Goal: Transaction & Acquisition: Purchase product/service

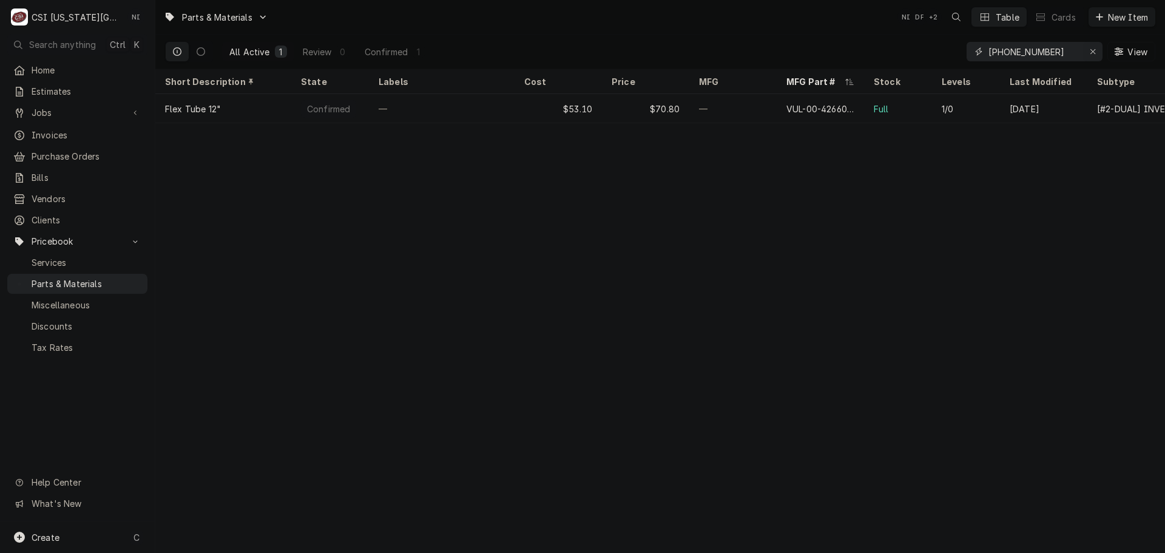
click at [1090, 50] on icon "Erase input" at bounding box center [1093, 51] width 7 height 8
paste input "BN-29610"
type input "BN-29610"
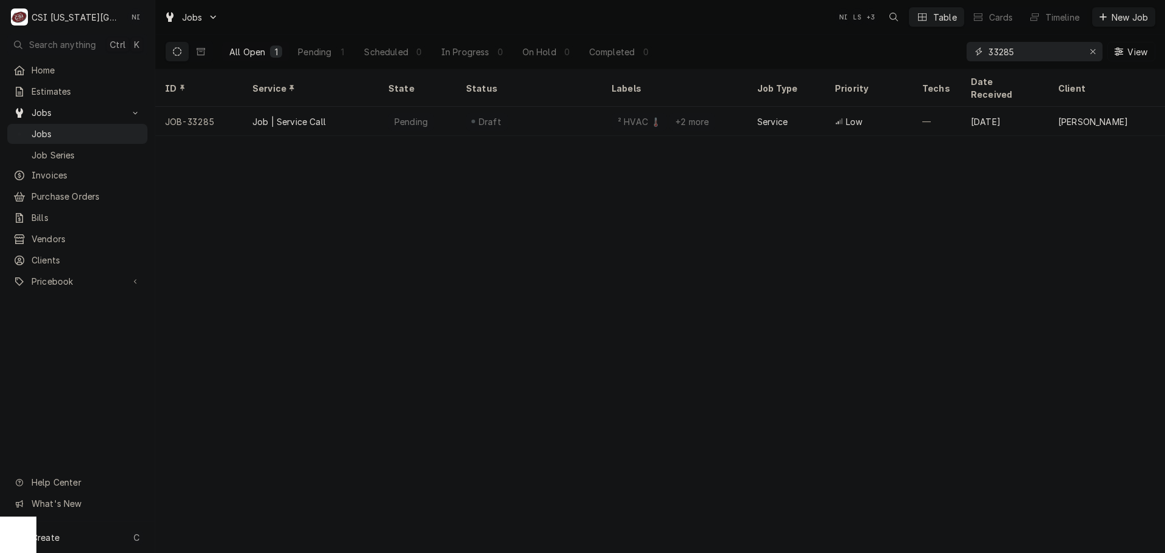
drag, startPoint x: 1032, startPoint y: 56, endPoint x: 921, endPoint y: 55, distance: 111.1
click at [921, 55] on div "All Open 1 Pending 1 Scheduled 0 In Progress 0 On Hold 0 Completed 0 33285 View" at bounding box center [660, 52] width 990 height 34
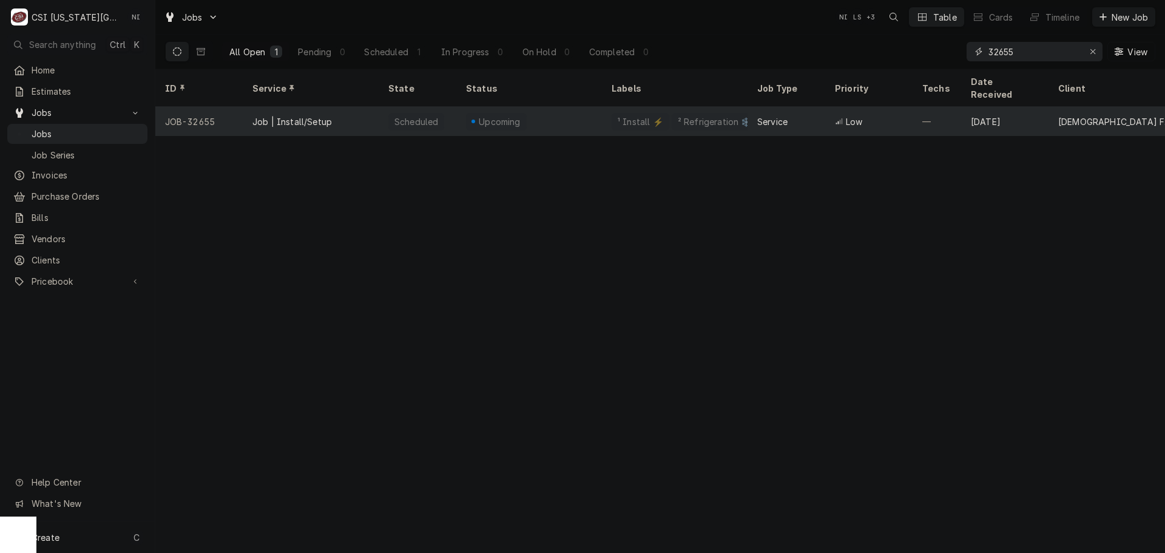
type input "32655"
click at [564, 115] on div "Upcoming" at bounding box center [529, 121] width 146 height 29
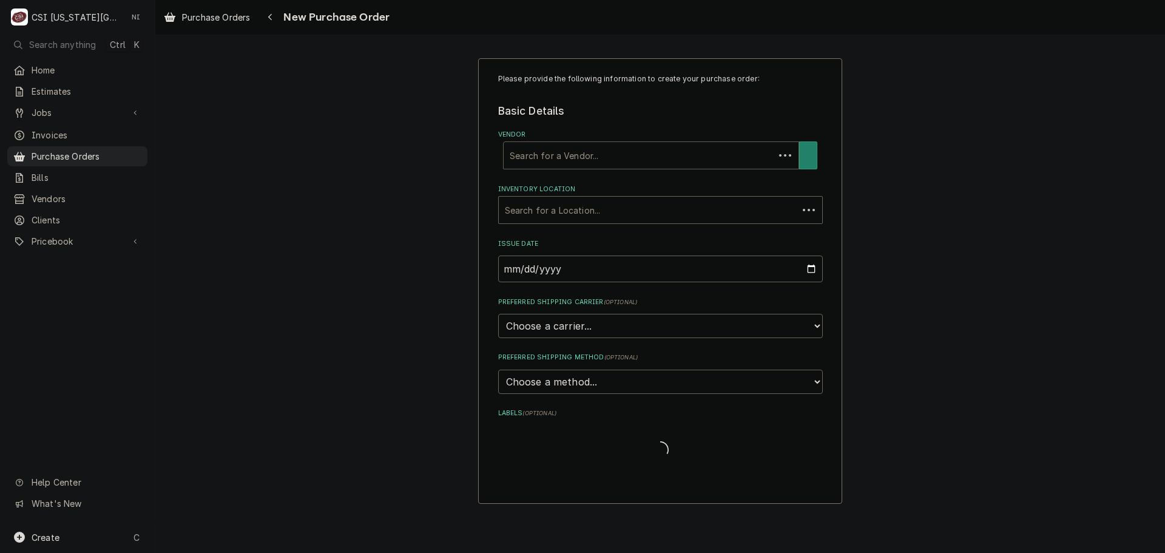
click at [581, 158] on div "Vendor" at bounding box center [639, 155] width 259 height 22
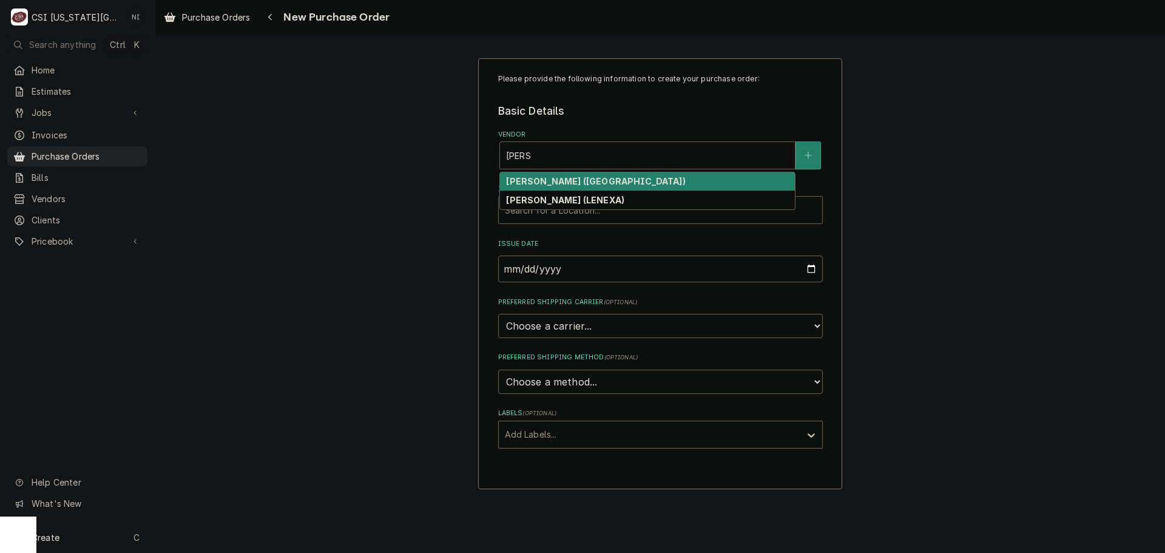
type input "reeves"
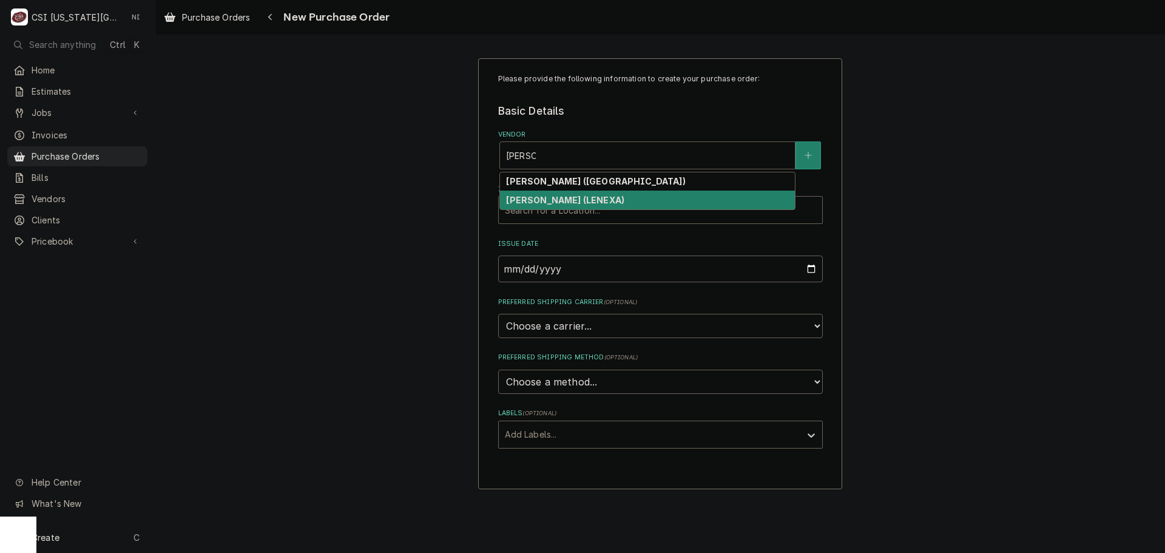
click at [579, 200] on strong "REEVES-WIEDEMAN (LENEXA)" at bounding box center [565, 200] width 118 height 10
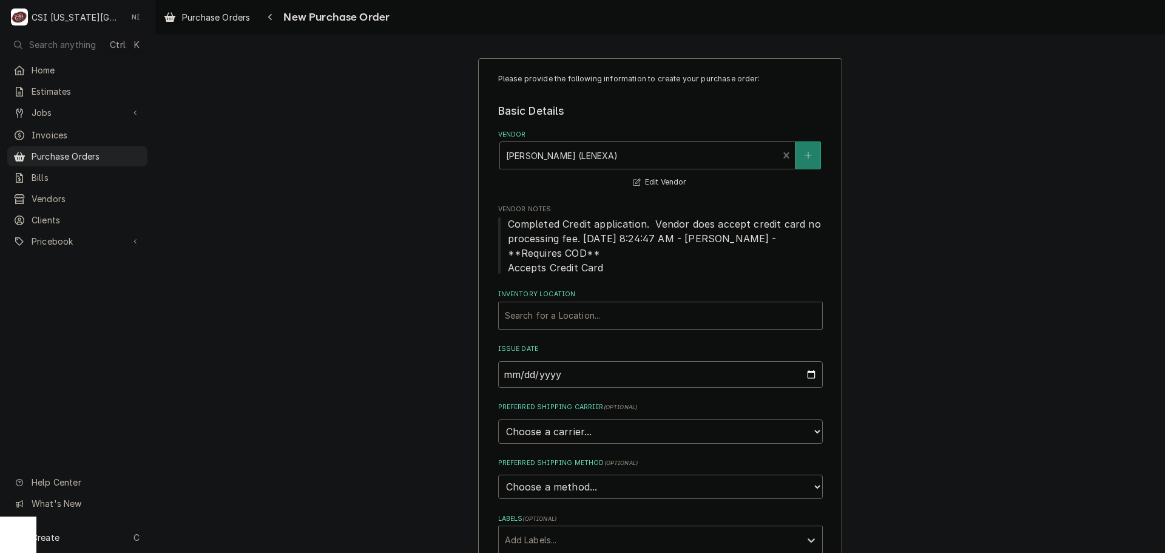
click at [595, 317] on div "Inventory Location" at bounding box center [660, 316] width 311 height 22
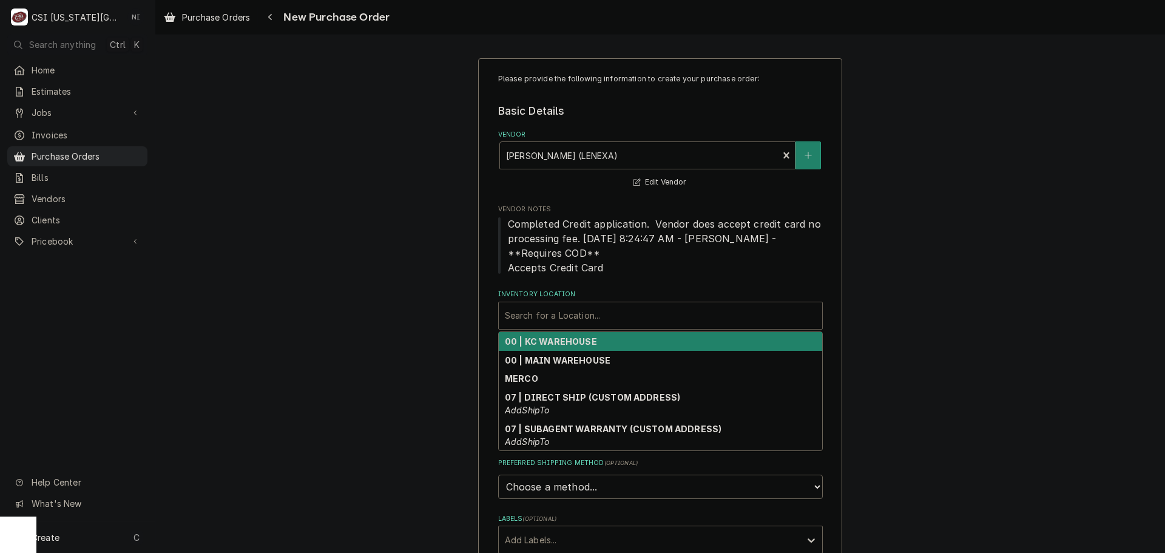
click at [581, 343] on strong "00 | KC WAREHOUSE" at bounding box center [551, 341] width 92 height 10
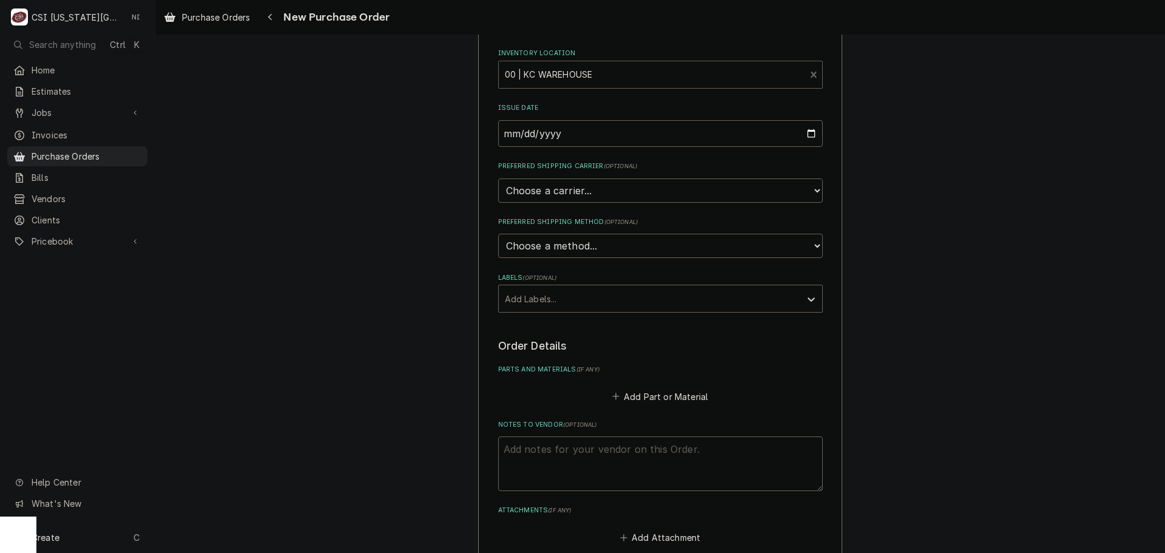
scroll to position [243, 0]
drag, startPoint x: 563, startPoint y: 298, endPoint x: 561, endPoint y: 308, distance: 10.5
click at [563, 299] on div "Labels" at bounding box center [649, 297] width 289 height 22
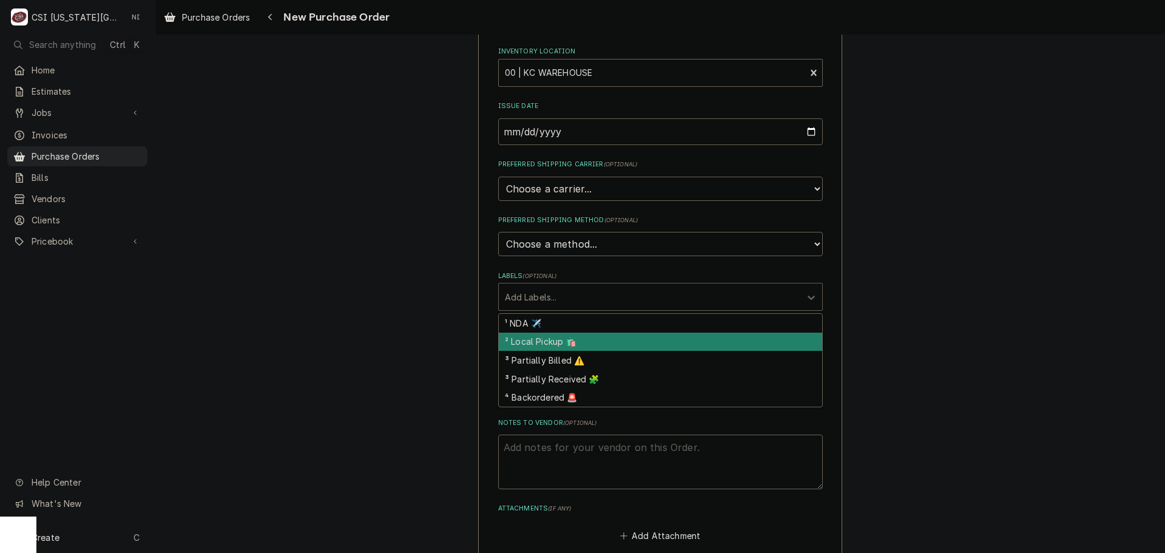
click at [536, 348] on div "² Local Pickup 🛍️" at bounding box center [660, 342] width 323 height 19
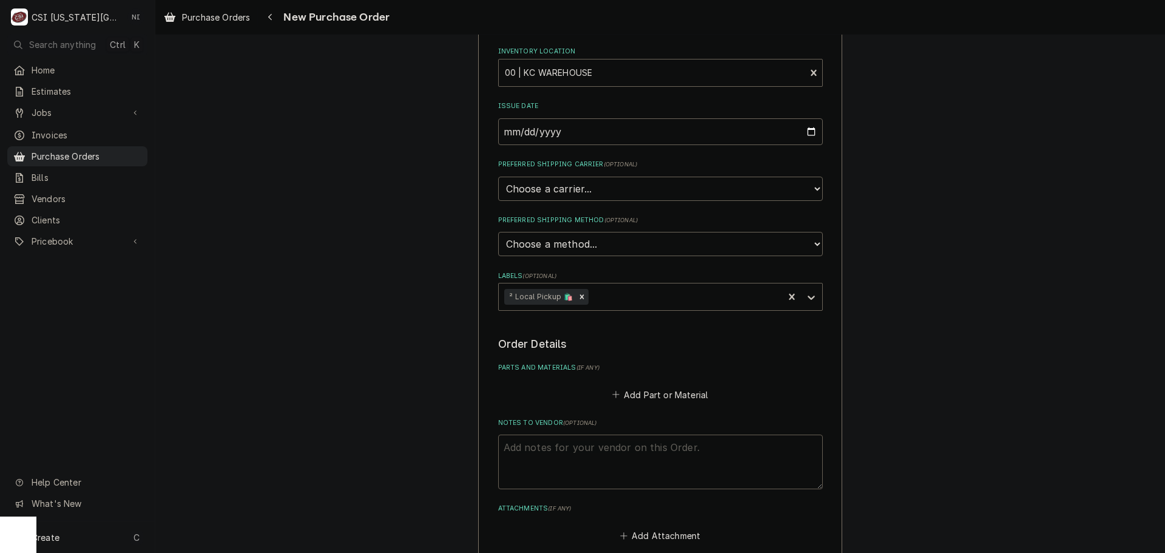
click at [569, 450] on textarea "Notes to Vendor ( optional )" at bounding box center [660, 462] width 325 height 55
type textarea "x"
type textarea "j"
type textarea "x"
type textarea "jew"
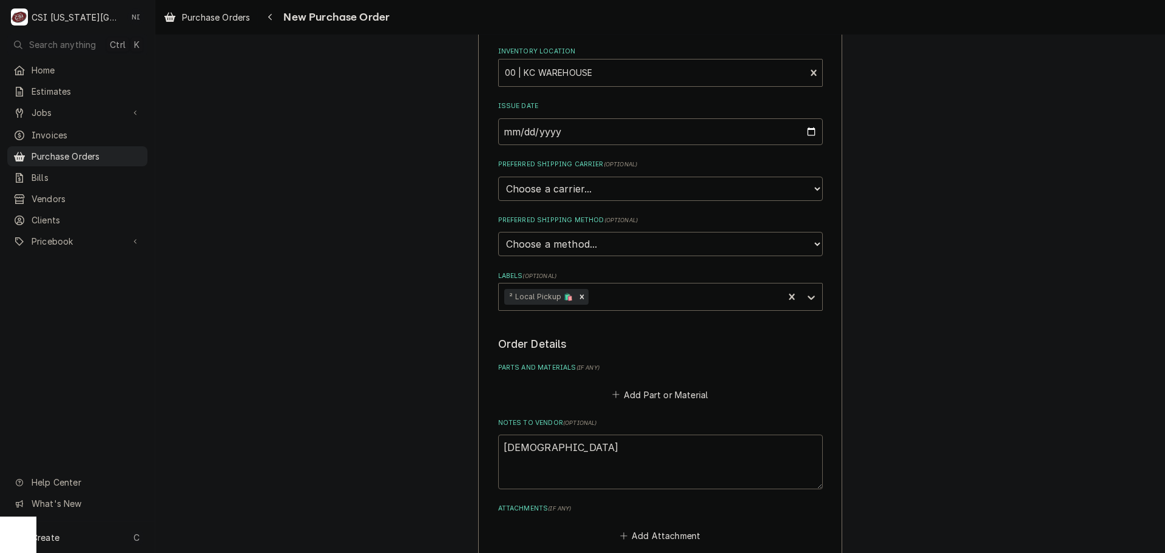
type textarea "x"
type textarea "je"
type textarea "x"
type textarea "j"
type textarea "x"
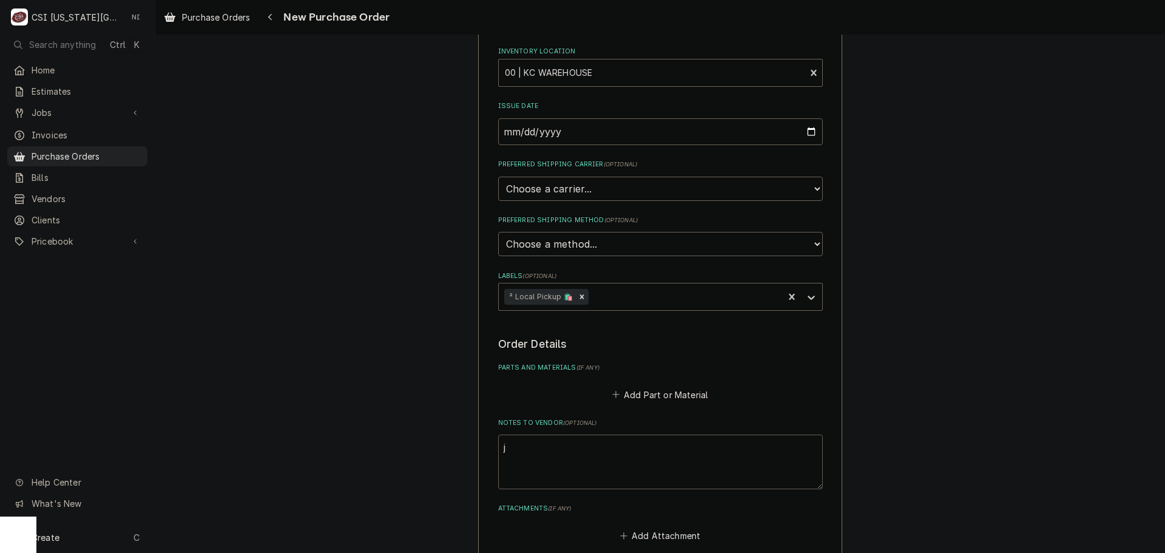
type textarea "jo"
type textarea "x"
type textarea "joe"
type textarea "x"
type textarea "joey"
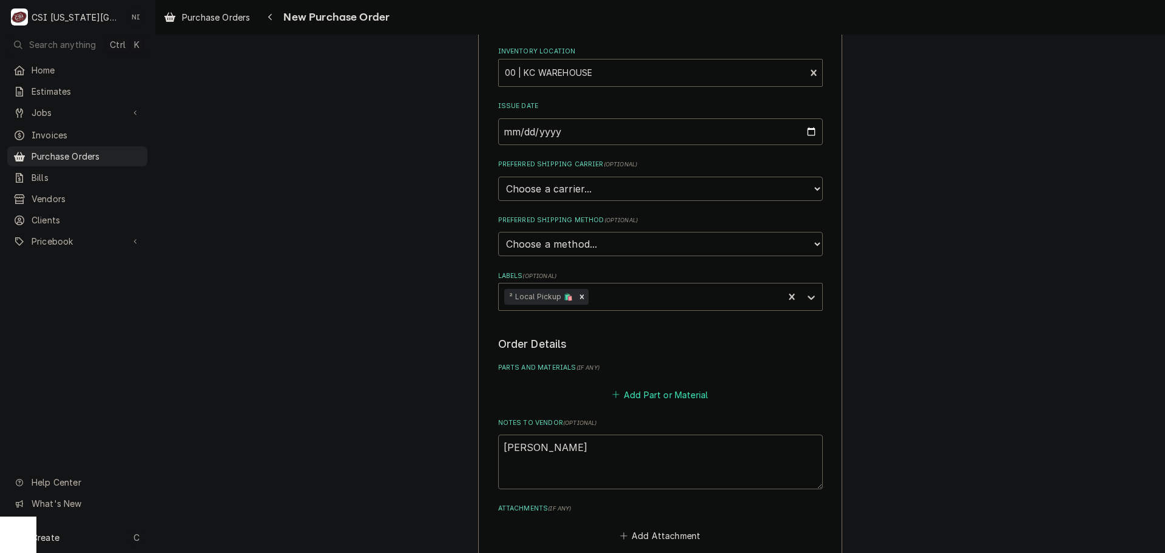
click at [664, 391] on button "Add Part or Material" at bounding box center [660, 394] width 100 height 17
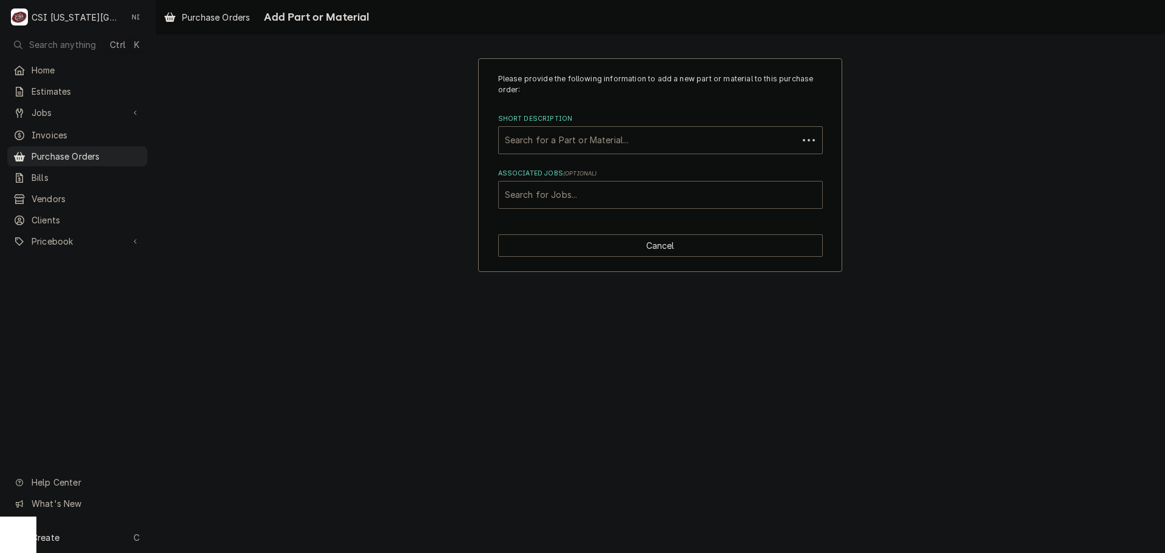
drag, startPoint x: 584, startPoint y: 209, endPoint x: 577, endPoint y: 196, distance: 15.2
click at [575, 196] on div "Associated Jobs" at bounding box center [660, 195] width 311 height 22
type input "45811"
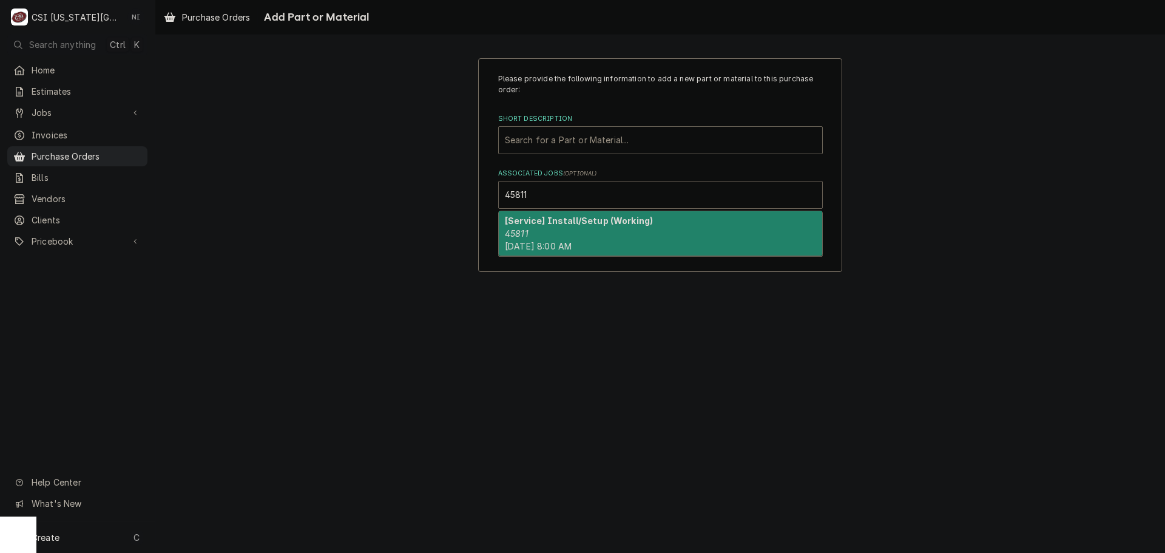
click at [577, 223] on strong "[Service] Install/Setup (Working)" at bounding box center [579, 220] width 148 height 10
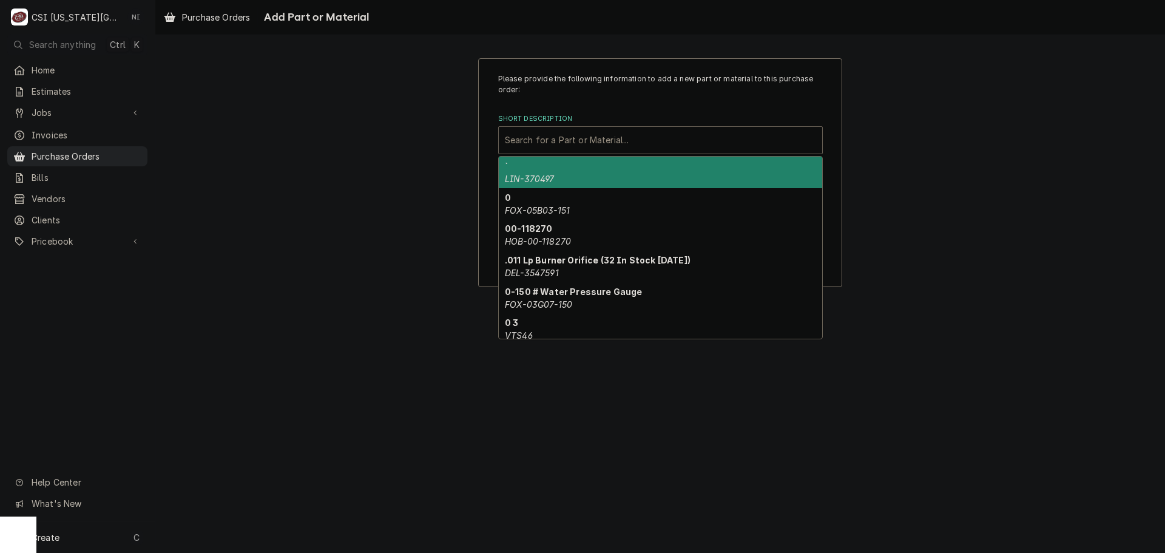
click at [595, 143] on div "Short Description" at bounding box center [660, 140] width 311 height 22
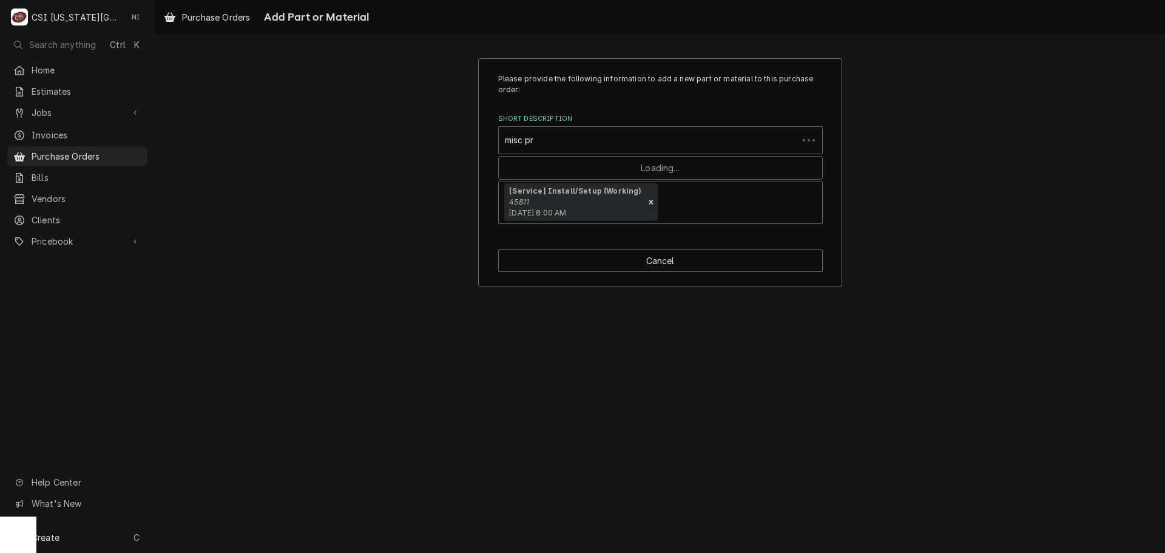
type input "misc pro"
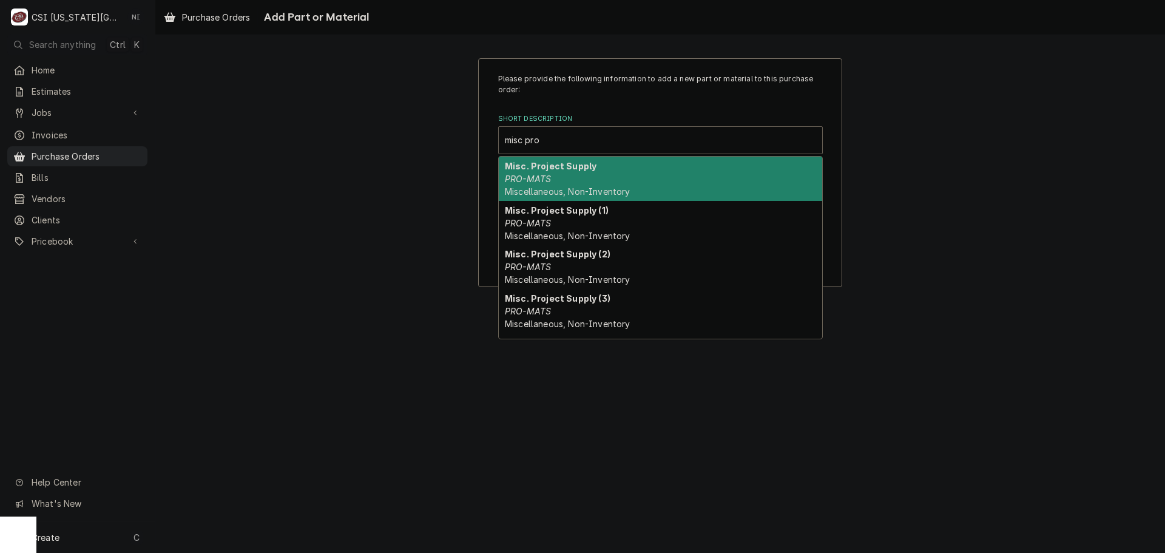
click at [572, 168] on strong "Misc. Project Supply" at bounding box center [551, 166] width 92 height 10
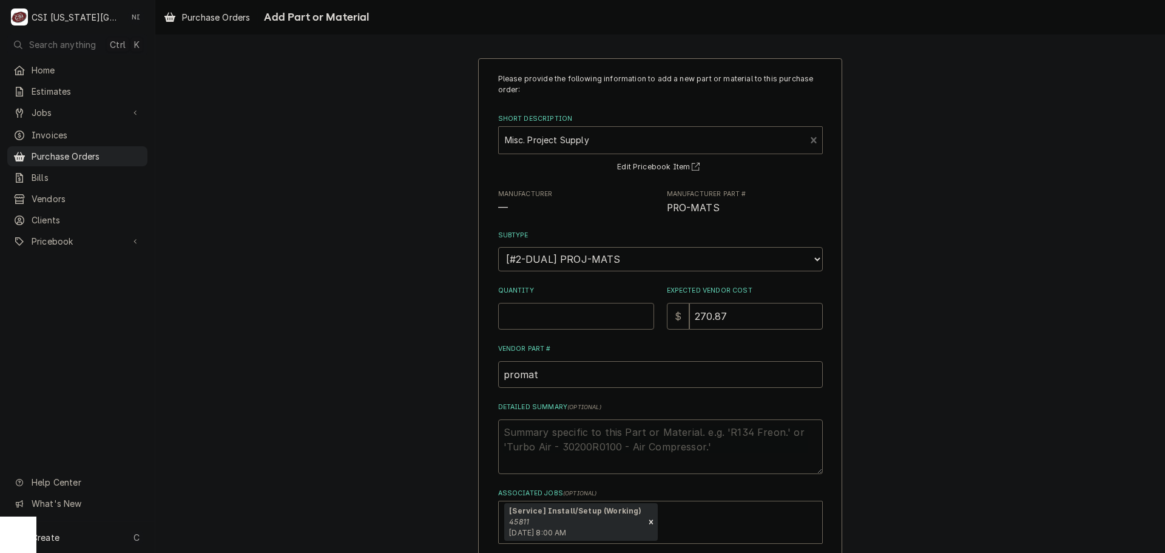
click at [553, 326] on input "Quantity" at bounding box center [576, 316] width 156 height 27
type textarea "x"
type input "1"
type textarea "x"
type input "0"
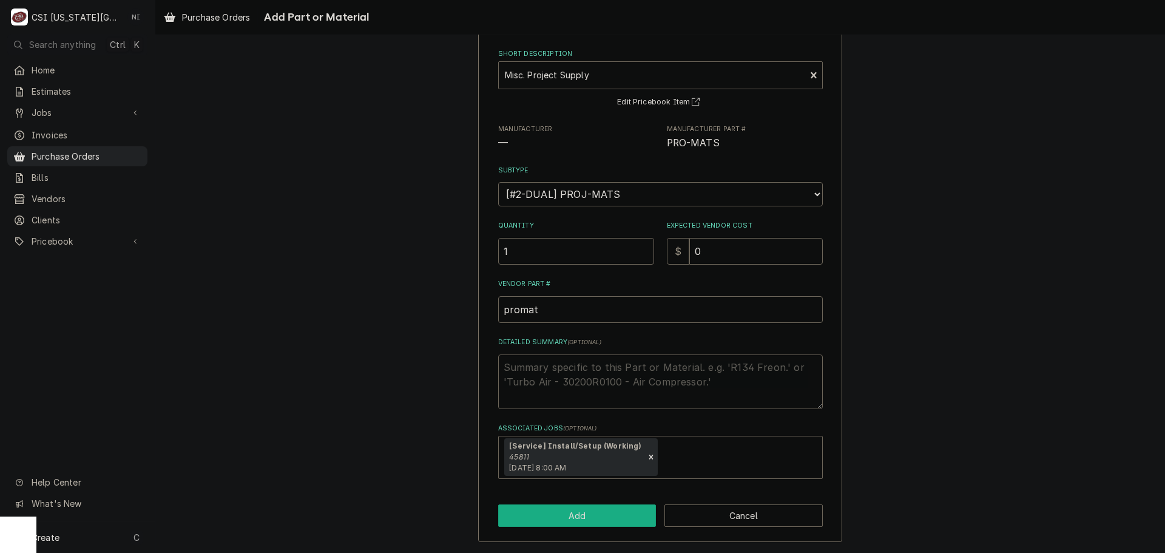
click at [585, 513] on button "Add" at bounding box center [577, 515] width 158 height 22
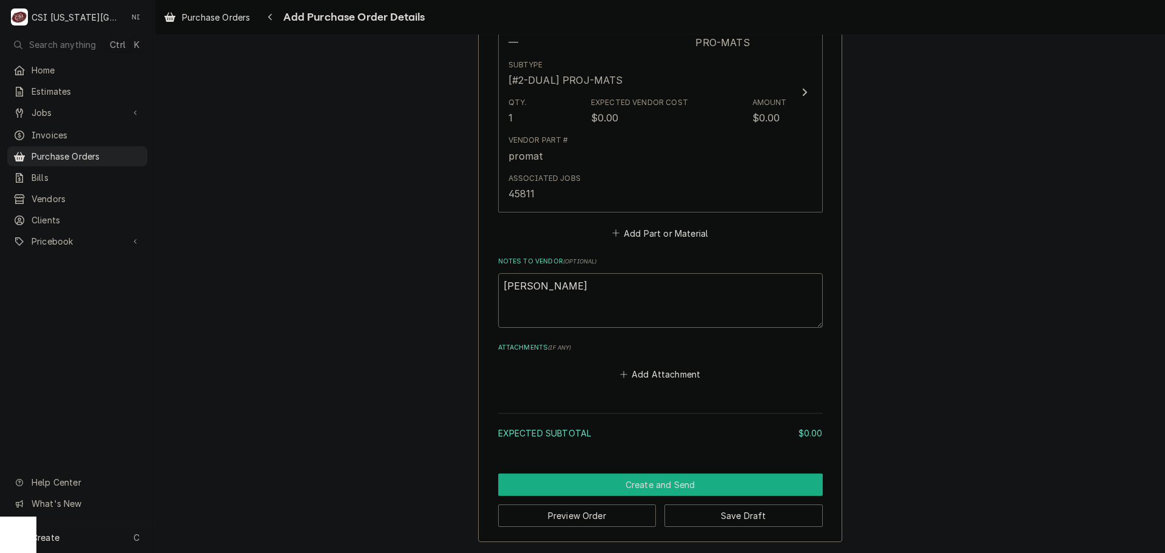
click at [669, 482] on button "Create and Send" at bounding box center [660, 484] width 325 height 22
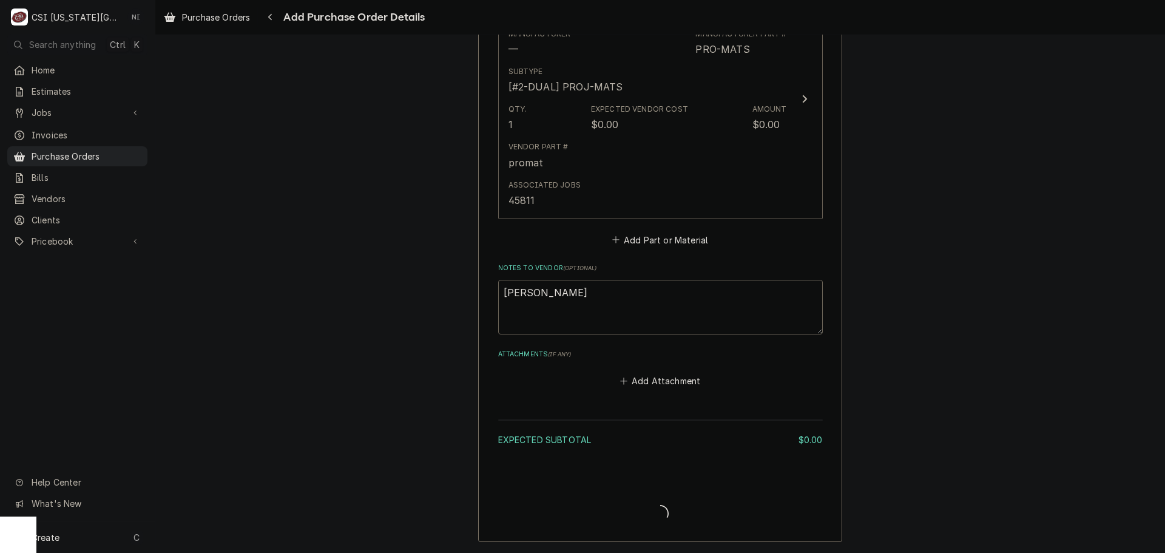
scroll to position [643, 0]
type textarea "x"
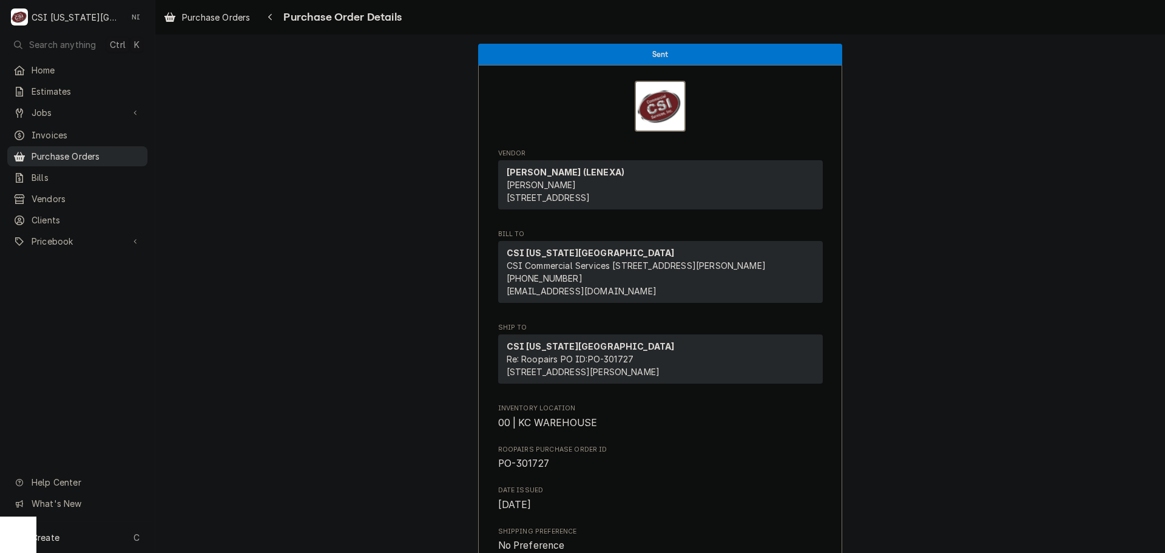
click at [92, 151] on span "Purchase Orders" at bounding box center [87, 156] width 110 height 13
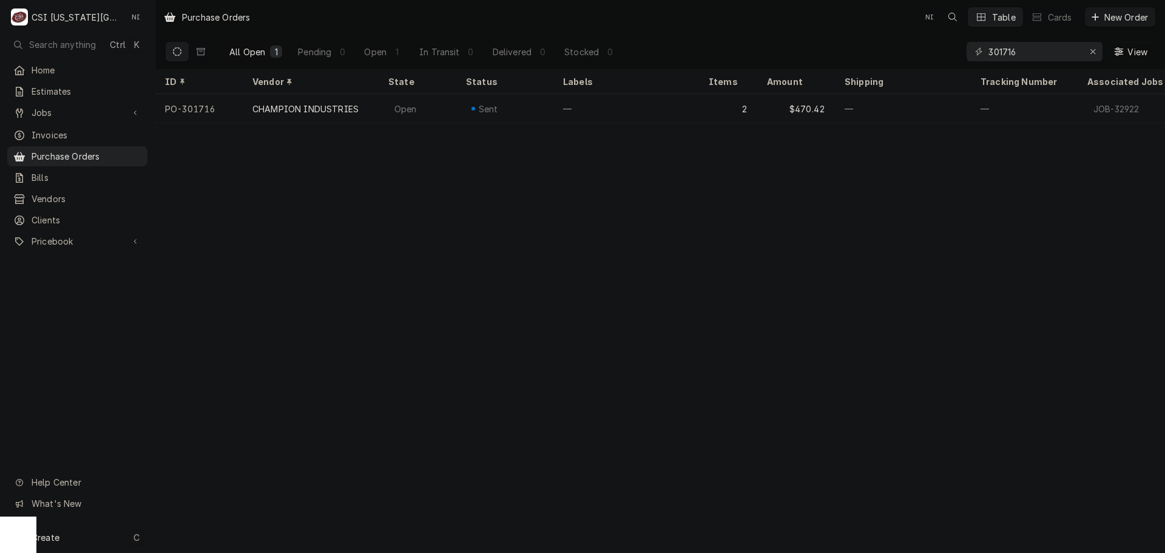
drag, startPoint x: 70, startPoint y: 536, endPoint x: 126, endPoint y: 529, distance: 56.4
click at [70, 536] on div "Create C" at bounding box center [77, 537] width 155 height 32
click at [244, 451] on div "Purchase Order" at bounding box center [226, 453] width 81 height 13
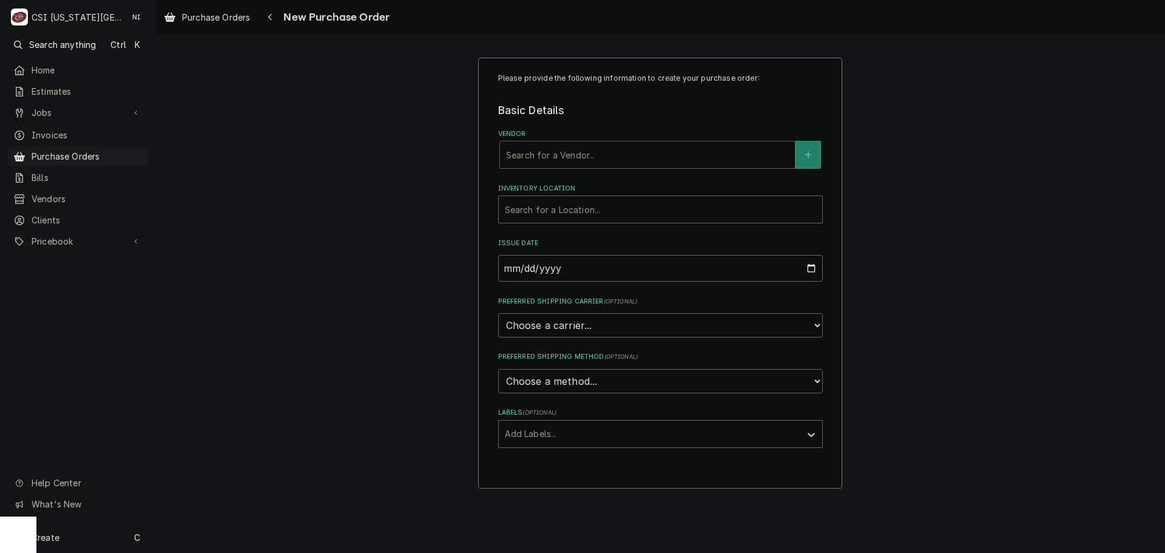
click at [583, 154] on div "Vendor" at bounding box center [647, 155] width 283 height 22
type input "home"
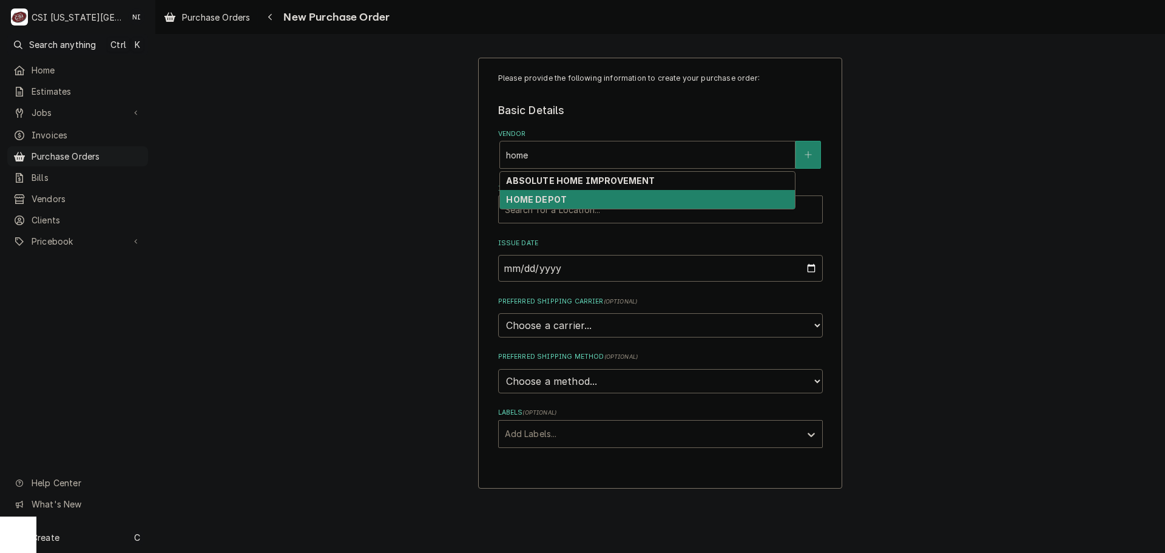
click at [518, 200] on strong "HOME DEPOT" at bounding box center [536, 199] width 61 height 10
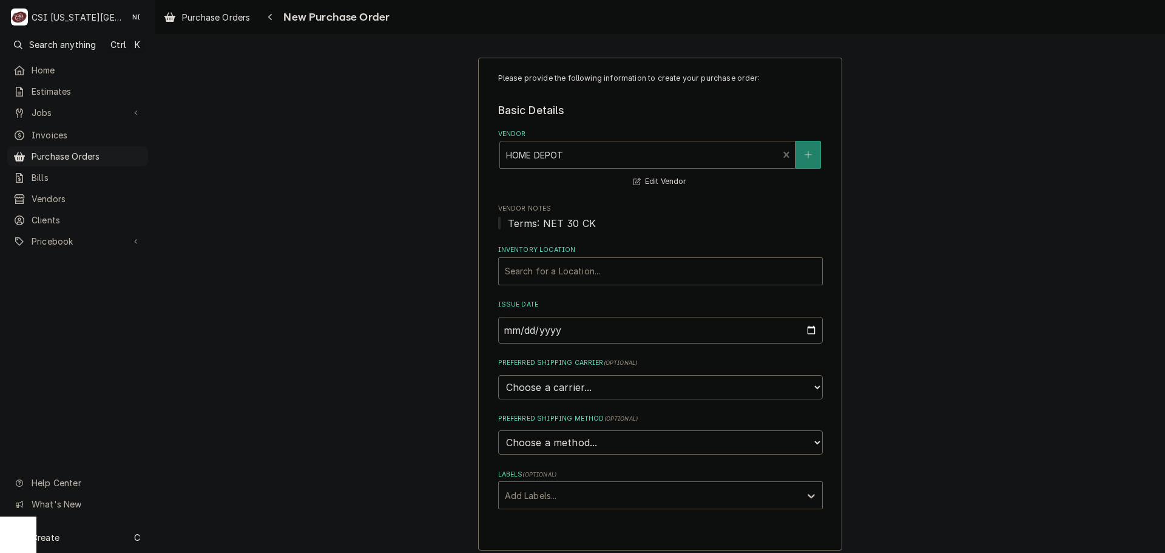
click at [534, 222] on span "Terms: NET 30 CK" at bounding box center [552, 223] width 89 height 12
click at [549, 266] on div "Inventory Location" at bounding box center [660, 271] width 311 height 22
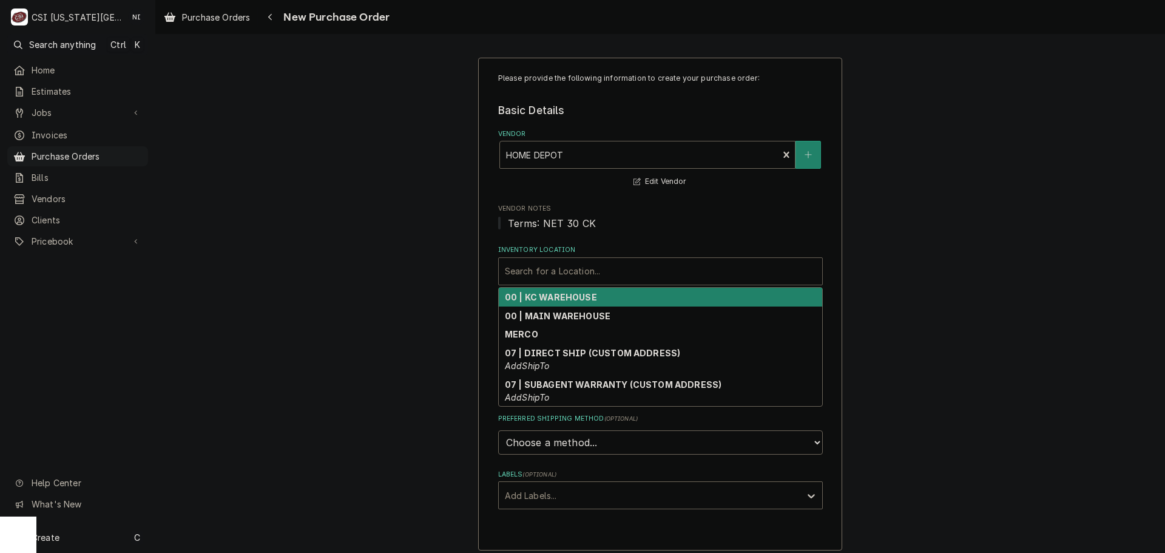
click at [558, 299] on strong "00 | KC WAREHOUSE" at bounding box center [551, 297] width 92 height 10
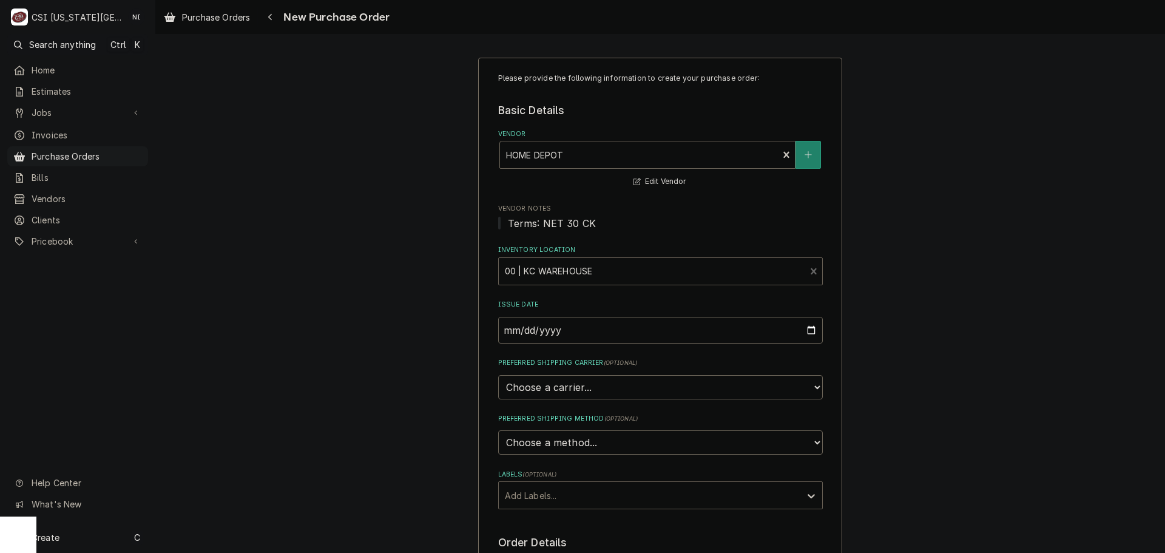
click at [565, 500] on div "Labels" at bounding box center [649, 495] width 289 height 22
click at [555, 540] on div "² Local Pickup 🛍️" at bounding box center [660, 540] width 323 height 19
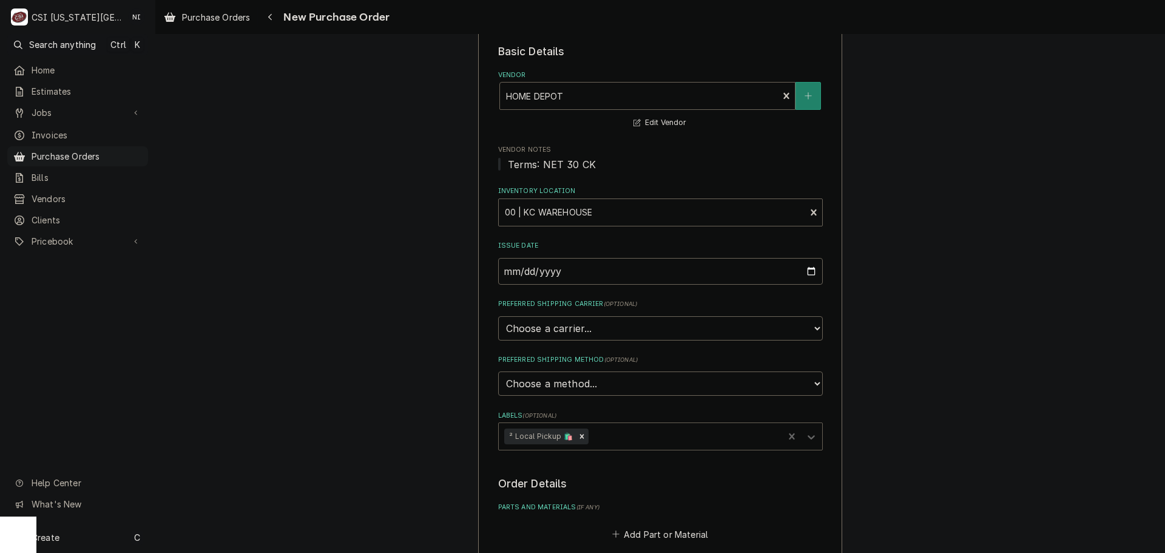
scroll to position [182, 0]
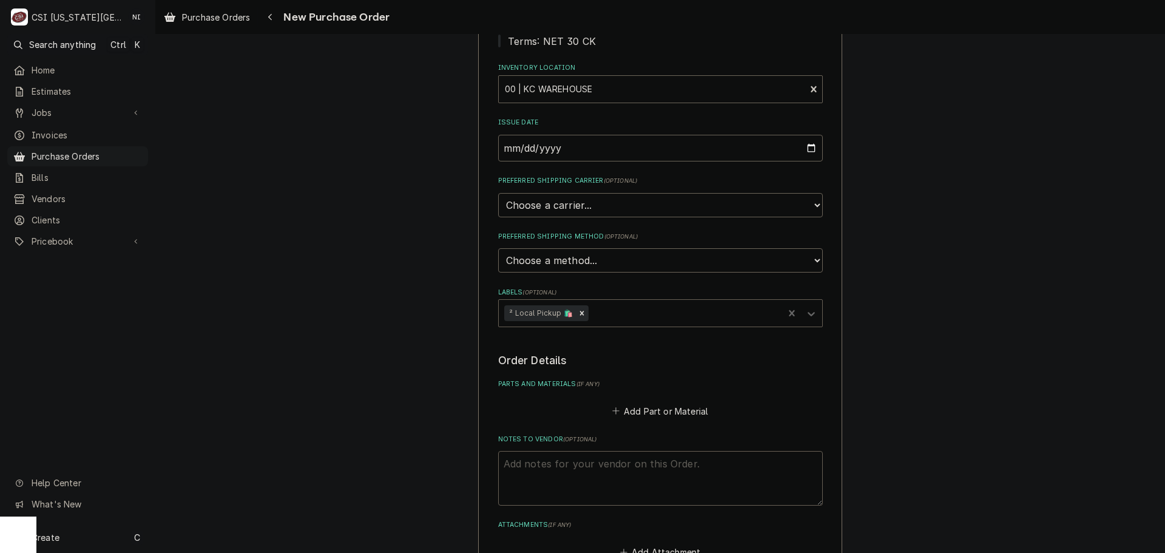
click at [611, 458] on textarea "Notes to Vendor ( optional )" at bounding box center [660, 478] width 325 height 55
type textarea "x"
type textarea "m"
type textarea "x"
type textarea "ma"
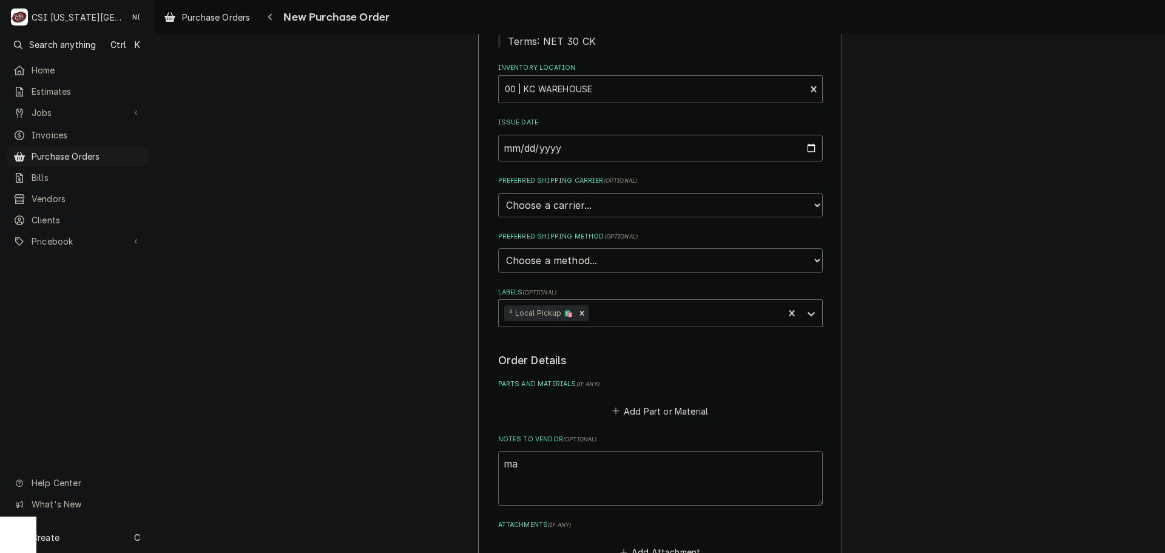
type textarea "x"
type textarea "mas"
type textarea "x"
type textarea "mast"
type textarea "x"
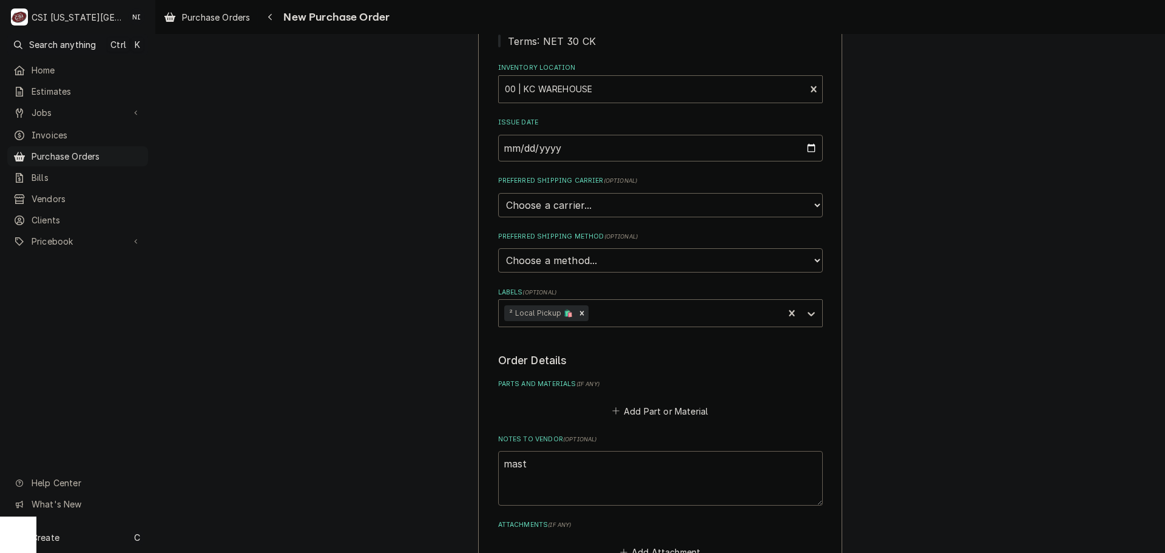
type textarea "maste"
type textarea "x"
type textarea "master"
type textarea "x"
type textarea "masters"
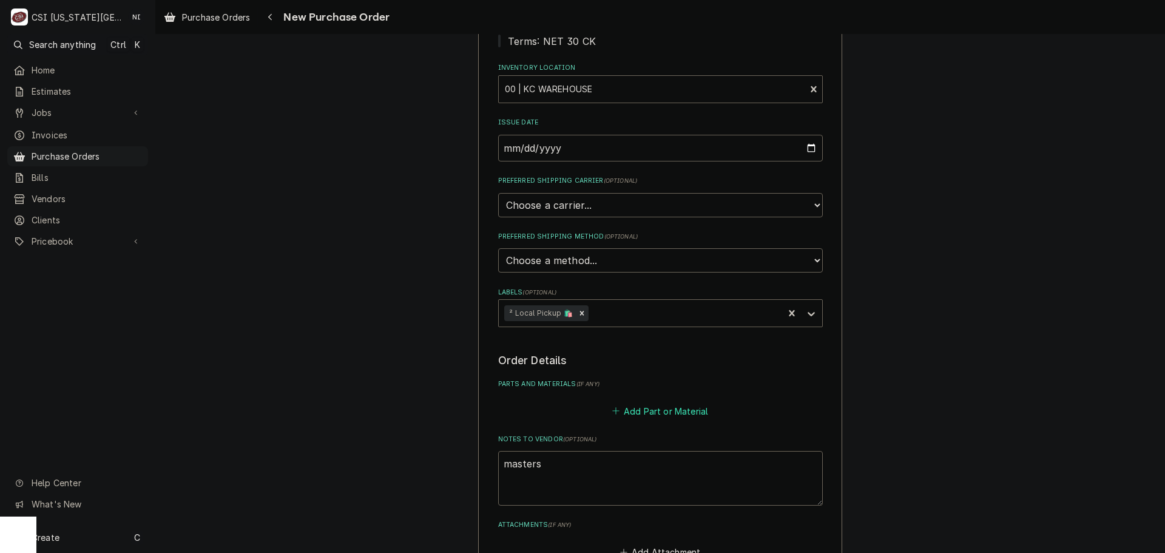
click at [640, 410] on button "Add Part or Material" at bounding box center [660, 410] width 100 height 17
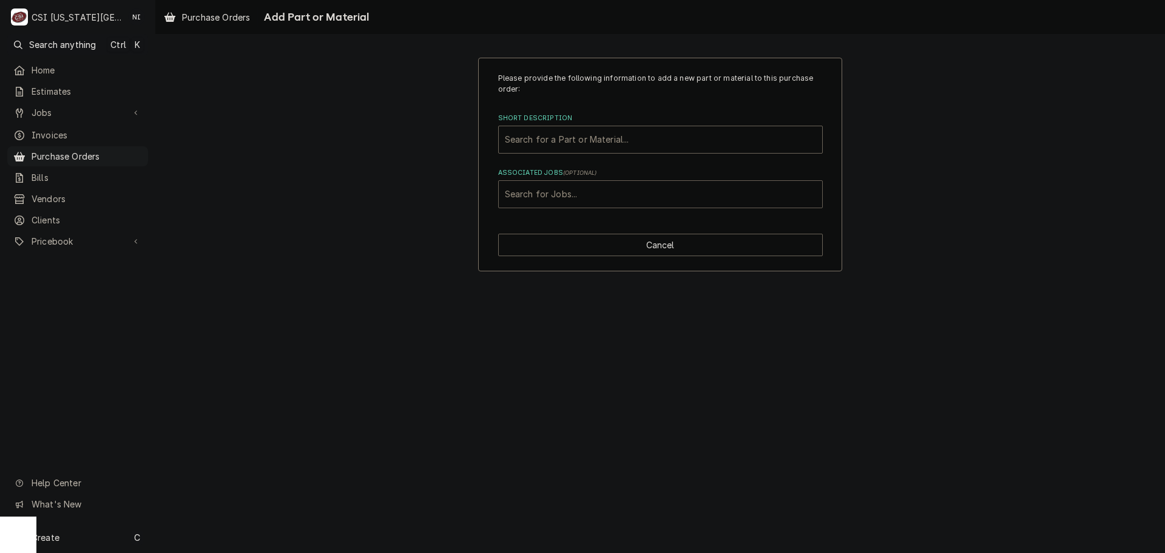
click at [600, 191] on div "Associated Jobs" at bounding box center [660, 194] width 311 height 22
type input "45811"
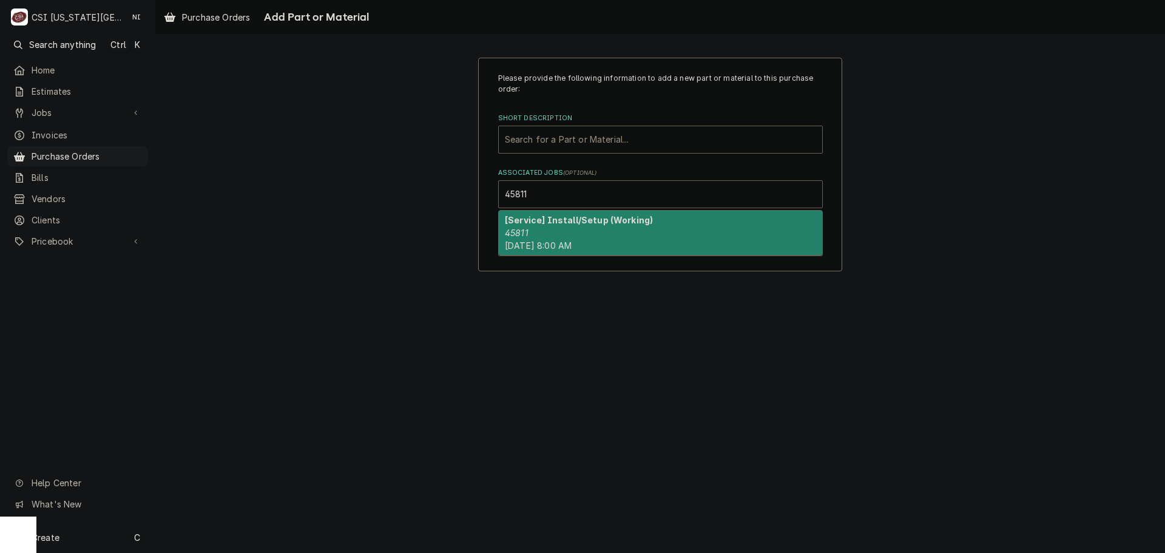
click at [595, 235] on div "[Service] Install/Setup (Working) 45811 Mon, Oct 6th, 2025 - 8:00 AM" at bounding box center [660, 233] width 323 height 44
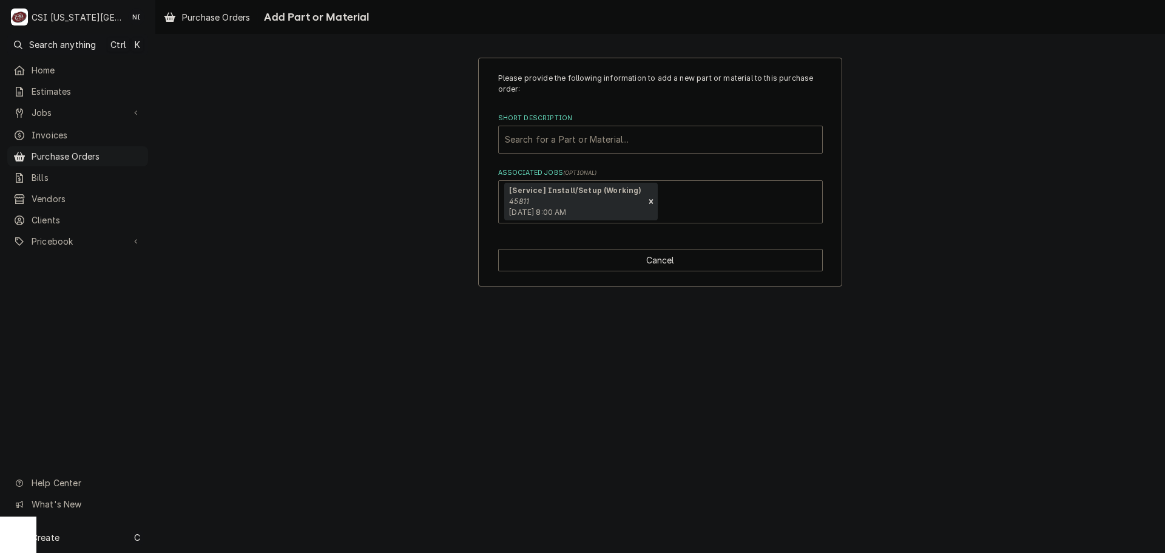
click at [583, 140] on div "Short Description" at bounding box center [660, 140] width 311 height 22
type input "misc pro"
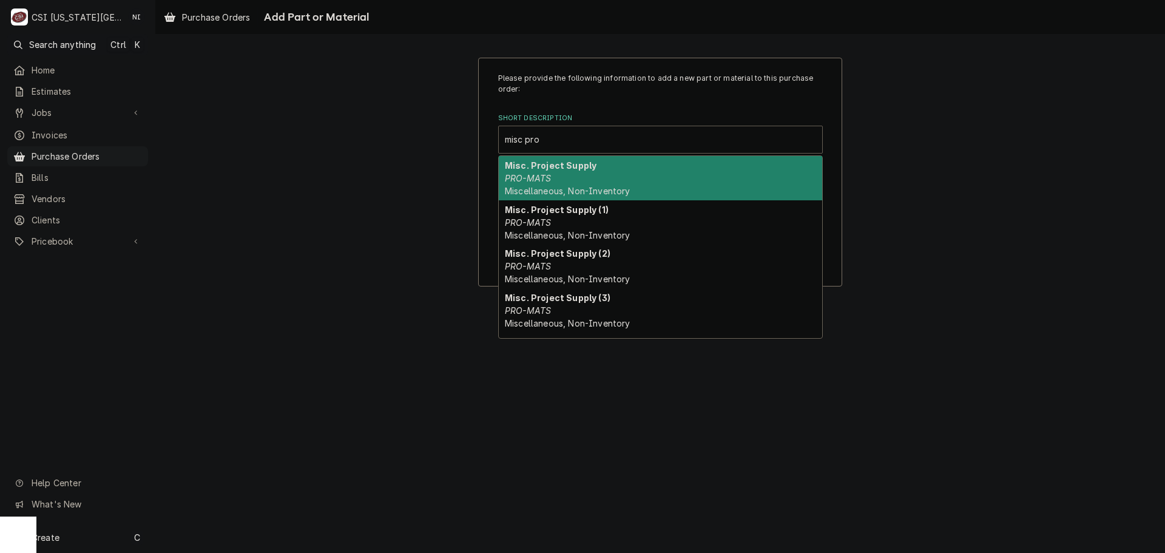
click at [579, 186] on span "Miscellaneous, Non-Inventory" at bounding box center [567, 191] width 125 height 10
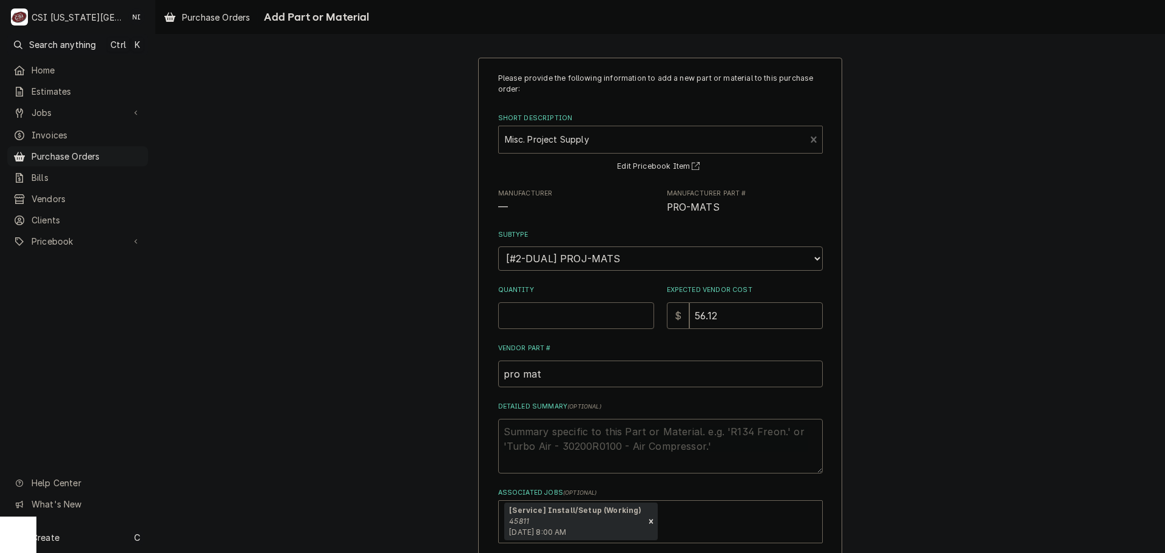
click at [583, 314] on input "Quantity" at bounding box center [576, 315] width 156 height 27
type textarea "x"
type input "1"
type textarea "x"
type input "0"
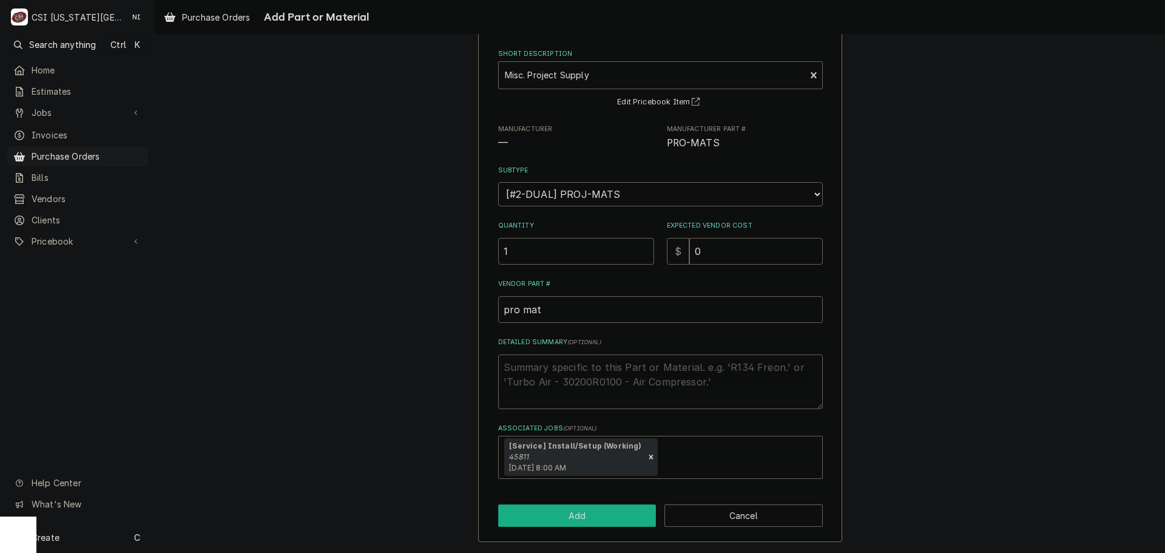
click at [612, 513] on button "Add" at bounding box center [577, 515] width 158 height 22
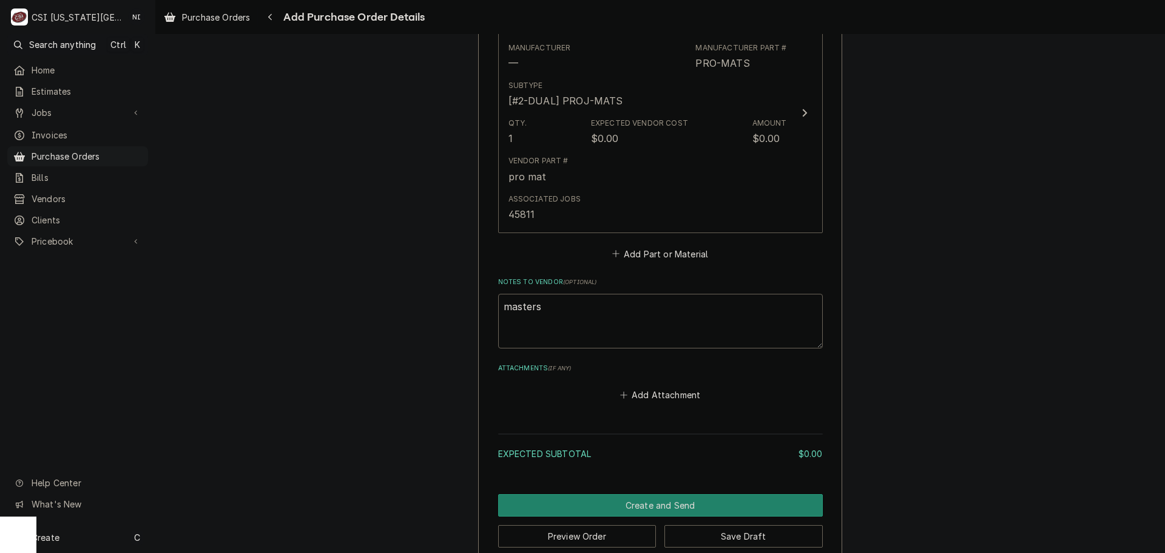
scroll to position [606, 0]
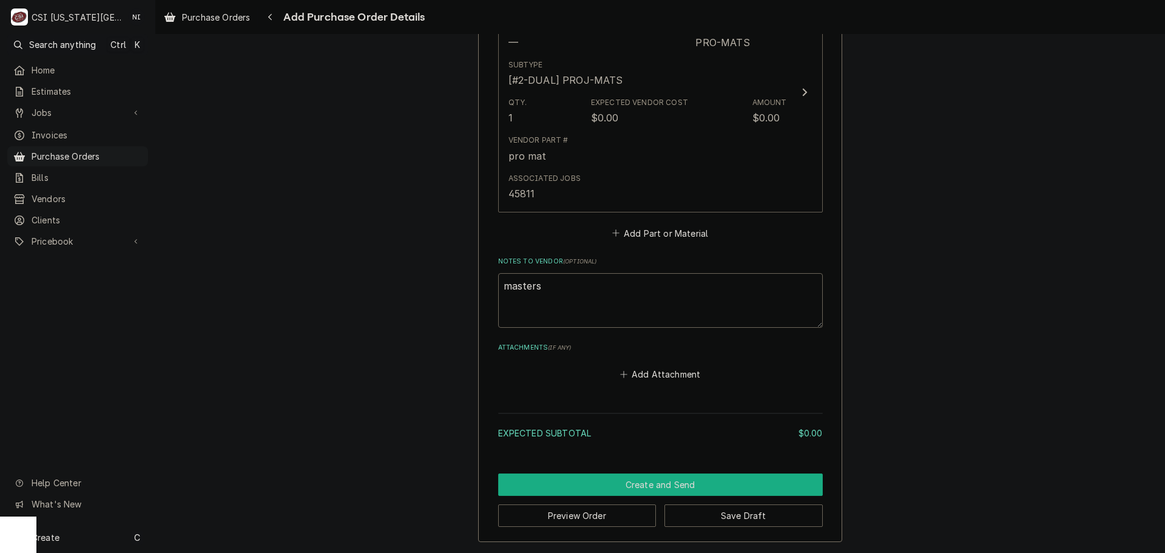
click at [677, 483] on button "Create and Send" at bounding box center [660, 484] width 325 height 22
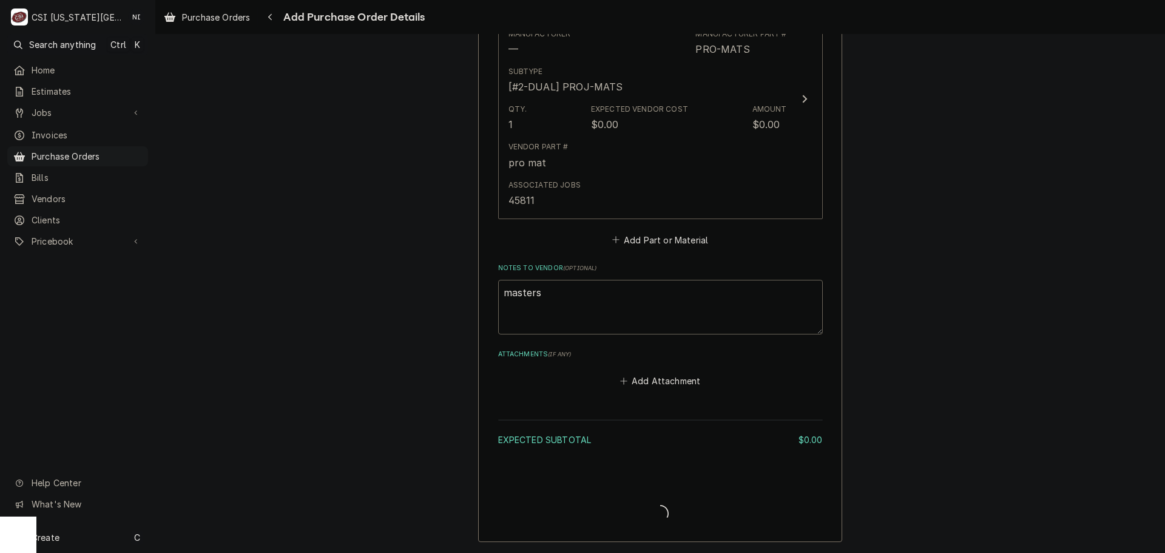
scroll to position [600, 0]
type textarea "x"
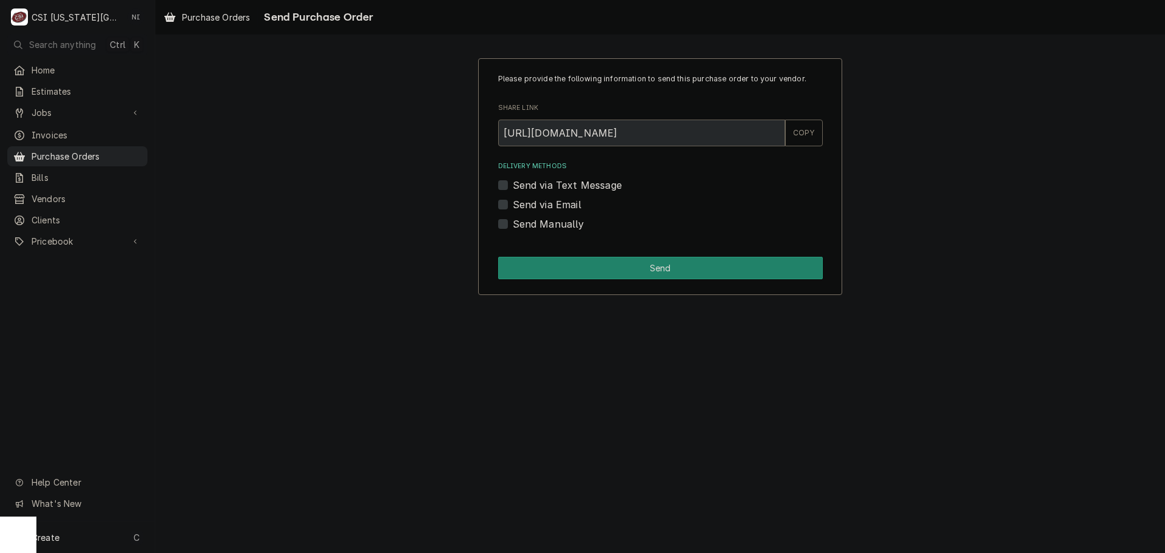
click at [513, 225] on label "Send Manually" at bounding box center [549, 224] width 72 height 15
click at [513, 225] on input "Send Manually" at bounding box center [675, 230] width 325 height 27
checkbox input "true"
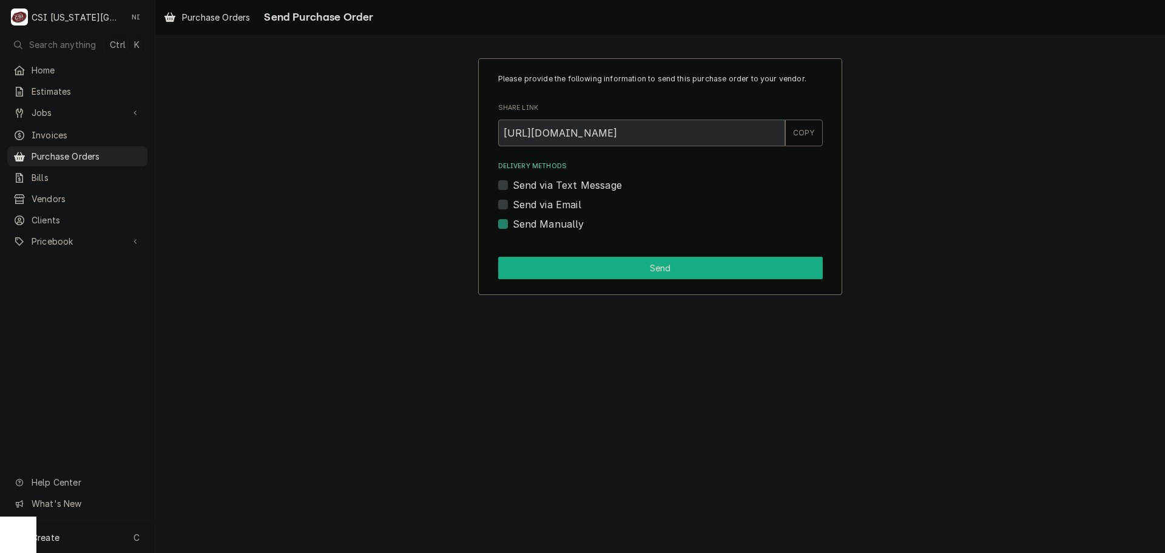
click at [534, 272] on button "Send" at bounding box center [660, 268] width 325 height 22
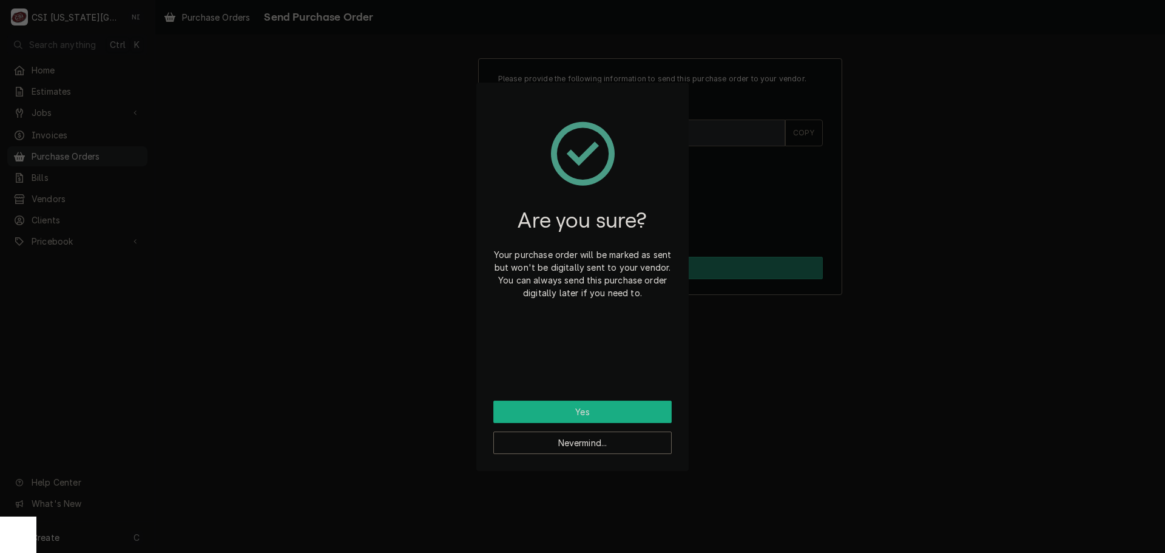
click at [581, 407] on button "Yes" at bounding box center [582, 412] width 178 height 22
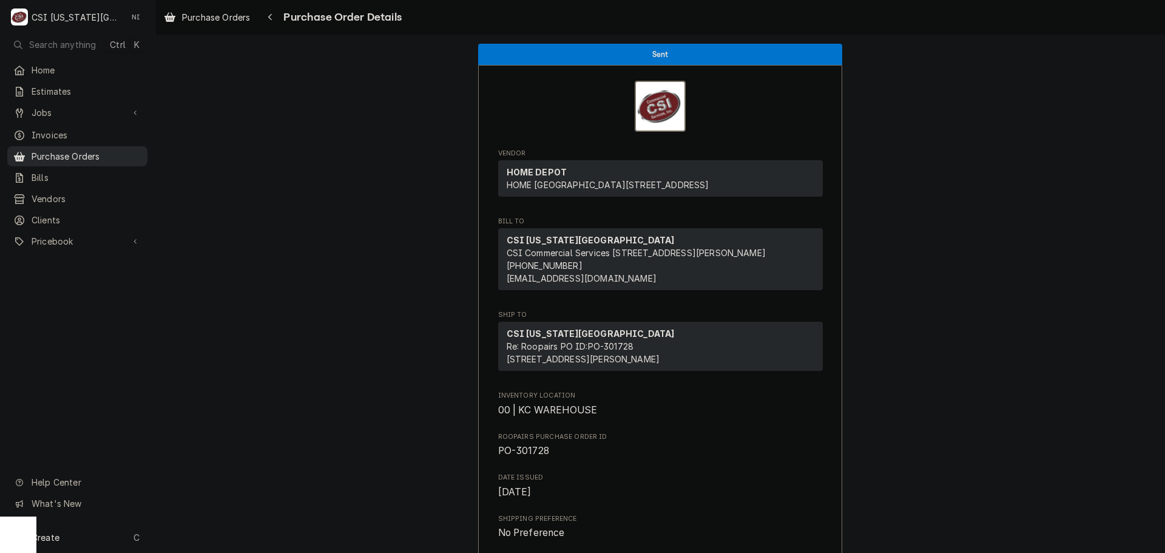
click at [133, 152] on span "Purchase Orders" at bounding box center [87, 156] width 110 height 13
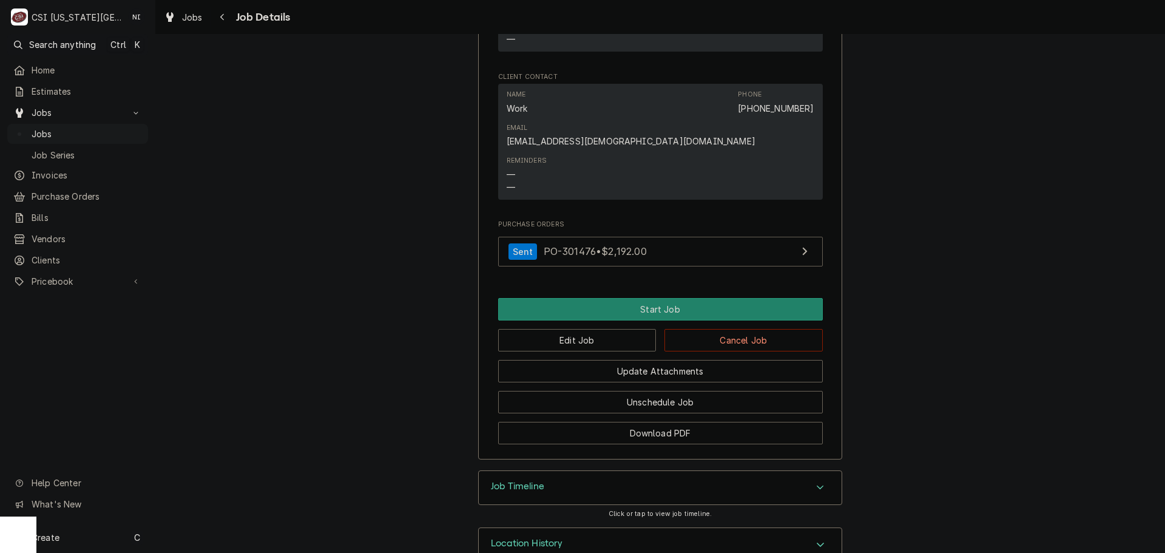
scroll to position [1153, 0]
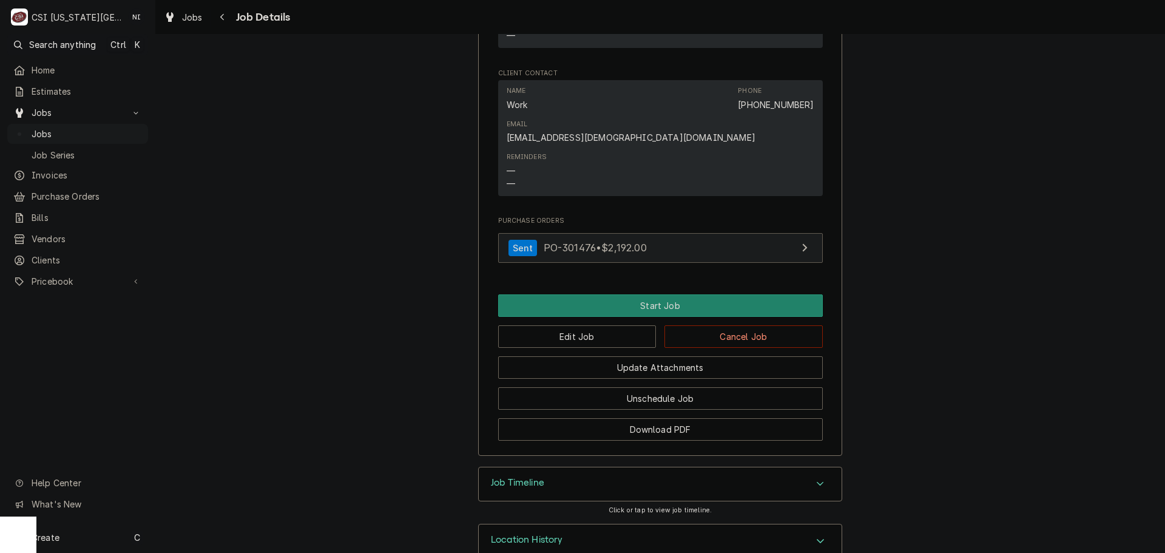
click at [692, 242] on link "Sent PO-301476 • $2,192.00" at bounding box center [660, 248] width 325 height 30
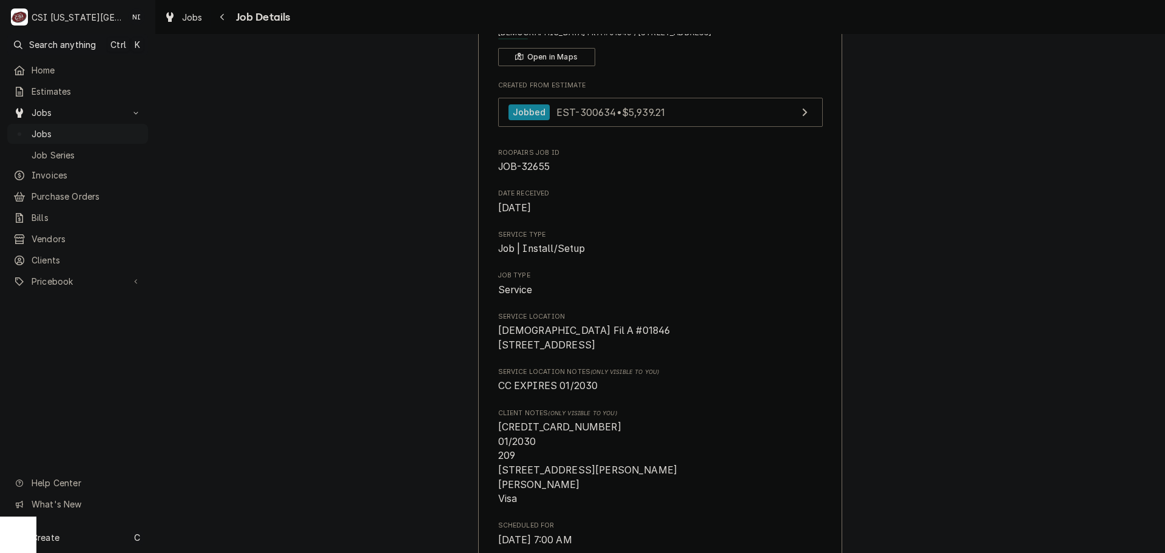
scroll to position [0, 0]
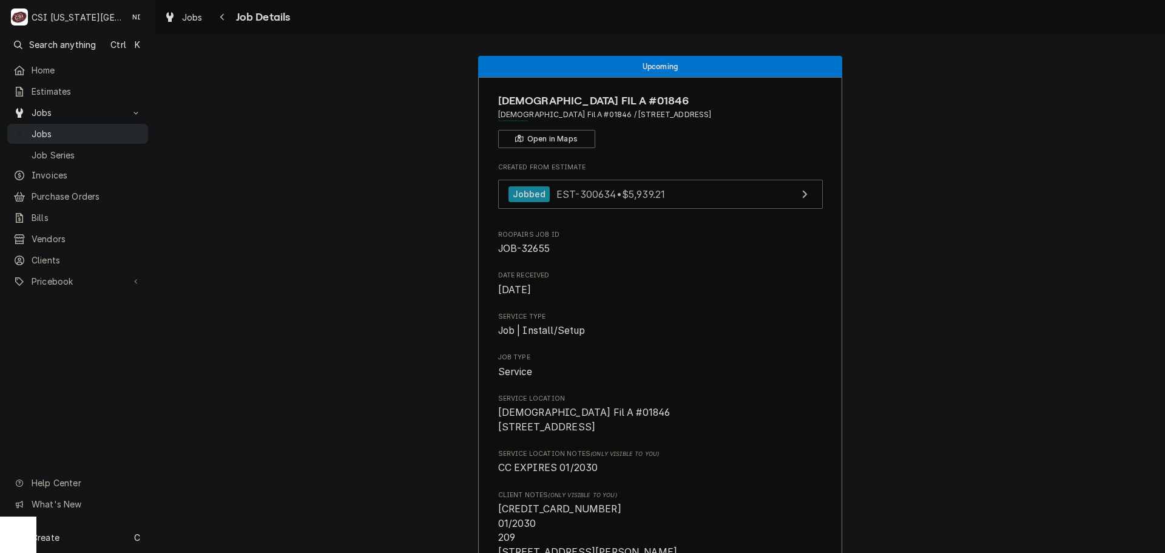
click at [112, 124] on link "Jobs" at bounding box center [77, 134] width 141 height 20
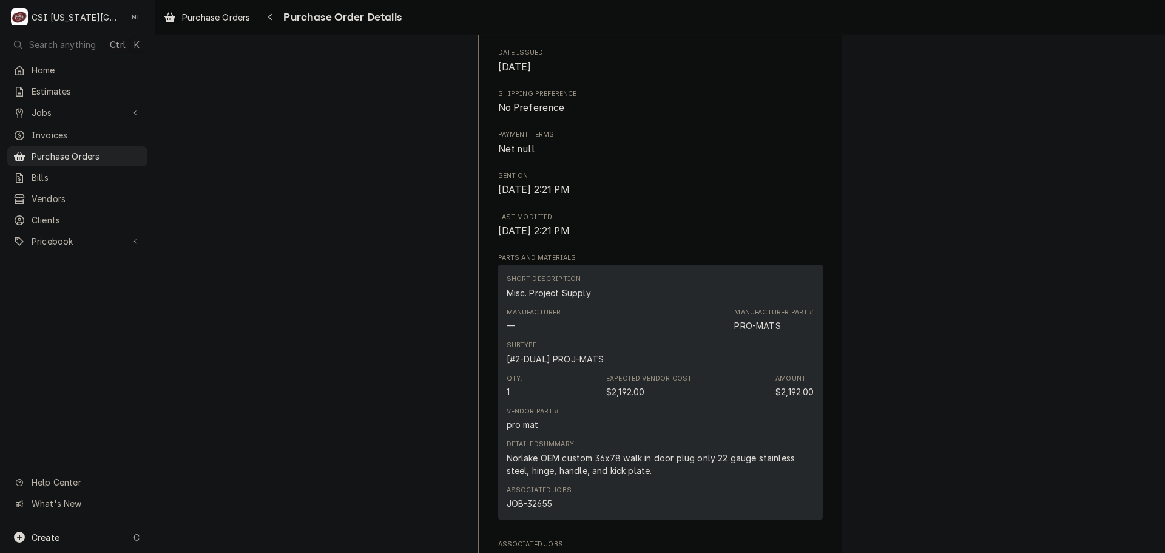
scroll to position [364, 0]
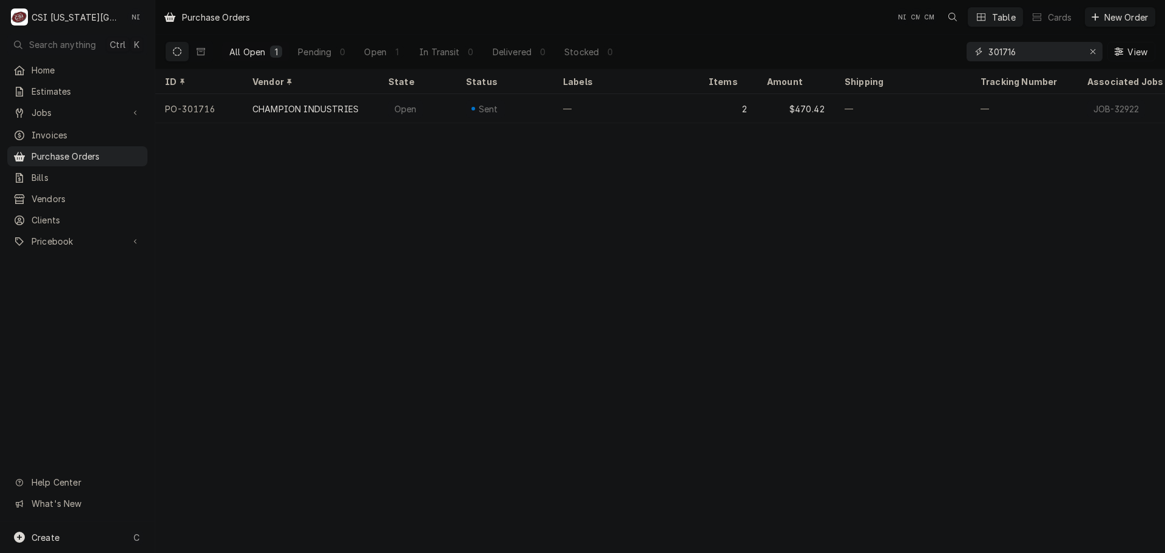
drag, startPoint x: 1020, startPoint y: 51, endPoint x: 1012, endPoint y: 52, distance: 7.9
click at [1012, 52] on input "301716" at bounding box center [1034, 51] width 91 height 19
type input "301725"
click at [702, 107] on div "1" at bounding box center [728, 108] width 58 height 29
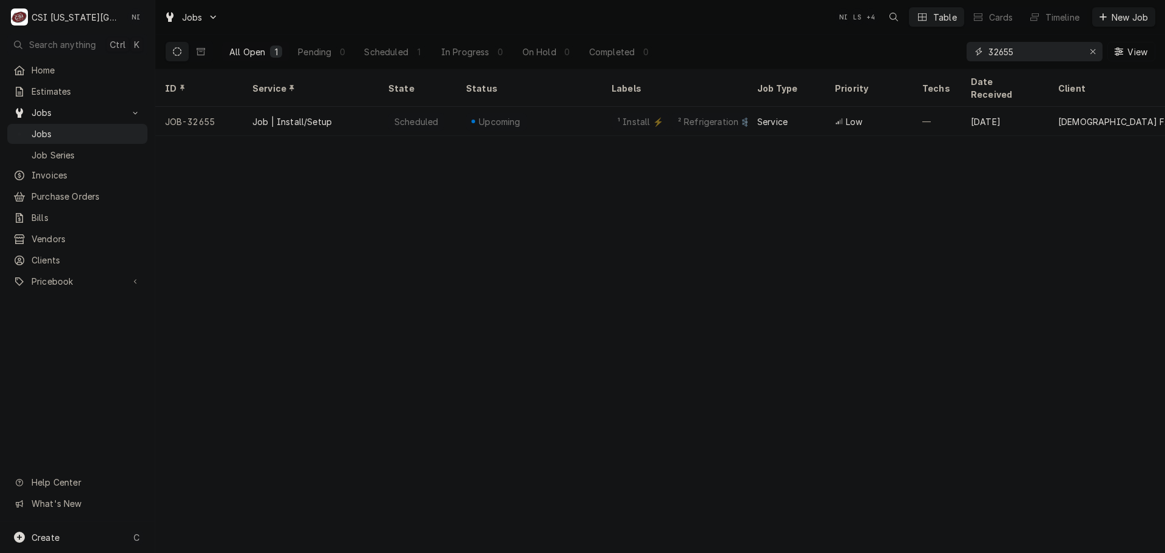
drag, startPoint x: 1018, startPoint y: 54, endPoint x: 889, endPoint y: 64, distance: 129.1
click at [894, 64] on div "All Open 1 Pending 0 Scheduled 1 In Progress 0 On Hold 0 Completed 0 32655 View" at bounding box center [660, 52] width 990 height 34
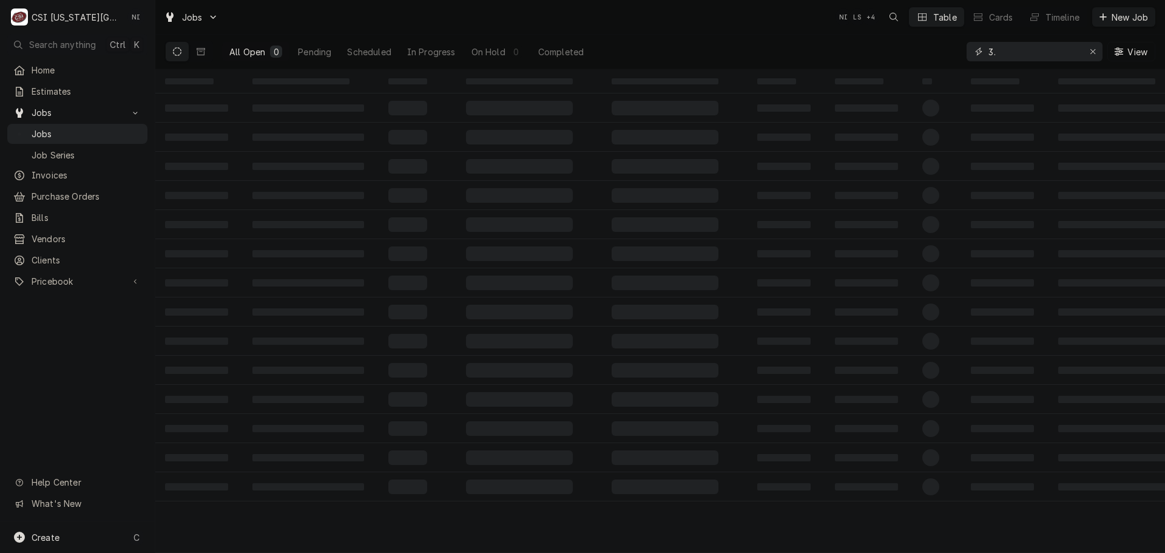
type input "3"
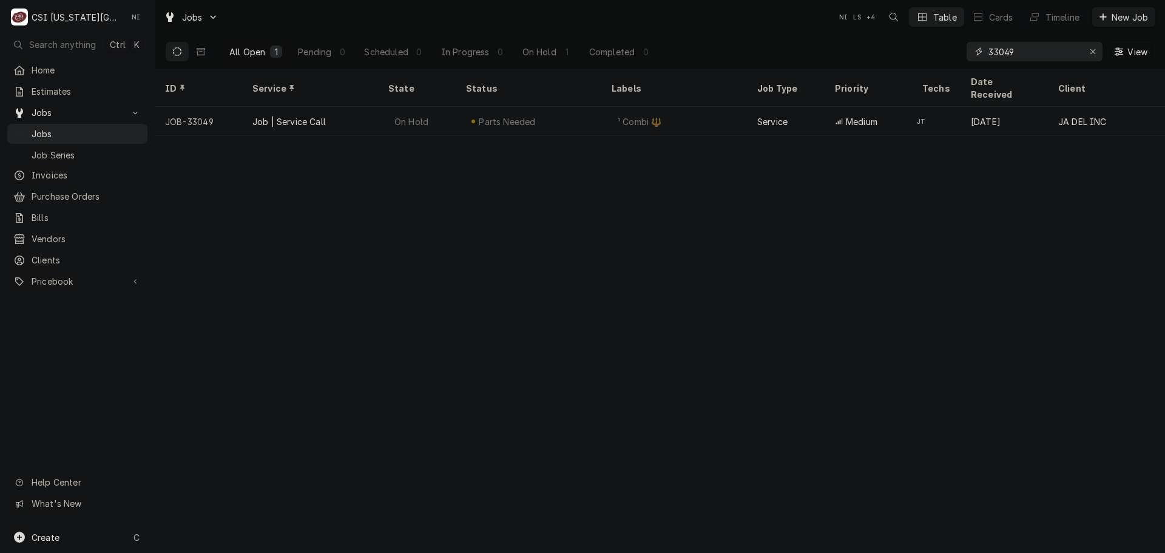
type input "33049"
click at [708, 111] on div "¹ Combi 🔱" at bounding box center [675, 121] width 146 height 29
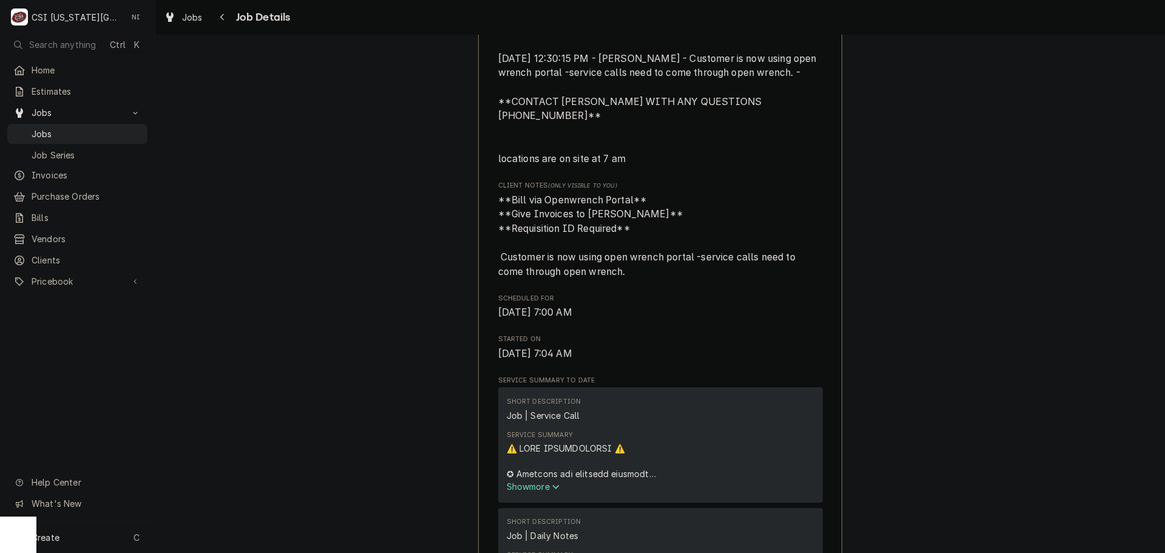
scroll to position [182, 0]
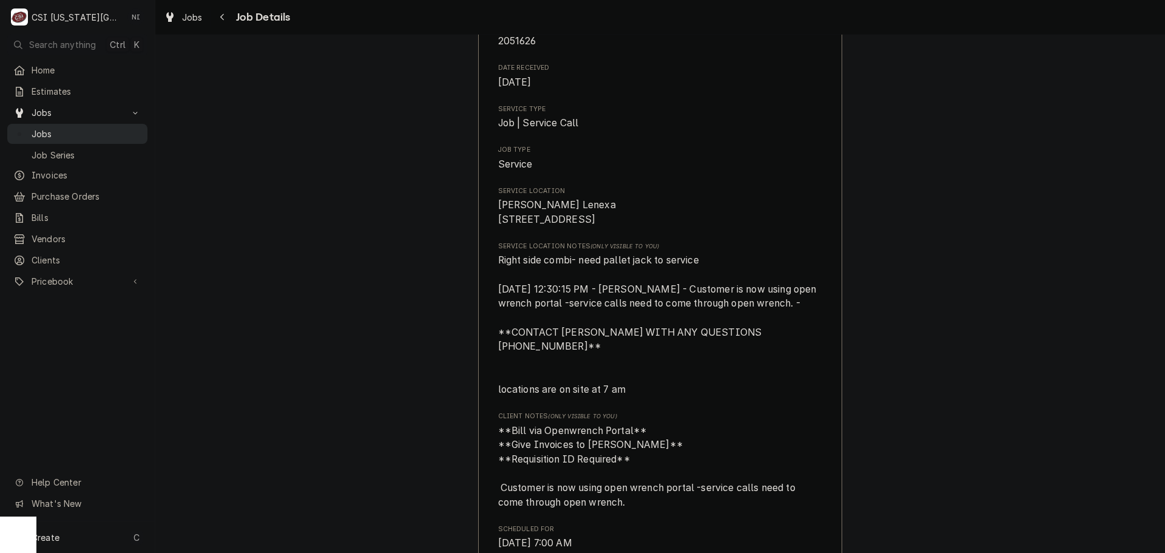
click at [76, 128] on span "Jobs" at bounding box center [87, 133] width 110 height 13
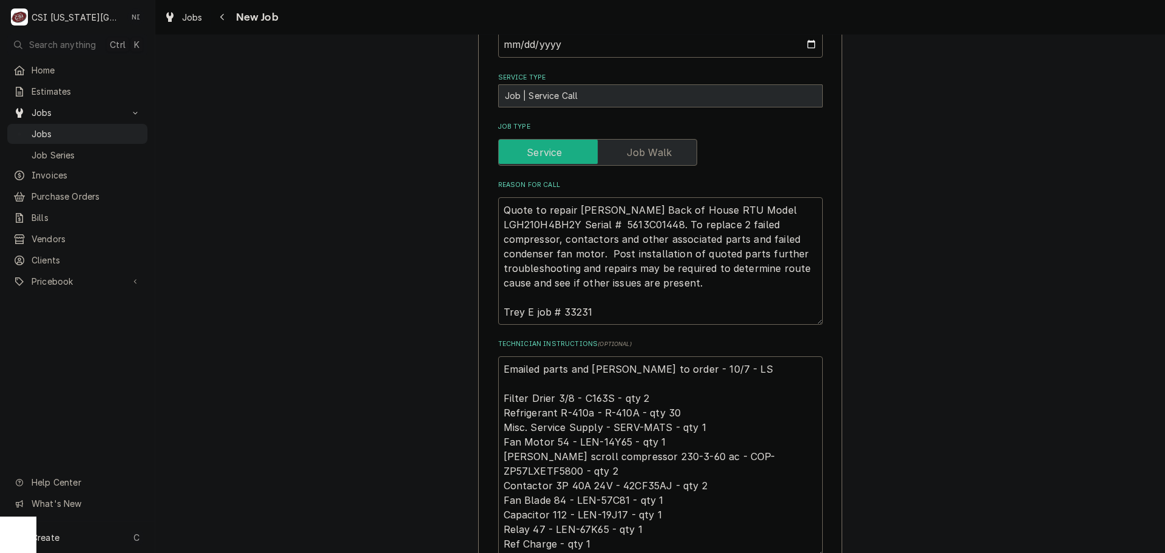
scroll to position [607, 0]
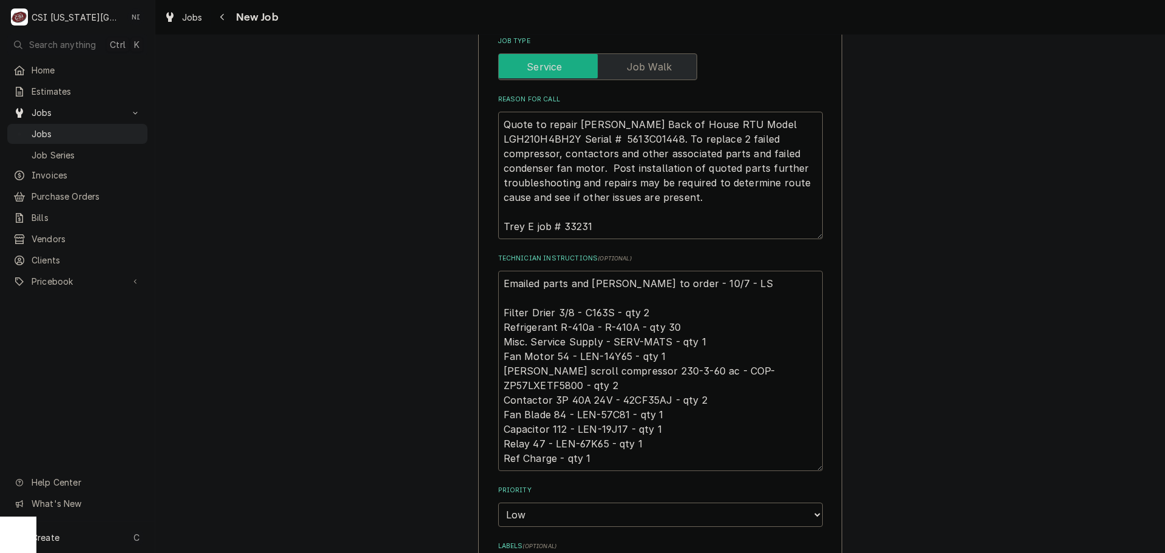
click at [501, 271] on textarea "Emailed parts and [PERSON_NAME] to order - 10/7 - LS Filter Drier 3/8 - C163S -…" at bounding box center [660, 371] width 325 height 200
type textarea "x"
type textarea "Emailed parts and lindy to order - 10/7 - LS Filter Drier 3/8 - C163S - qty 2 R…"
type textarea "x"
type textarea "Emailed parts and lindy to order - 10/7 - LS Filter Drier 3/8 - C163S - qty 2 R…"
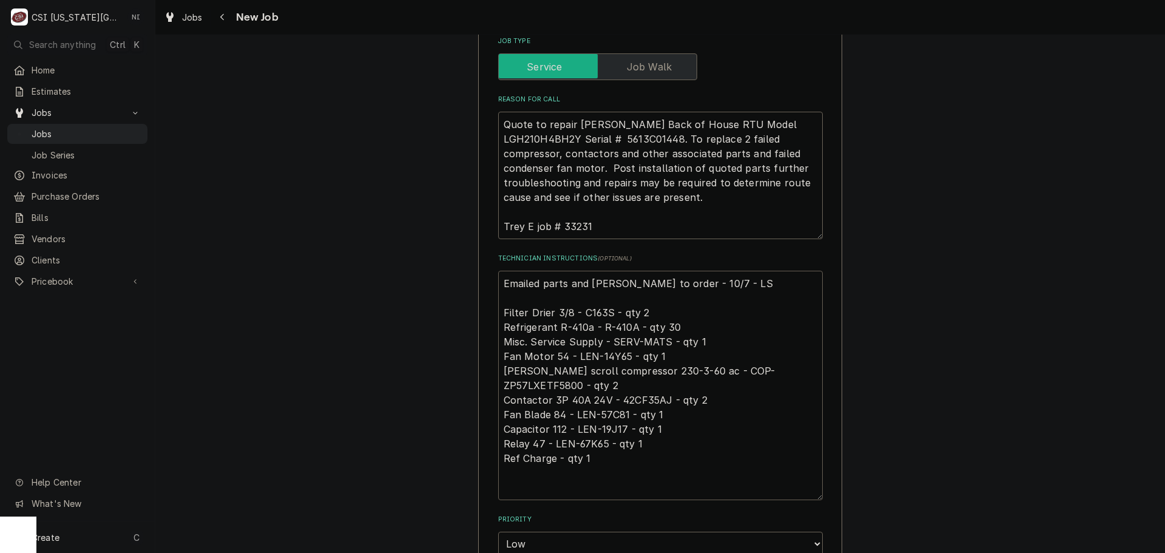
drag, startPoint x: 550, startPoint y: 248, endPoint x: 544, endPoint y: 255, distance: 9.9
click at [549, 271] on textarea "Emailed parts and lindy to order - 10/7 - LS Filter Drier 3/8 - C163S - qty 2 R…" at bounding box center [660, 385] width 325 height 229
type textarea "x"
type textarea "c Emailed parts and lindy to order - 10/7 - LS Filter Drier 3/8 - C163S - qty 2…"
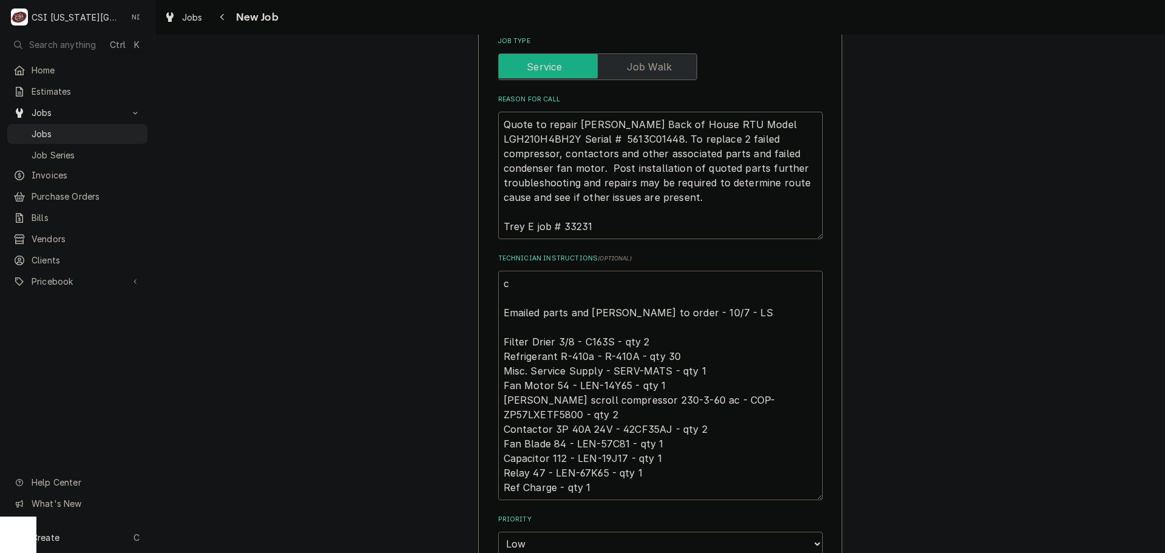
type textarea "x"
type textarea "cmop Emailed parts and lindy to order - 10/7 - LS Filter Drier 3/8 - C163S - qt…"
type textarea "x"
type textarea "cmopr Emailed parts and lindy to order - 10/7 - LS Filter Drier 3/8 - C163S - q…"
type textarea "x"
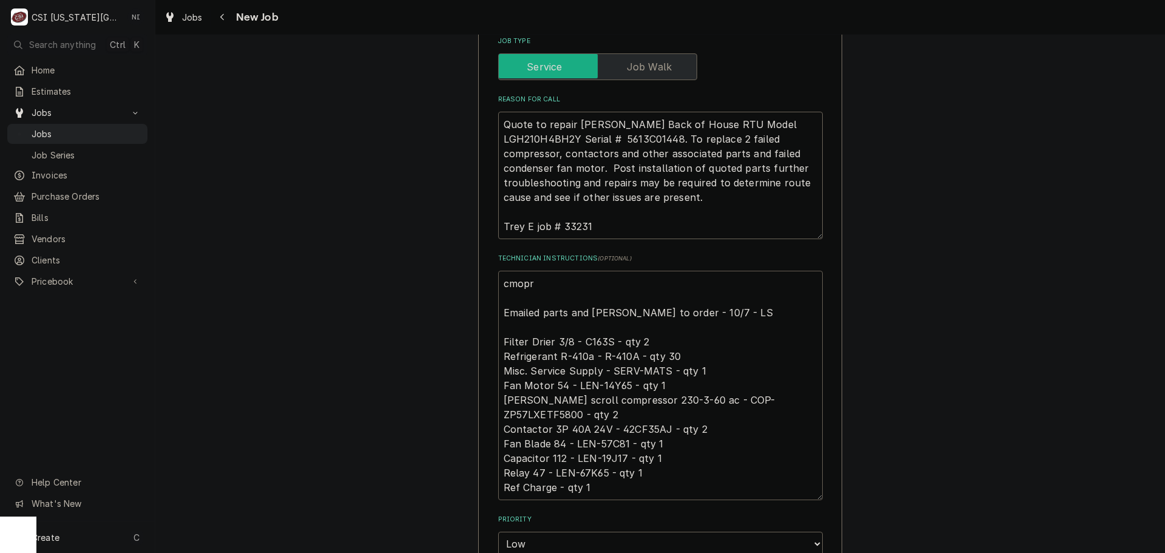
type textarea "cmop Emailed parts and lindy to order - 10/7 - LS Filter Drier 3/8 - C163S - qt…"
type textarea "x"
type textarea "cmo Emailed parts and lindy to order - 10/7 - LS Filter Drier 3/8 - C163S - qty…"
type textarea "x"
type textarea "cm Emailed parts and lindy to order - 10/7 - LS Filter Drier 3/8 - C163S - qty …"
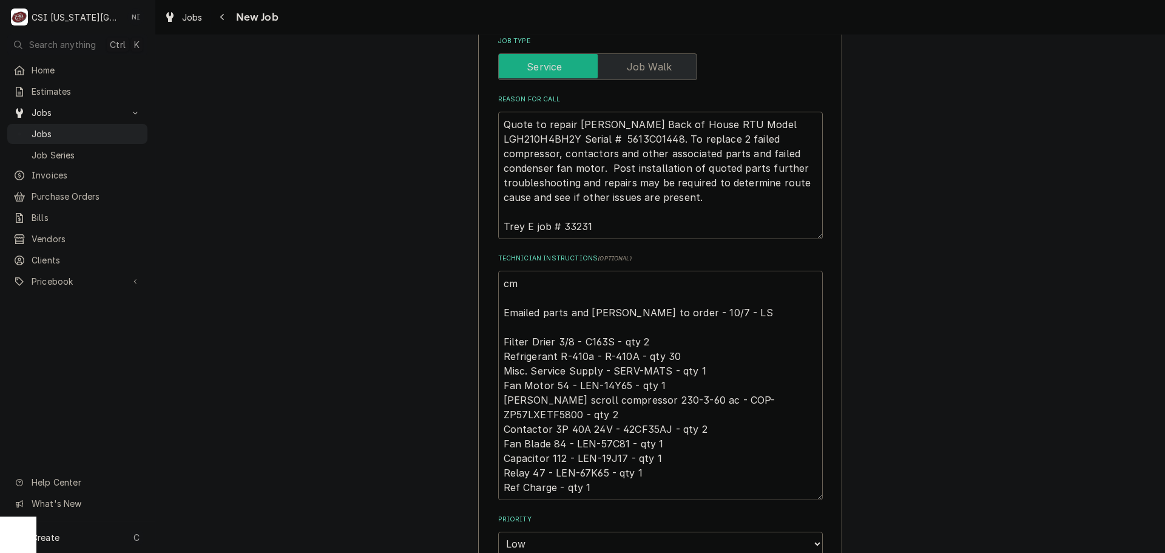
type textarea "x"
type textarea "c Emailed parts and lindy to order - 10/7 - LS Filter Drier 3/8 - C163S - qty 2…"
type textarea "x"
type textarea "Emailed parts and lindy to order - 10/7 - LS Filter Drier 3/8 - C163S - qty 2 R…"
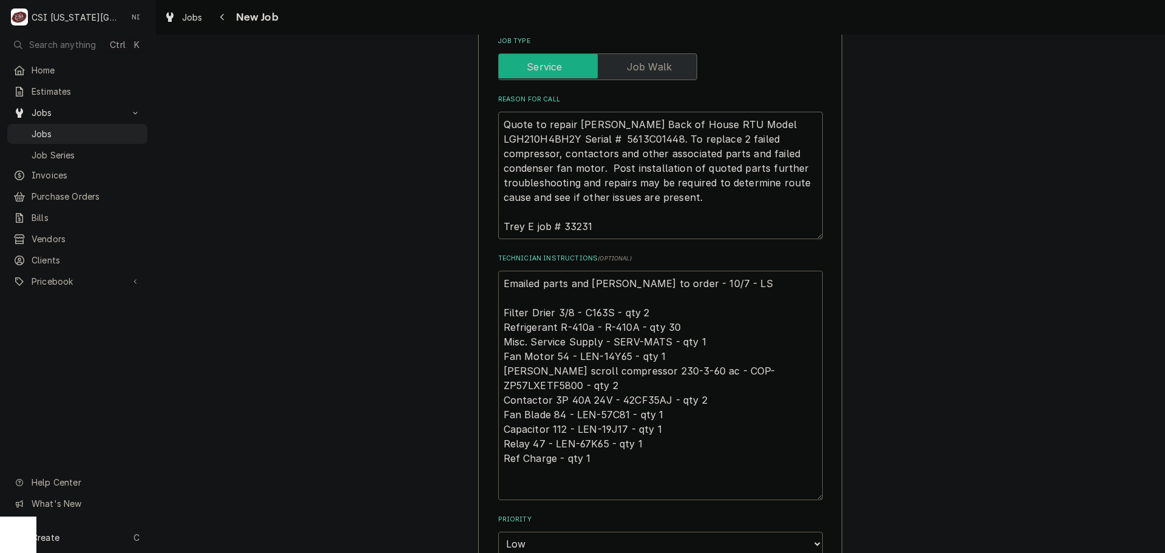
type textarea "x"
type textarea "c Emailed parts and lindy to order - 10/7 - LS Filter Drier 3/8 - C163S - qty 2…"
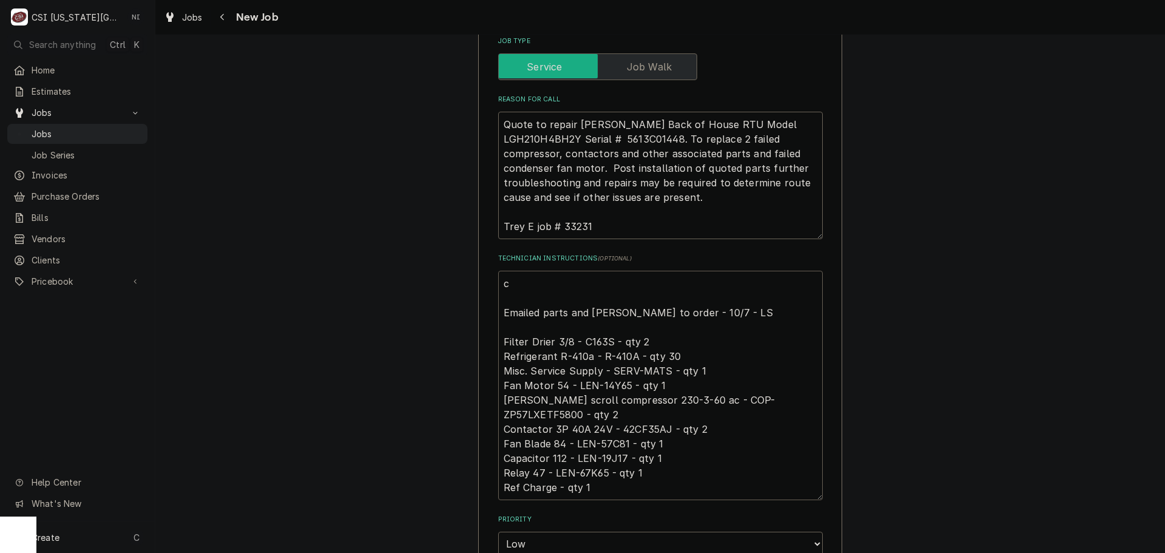
type textarea "x"
type textarea "co Emailed parts and lindy to order - 10/7 - LS Filter Drier 3/8 - C163S - qty …"
type textarea "x"
type textarea "comp Emailed parts and lindy to order - 10/7 - LS Filter Drier 3/8 - C163S - qt…"
type textarea "x"
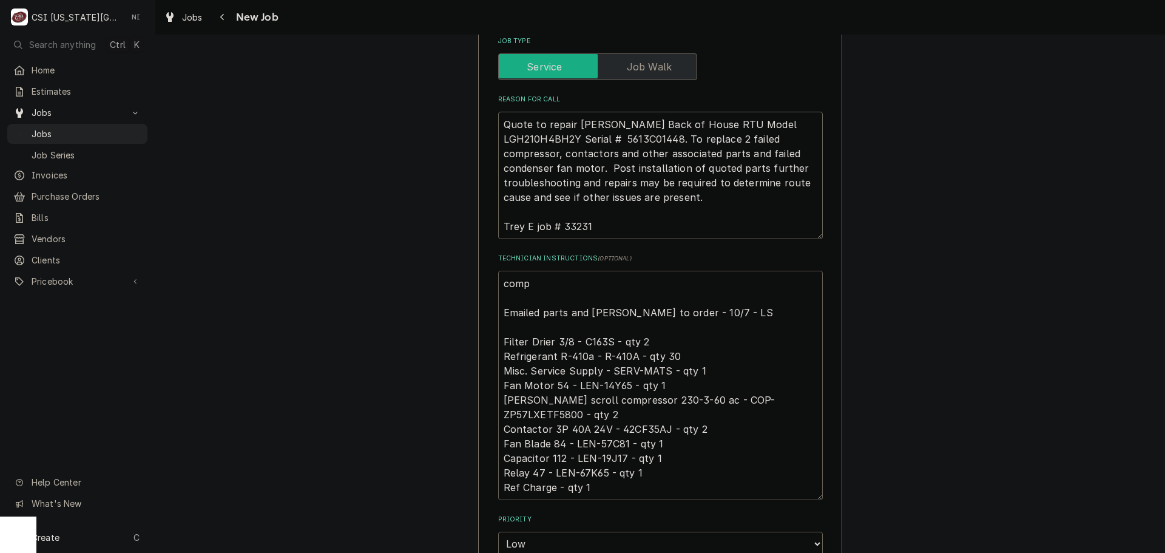
type textarea "compr Emailed parts and lindy to order - 10/7 - LS Filter Drier 3/8 - C163S - q…"
type textarea "x"
type textarea "compres Emailed parts and lindy to order - 10/7 - LS Filter Drier 3/8 - C163S -…"
type textarea "x"
type textarea "compress Emailed parts and lindy to order - 10/7 - LS Filter Drier 3/8 - C163S …"
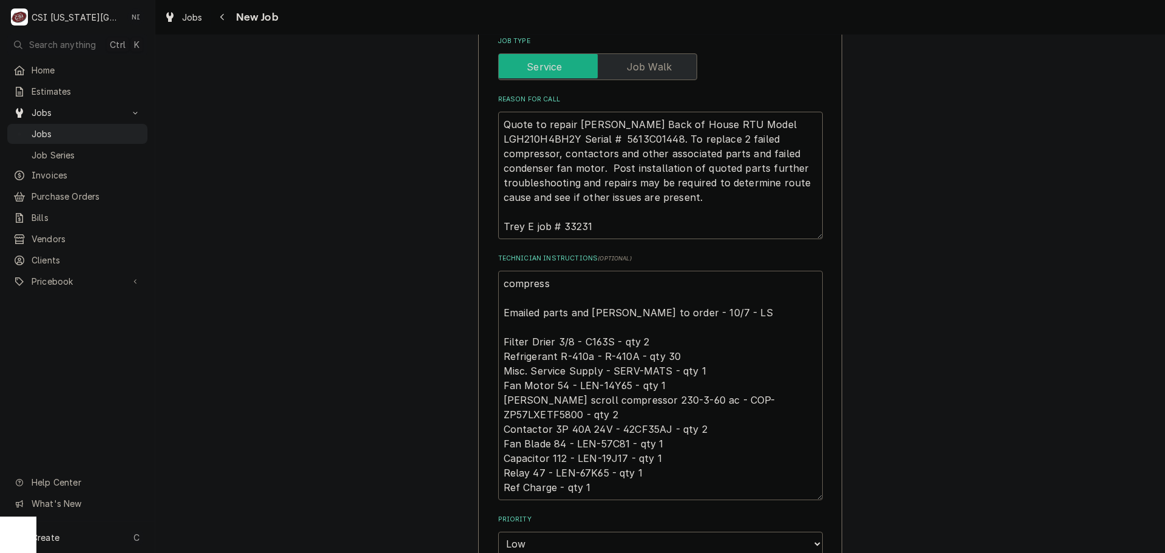
type textarea "x"
type textarea "compresso Emailed parts and lindy to order - 10/7 - LS Filter Drier 3/8 - C163S…"
type textarea "x"
type textarea "compressor Emailed parts and lindy to order - 10/7 - LS Filter Drier 3/8 - C163…"
type textarea "x"
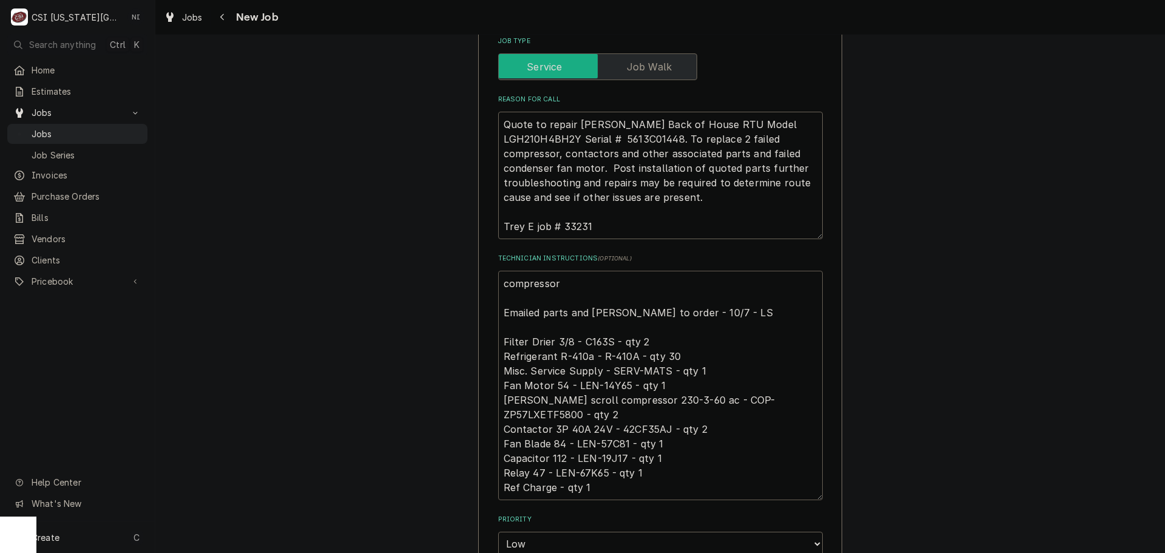
type textarea "compressor Emailed parts and lindy to order - 10/7 - LS Filter Drier 3/8 - C163…"
type textarea "x"
type textarea "compressor or Emailed parts and lindy to order - 10/7 - LS Filter Drier 3/8 - C…"
type textarea "x"
type textarea "compressor ord Emailed parts and lindy to order - 10/7 - LS Filter Drier 3/8 - …"
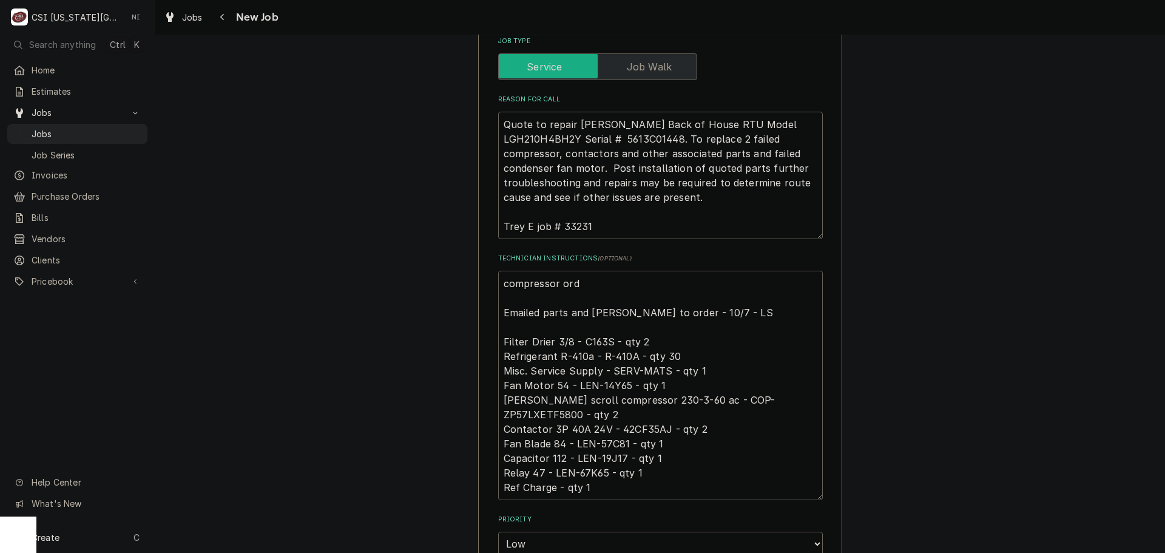
type textarea "x"
type textarea "compressor orde Emailed parts and lindy to order - 10/7 - LS Filter Drier 3/8 -…"
type textarea "x"
type textarea "compressor order Emailed parts and lindy to order - 10/7 - LS Filter Drier 3/8 …"
type textarea "x"
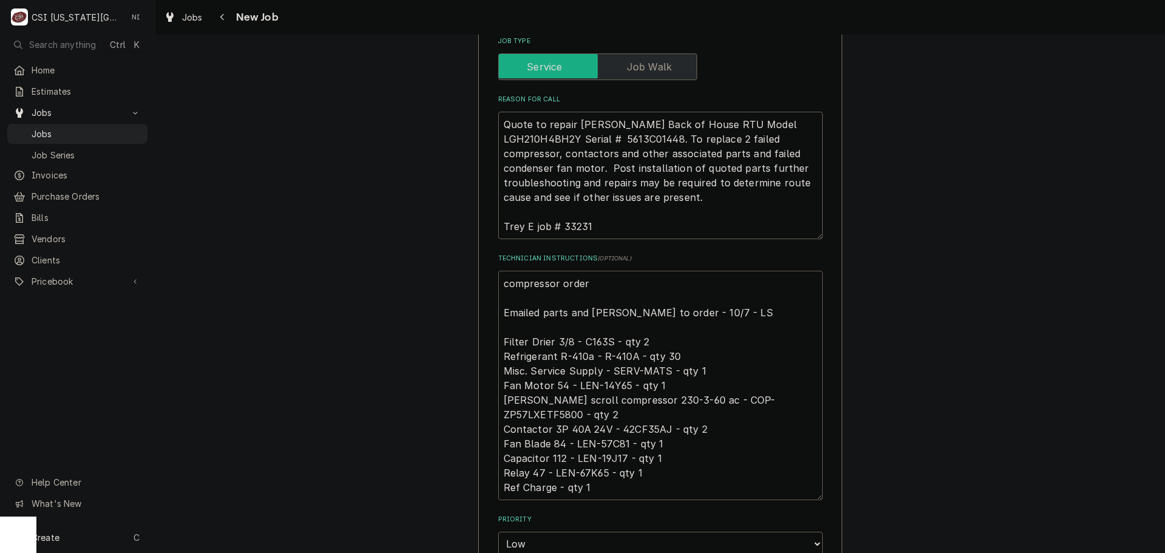
type textarea "compressor ordere Emailed parts and lindy to order - 10/7 - LS Filter Drier 3/8…"
type textarea "x"
type textarea "compressor ordered Emailed parts and lindy to order - 10/7 - LS Filter Drier 3/…"
type textarea "x"
type textarea "compressor ordered Emailed parts and lindy to order - 10/7 - LS Filter Drier 3/…"
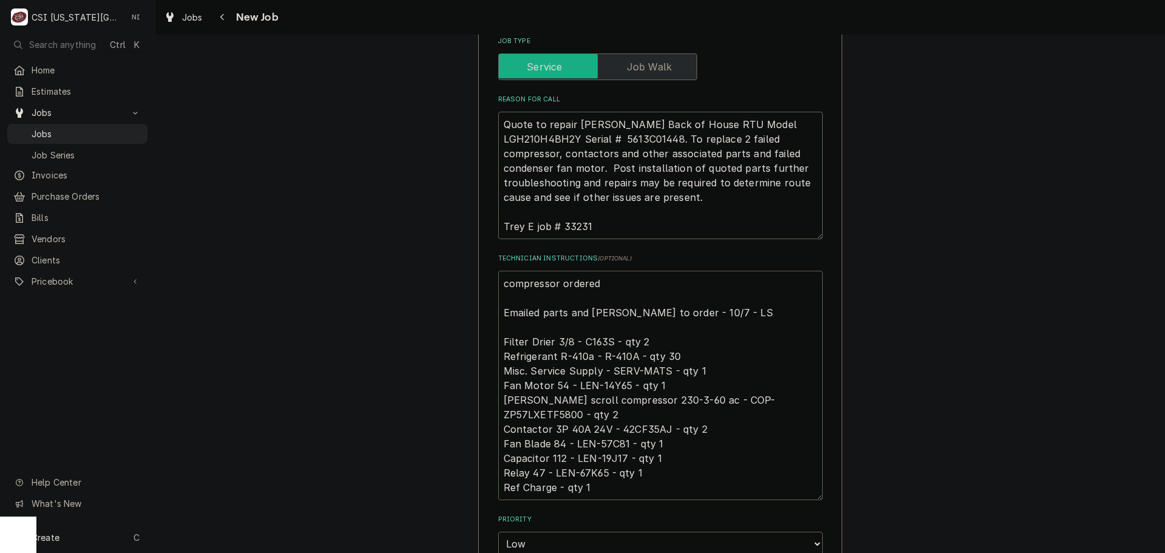
type textarea "x"
type textarea "compressor ordered o Emailed parts and lindy to order - 10/7 - LS Filter Drier …"
type textarea "x"
type textarea "compressor ordered on Emailed parts and lindy to order - 10/7 - LS Filter Drier…"
type textarea "x"
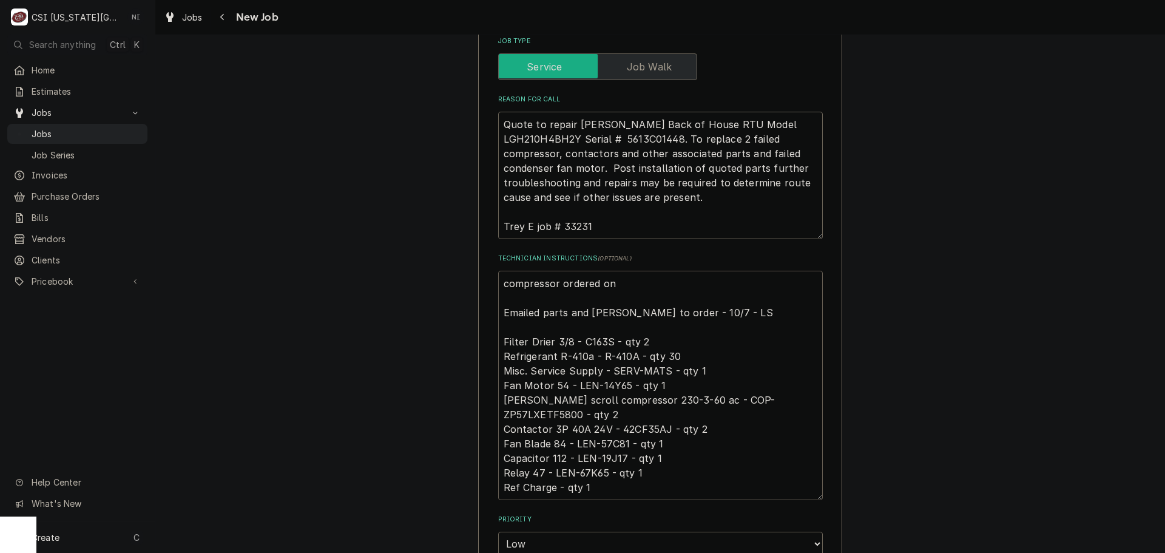
type textarea "compressor ordered on Emailed parts and lindy to order - 10/7 - LS Filter Drier…"
type textarea "x"
type textarea "compressor ordered on P Emailed parts and lindy to order - 10/7 - LS Filter Dri…"
type textarea "x"
type textarea "compressor ordered on PO Emailed parts and lindy to order - 10/7 - LS Filter Dr…"
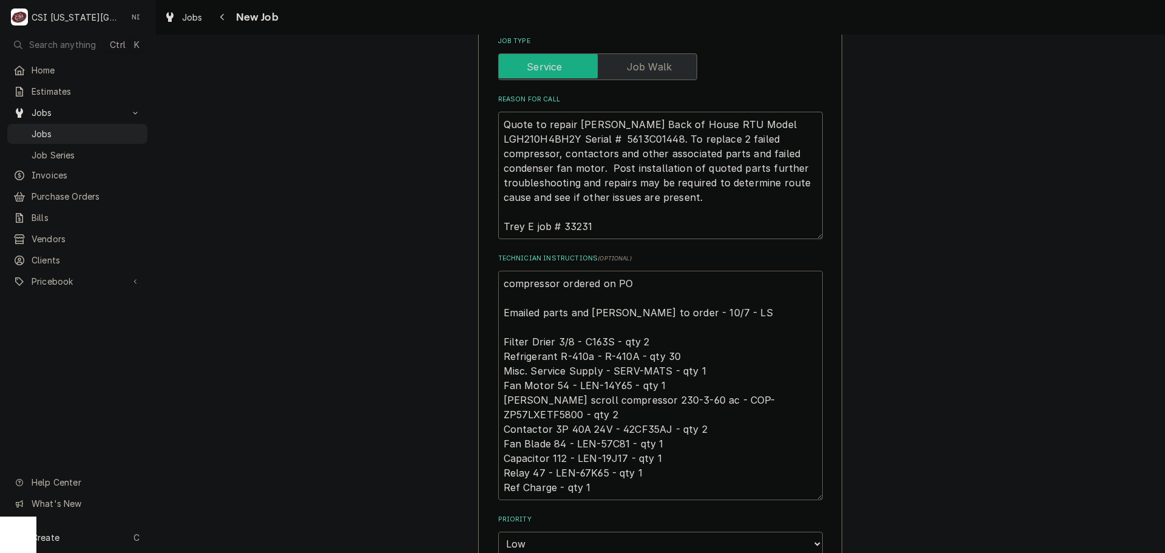
type textarea "x"
type textarea "compressor ordered on PO 3 Emailed parts and lindy to order - 10/7 - LS Filter …"
type textarea "x"
type textarea "compressor ordered on PO 30 Emailed parts and lindy to order - 10/7 - LS Filter…"
type textarea "x"
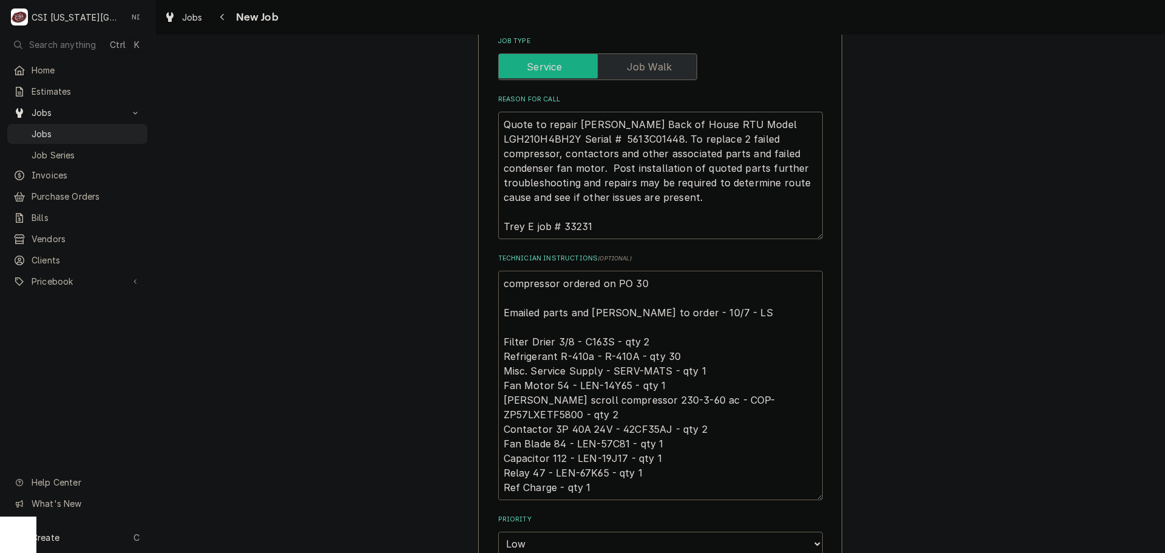
type textarea "compressor ordered on PO 301 Emailed parts and lindy to order - 10/7 - LS Filte…"
type textarea "x"
type textarea "compressor ordered on PO 3017 Emailed parts and lindy to order - 10/7 - LS Filt…"
type textarea "x"
type textarea "compressor ordered on PO 30173 Emailed parts and lindy to order - 10/7 - LS Fil…"
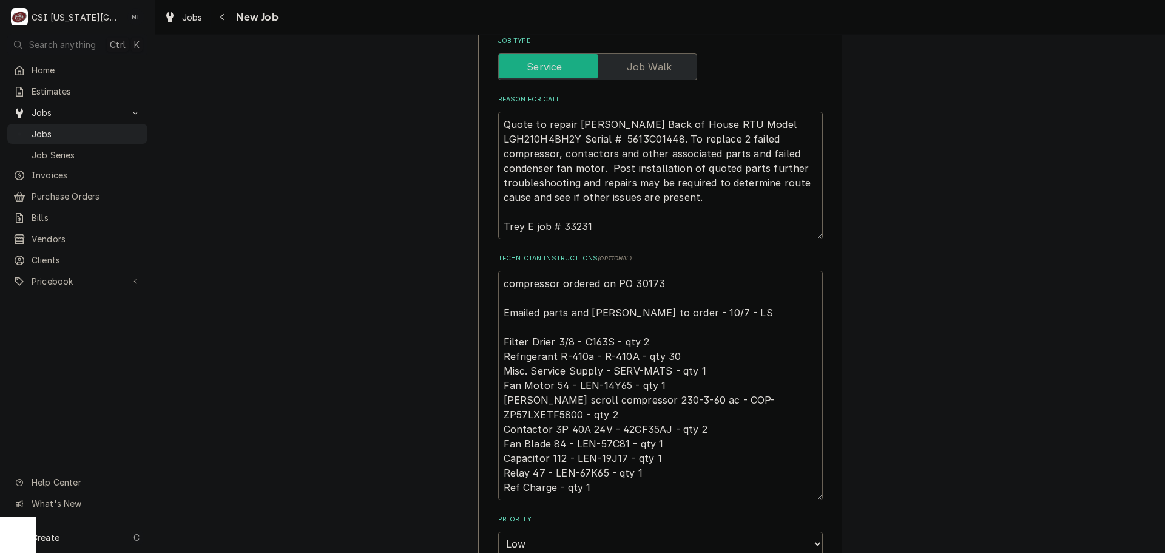
type textarea "x"
type textarea "compressor ordered on PO 301730 Emailed parts and lindy to order - 10/7 - LS Fi…"
type textarea "x"
type textarea "compressor ordered on PO 301730 Emailed parts and lindy to order - 10/7 - LS Fi…"
type textarea "x"
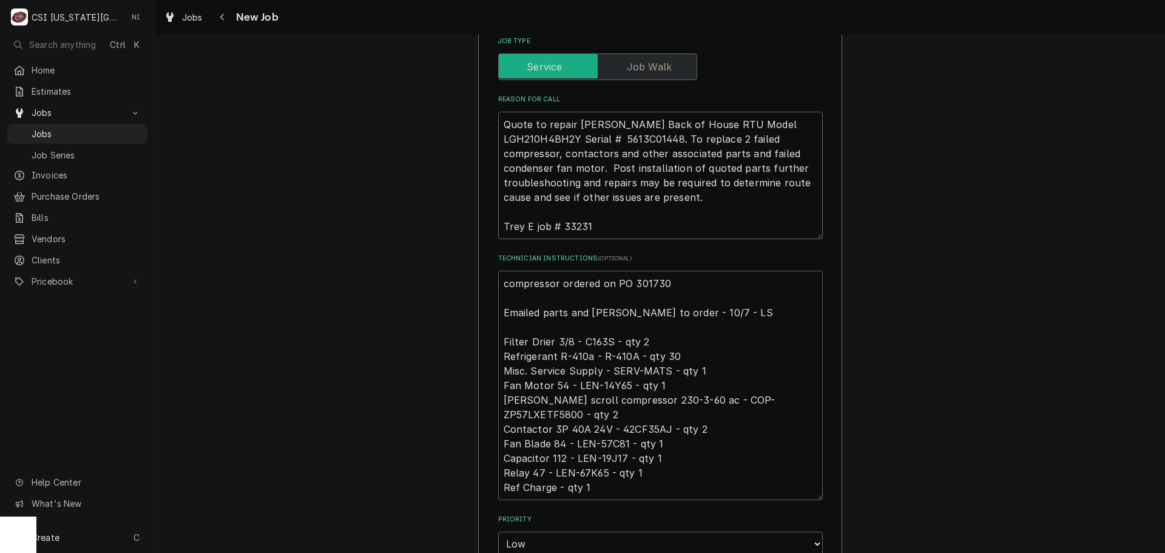
type textarea "compressor ordered on PO 301730 a Emailed parts and lindy to order - 10/7 - LS …"
type textarea "x"
type textarea "compressor ordered on PO 301730 an Emailed parts and lindy to order - 10/7 - LS…"
type textarea "x"
type textarea "compressor ordered on PO 301730 and Emailed parts and lindy to order - 10/7 - L…"
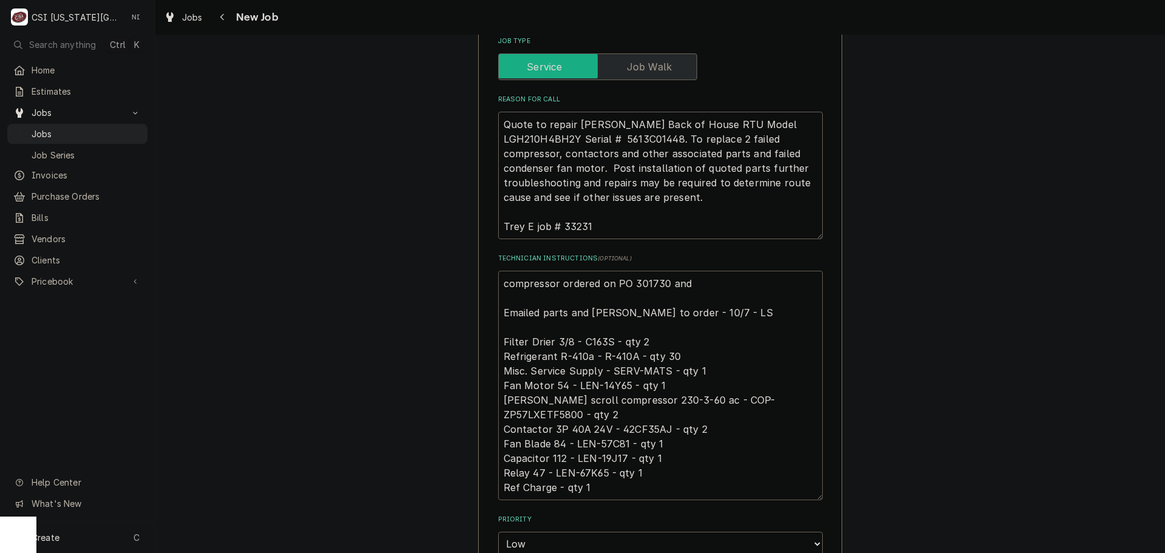
type textarea "x"
type textarea "compressor ordered on PO 301730 and Emailed parts and lindy to order - 10/7 - L…"
type textarea "x"
type textarea "compressor ordered on PO 301730 and L Emailed parts and lindy to order - 10/7 -…"
type textarea "x"
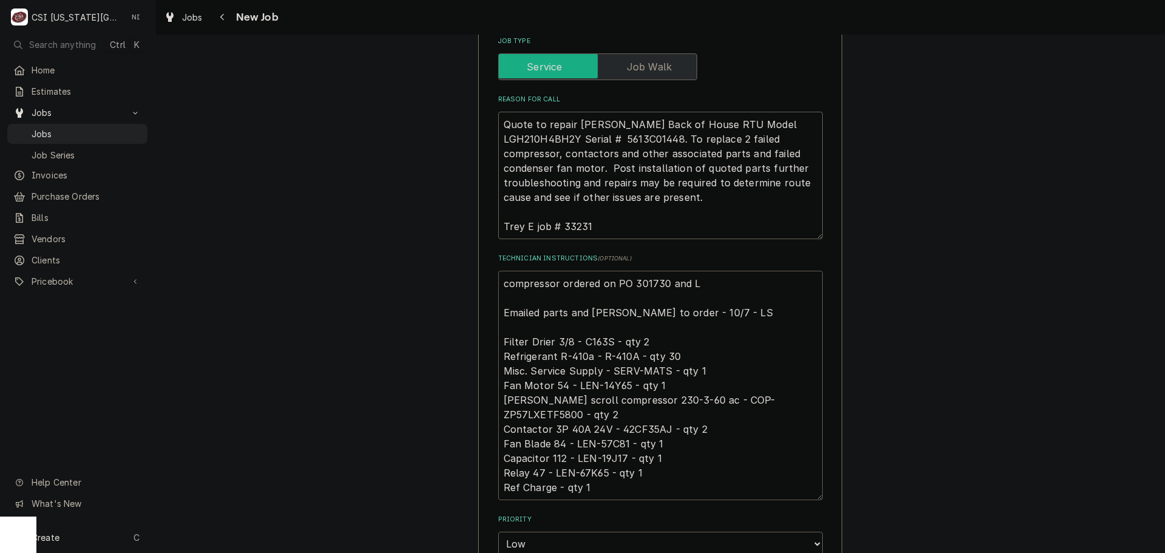
type textarea "compressor ordered on PO 301730 and Lo Emailed parts and lindy to order - 10/7 …"
type textarea "x"
type textarea "compressor ordered on PO 301730 and Lonn Emailed parts and lindy to order - 10/…"
type textarea "x"
type textarea "compressor ordered on PO 301730 and Lon Emailed parts and lindy to order - 10/7…"
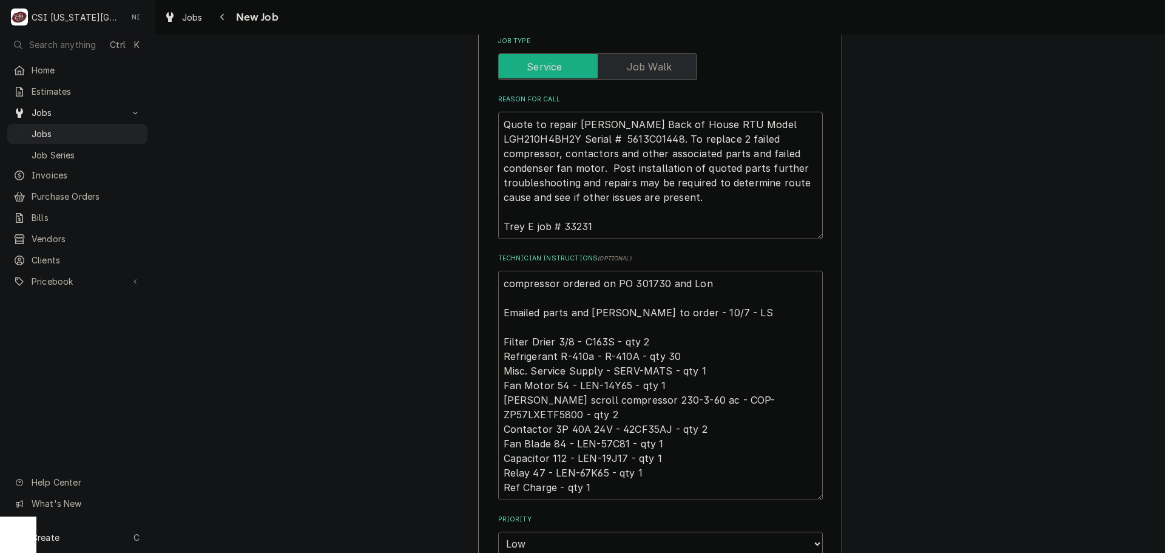
type textarea "x"
type textarea "compressor ordered on PO 301730 and Lo Emailed parts and lindy to order - 10/7 …"
type textarea "x"
type textarea "compressor ordered on PO 301730 and L Emailed parts and lindy to order - 10/7 -…"
type textarea "x"
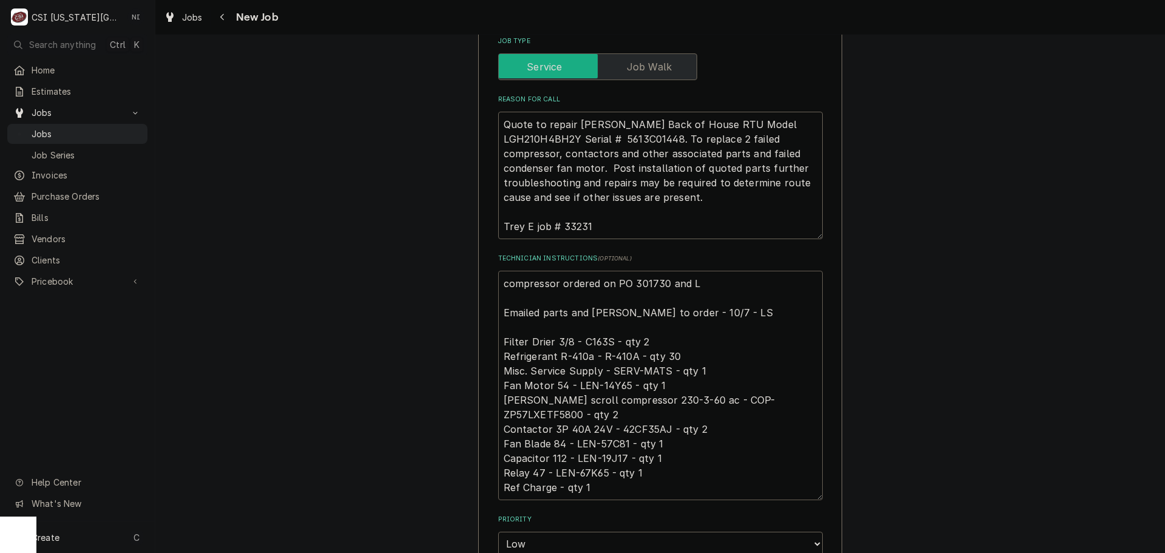
type textarea "compressor ordered on PO 301730 and Le Emailed parts and lindy to order - 10/7 …"
type textarea "x"
type textarea "compressor ordered on PO 301730 and Lenn Emailed parts and lindy to order - 10/…"
type textarea "x"
type textarea "compressor ordered on PO 301730 and Lenno Emailed parts and lindy to order - 10…"
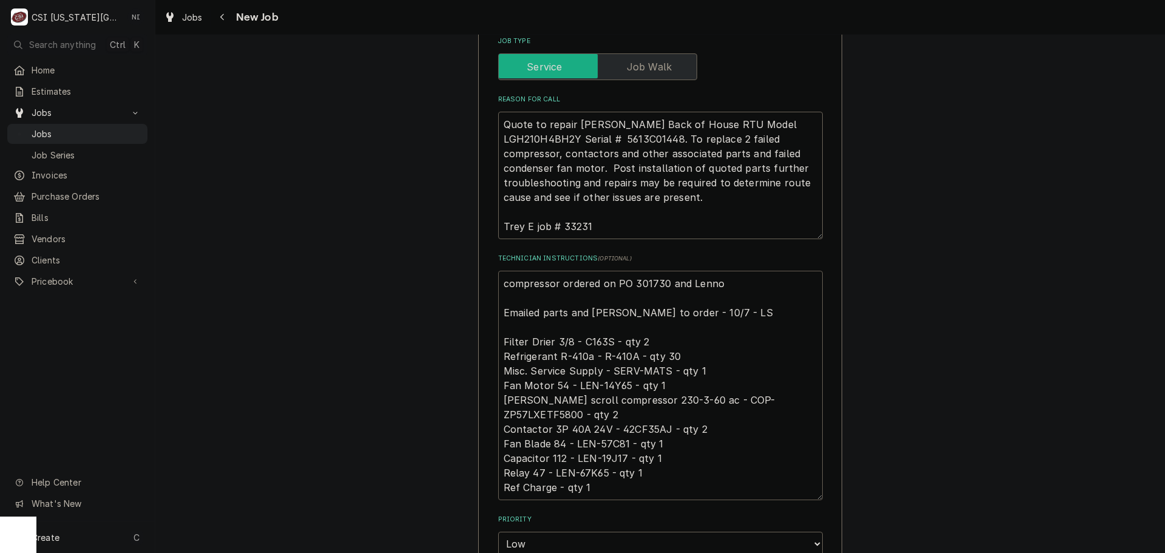
type textarea "x"
type textarea "compressor ordered on PO 301730 and Lennox Emailed parts and lindy to order - 1…"
type textarea "x"
type textarea "compressor ordered on PO 301730 and Lennox Emailed parts and lindy to order - 1…"
type textarea "x"
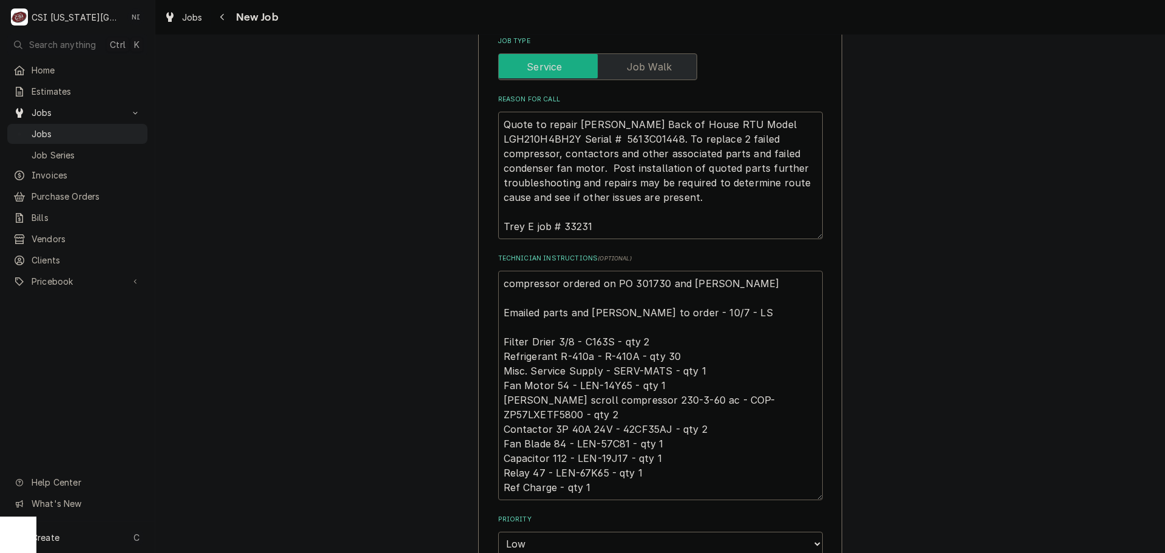
type textarea "compressor ordered on PO 301730 and Lennox o Emailed parts and lindy to order -…"
type textarea "x"
type textarea "compressor ordered on PO 301730 and Lennox on Emailed parts and lindy to order …"
type textarea "x"
type textarea "compressor ordered on PO 301730 and Lennox on Emailed parts and lindy to order …"
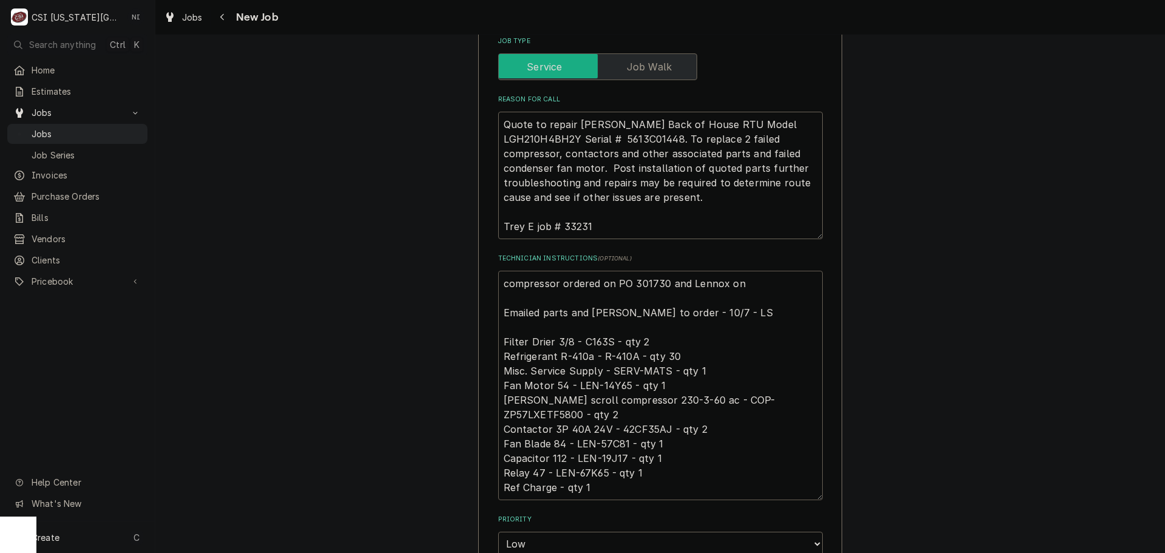
type textarea "x"
type textarea "compressor ordered on PO 301730 and Lennox on P Emailed parts and lindy to orde…"
type textarea "x"
type textarea "compressor ordered on PO 301730 and Lennox on PO Emailed parts and lindy to ord…"
type textarea "x"
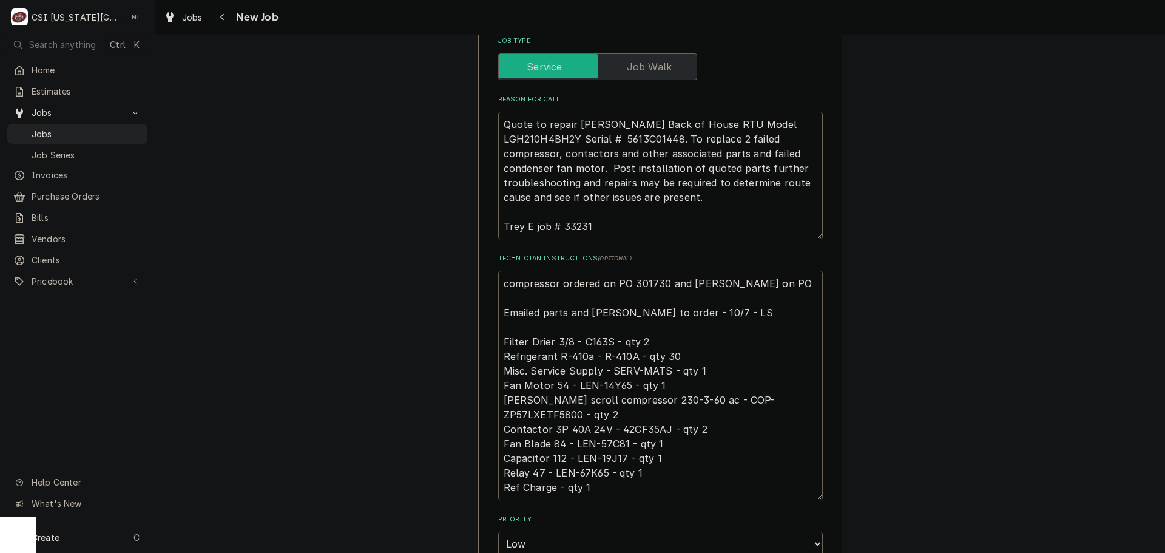
type textarea "compressor ordered on PO 301730 and Lennox on PO Emailed parts and lindy to ord…"
type textarea "x"
type textarea "compressor ordered on PO 301730 and Lennox on PO 3 Emailed parts and lindy to o…"
type textarea "x"
type textarea "compressor ordered on PO 301730 and Lennox on PO 30 Emailed parts and lindy to …"
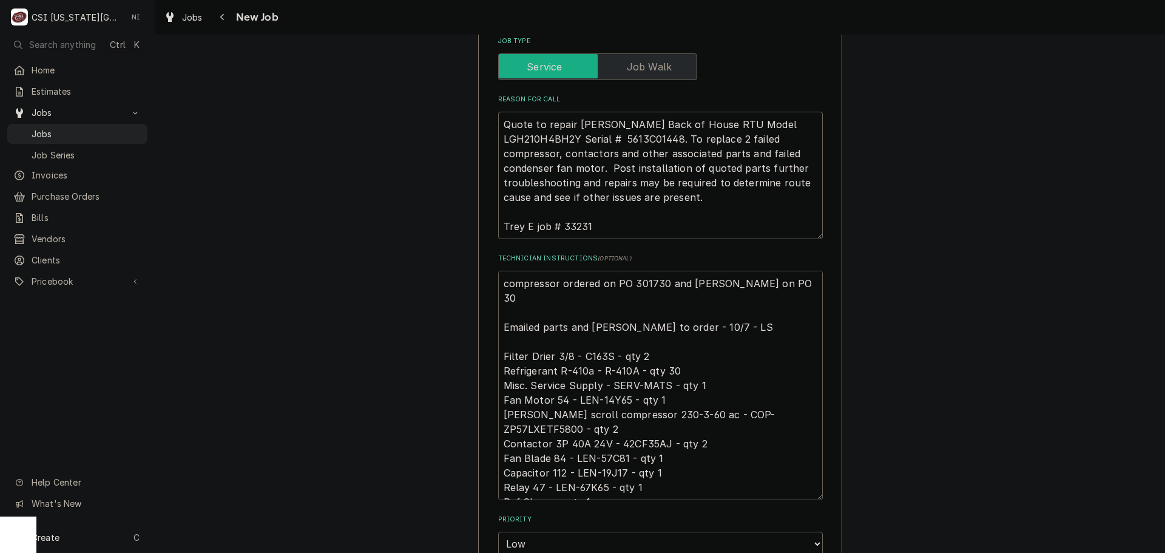
type textarea "x"
type textarea "compressor ordered on PO 301730 and Lennox on PO 301 Emailed parts and lindy to…"
type textarea "x"
type textarea "compressor ordered on PO 301730 and Lennox on PO 3017 Emailed parts and lindy t…"
type textarea "x"
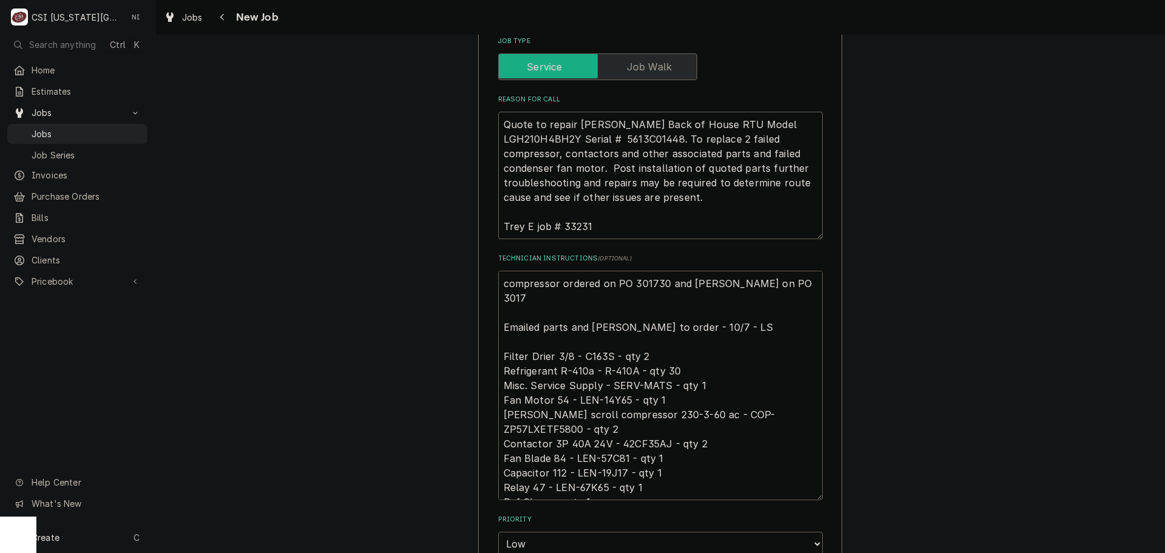
type textarea "compressor ordered on PO 301730 and Lennox on PO 30172 Emailed parts and lindy …"
type textarea "x"
type textarea "compressor ordered on PO 301730 and Lennox on PO 301729 Emailed parts and lindy…"
type textarea "x"
type textarea "compressor ordered on PO 301730 and Lennox on PO 301729. Emailed parts and lind…"
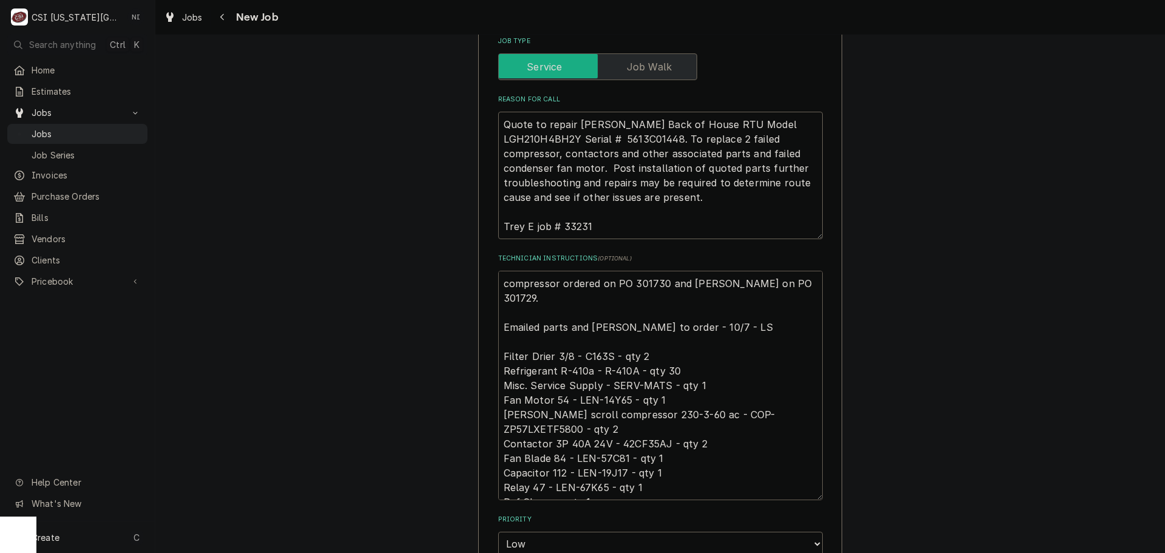
type textarea "x"
type textarea "compressor ordered on PO 301730 and Lennox on PO 301729. Emailed parts and lind…"
type textarea "x"
type textarea "compressor ordered on PO 301730 and Lennox on PO 301729. R Emailed parts and li…"
type textarea "x"
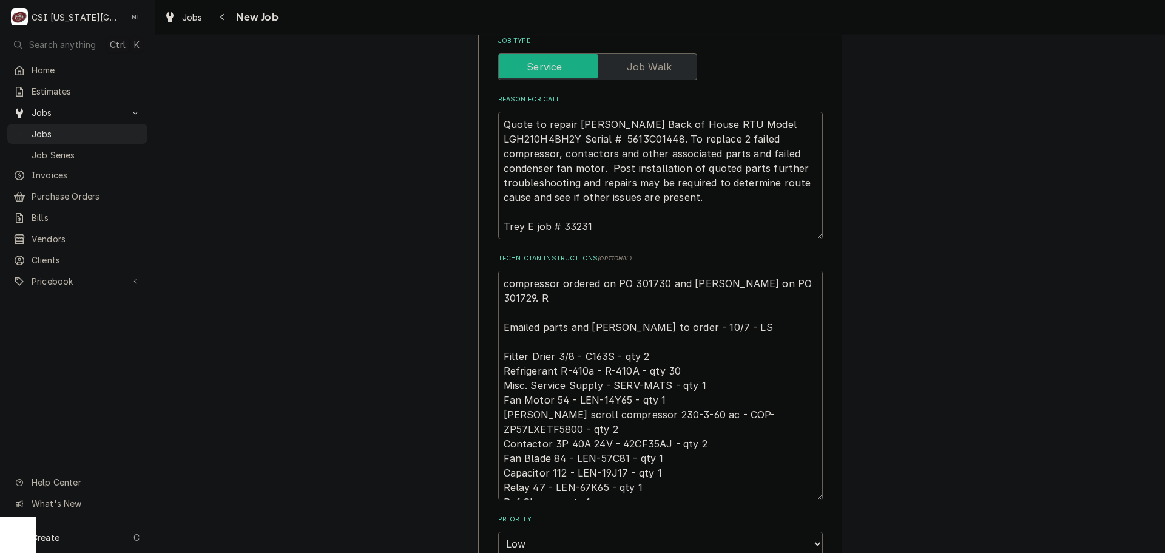
type textarea "compressor ordered on PO 301730 and Lennox on PO 301729. Re Emailed parts and l…"
type textarea "x"
type textarea "compressor ordered on PO 301730 and Lennox on PO 301729. Rem Emailed parts and …"
type textarea "x"
type textarea "compressor ordered on PO 301730 and Lennox on PO 301729. Rema Emailed parts and…"
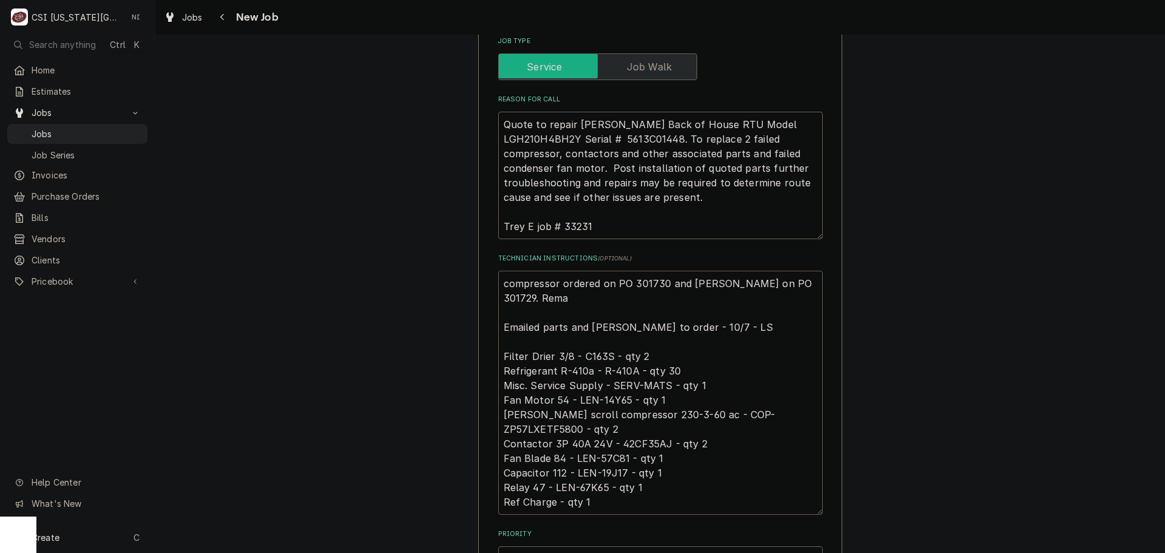
type textarea "x"
type textarea "compressor ordered on PO 301730 and Lennox on PO 301729. Remai Emailed parts an…"
type textarea "x"
type textarea "compressor ordered on PO 301730 and Lennox on PO 301729. Remain Emailed parts a…"
type textarea "x"
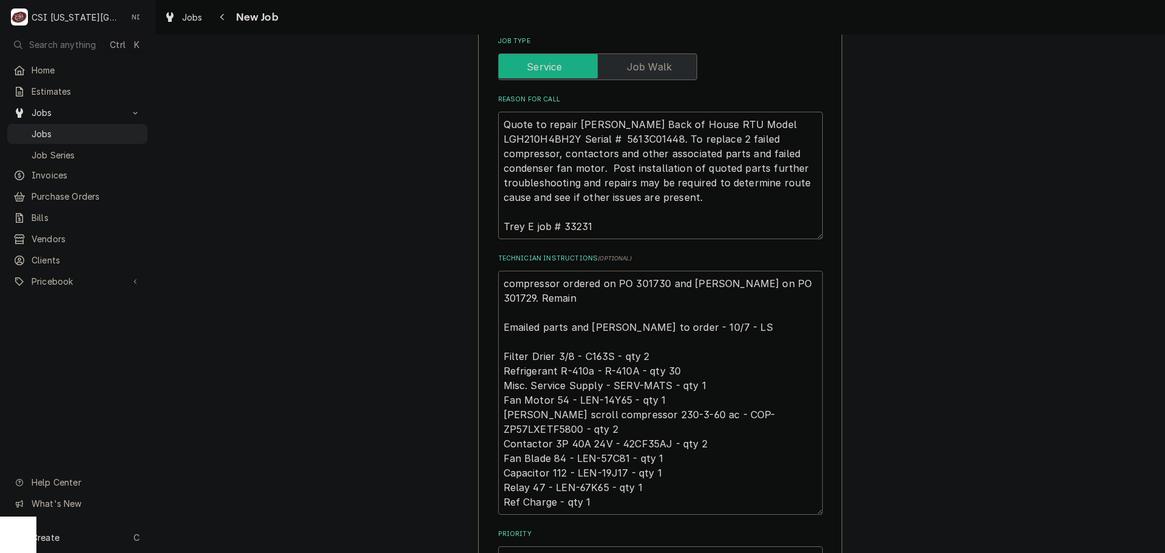
type textarea "compressor ordered on PO 301730 and Lennox on PO 301729. Remaini Emailed parts …"
type textarea "x"
type textarea "compressor ordered on PO 301730 and Lennox on PO 301729. Remainin Emailed parts…"
type textarea "x"
type textarea "compressor ordered on PO 301730 and Lennox on PO 301729. Remaining Emailed part…"
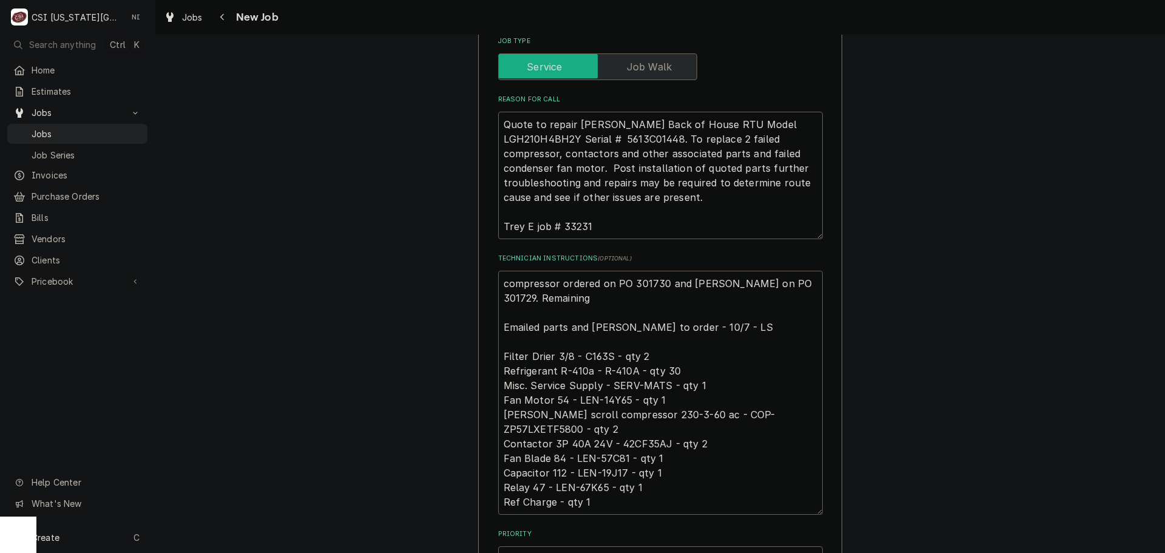
type textarea "x"
type textarea "compressor ordered on PO 301730 and Lennox on PO 301729. Remaining Emailed part…"
type textarea "x"
type textarea "compressor ordered on PO 301730 and Lennox on PO 301729. Remaining p Emailed pa…"
type textarea "x"
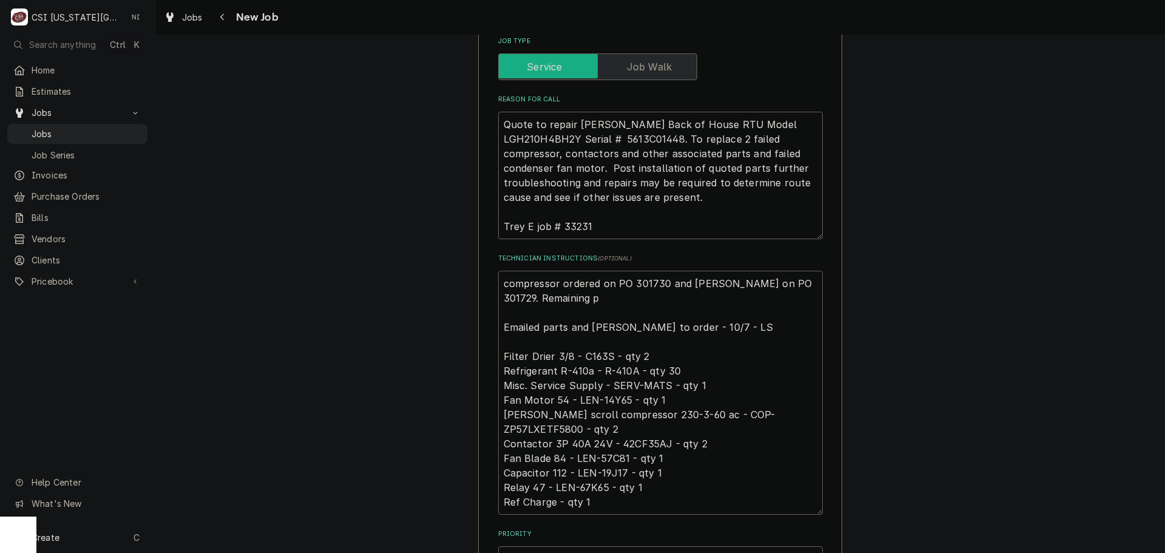
type textarea "compressor ordered on PO 301730 and Lennox on PO 301729. Remaining pa Emailed p…"
type textarea "x"
type textarea "compressor ordered on PO 301730 and Lennox on PO 301729. Remaining par Emailed …"
type textarea "x"
type textarea "compressor ordered on PO 301730 and Lennox on PO 301729. Remaining parts Emaile…"
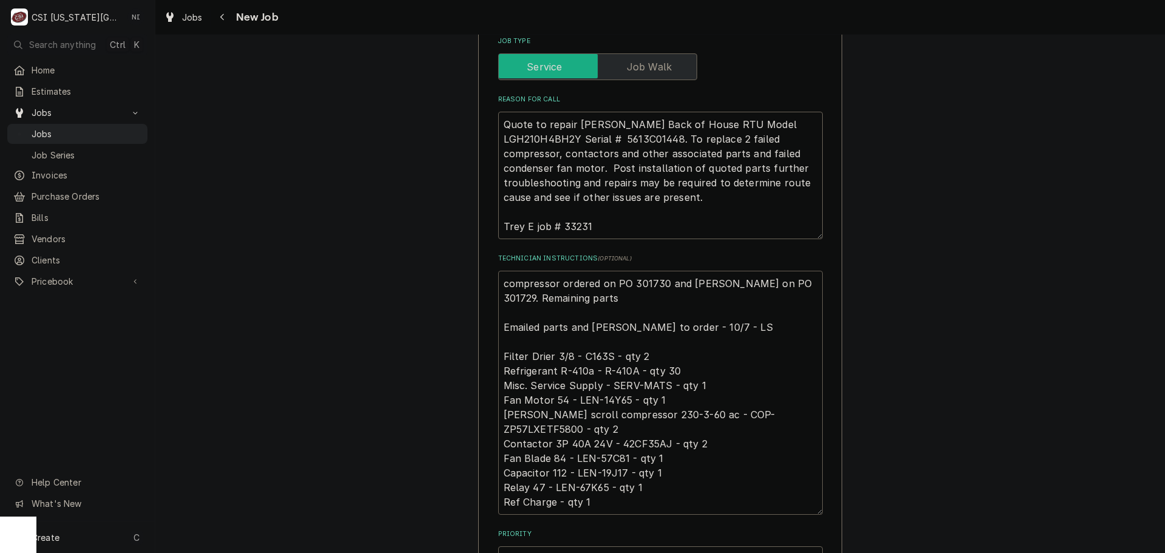
type textarea "x"
type textarea "compressor ordered on PO 301730 and Lennox on PO 301729. Remaining parts Emaile…"
type textarea "x"
type textarea "compressor ordered on PO 301730 and Lennox on PO 301729. Remaining parts t Emai…"
type textarea "x"
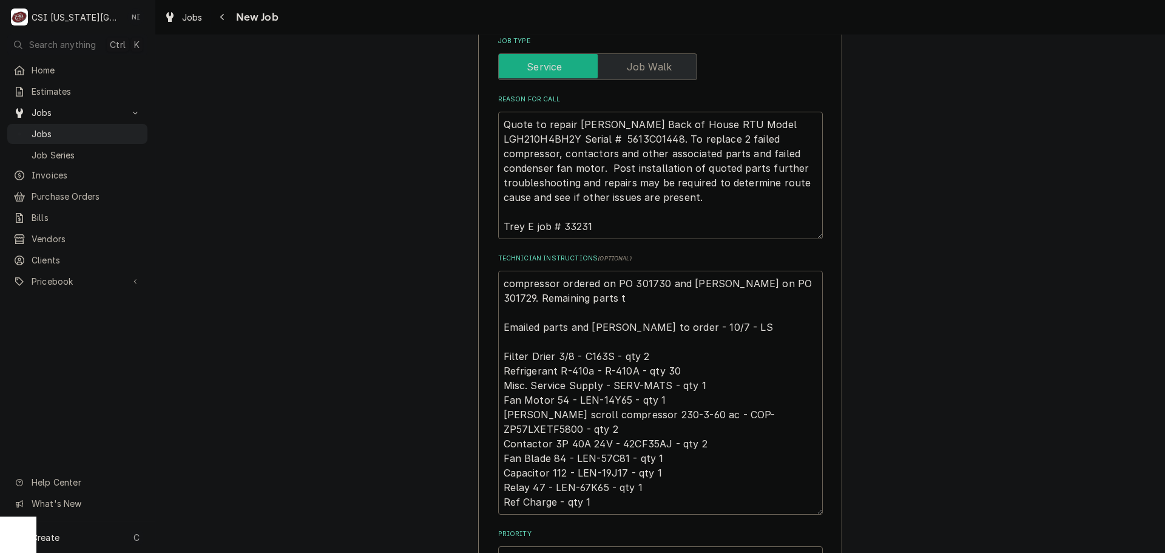
type textarea "compressor ordered on PO 301730 and Lennox on PO 301729. Remaining parts to Ema…"
type textarea "x"
type textarea "compressor ordered on PO 301730 and Lennox on PO 301729. Remaining parts to b E…"
type textarea "x"
type textarea "compressor ordered on PO 301730 and Lennox on PO 301729. Remaining parts to be …"
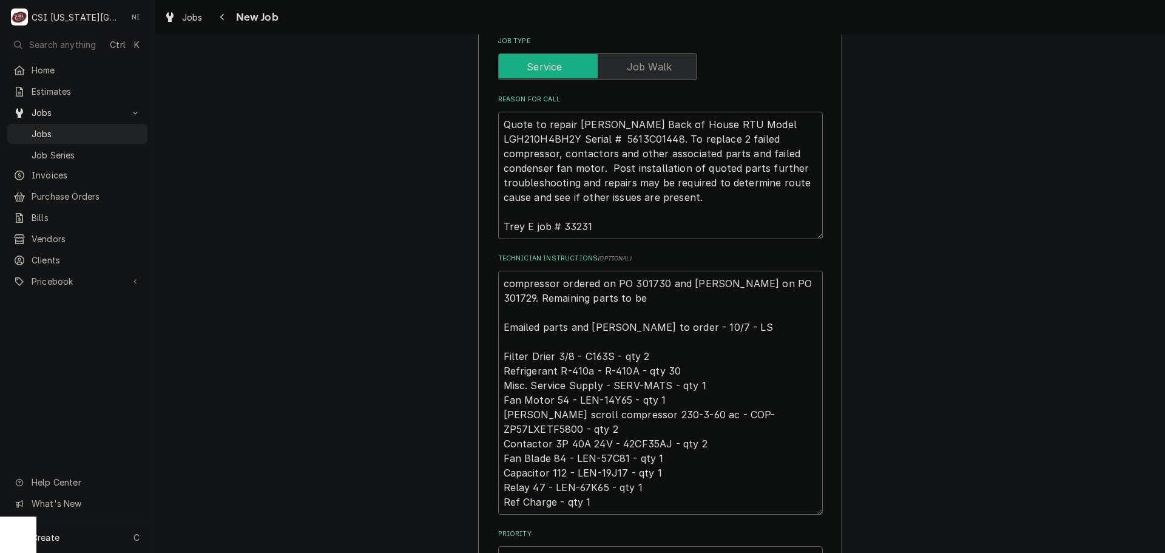
type textarea "x"
type textarea "compressor ordered on PO 301730 and Lennox on PO 301729. Remaining parts to be …"
type textarea "x"
type textarea "compressor ordered on PO 301730 and Lennox on PO 301729. Remaining parts to be …"
type textarea "x"
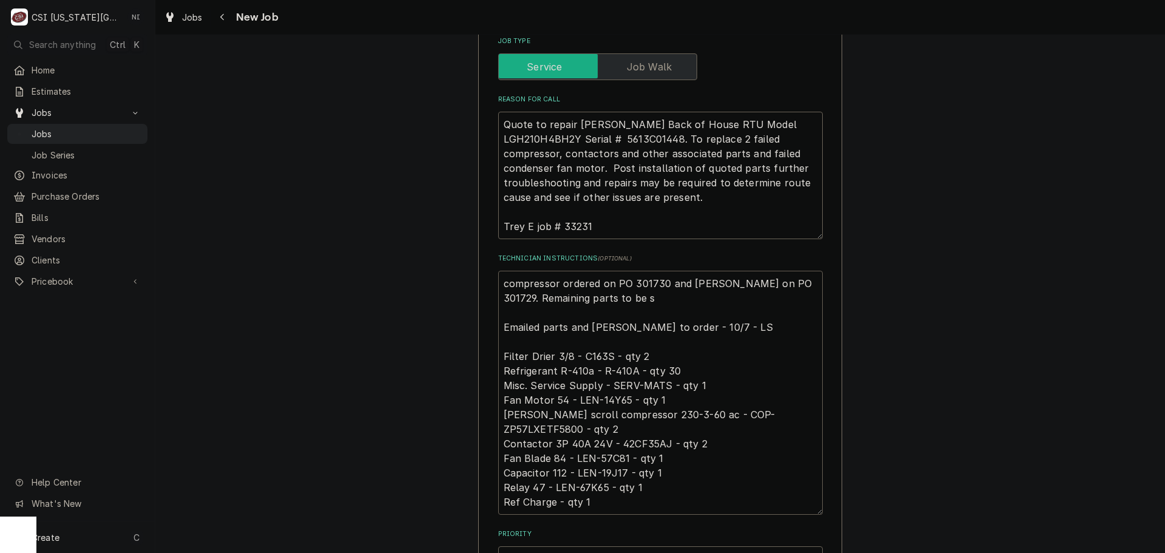
type textarea "compressor ordered on PO 301730 and Lennox on PO 301729. Remaining parts to be …"
type textarea "x"
type textarea "compressor ordered on PO 301730 and Lennox on PO 301729. Remaining parts to be …"
type textarea "x"
type textarea "compressor ordered on PO 301730 and Lennox on PO 301729. Remaining parts to be …"
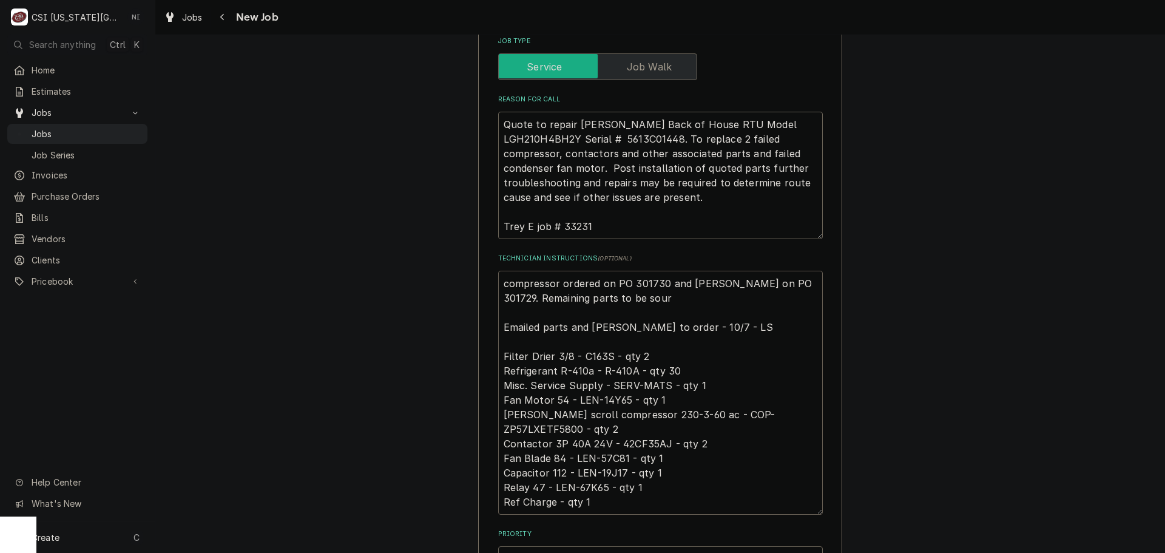
type textarea "x"
type textarea "compressor ordered on PO 301730 and Lennox on PO 301729. Remaining parts to be …"
type textarea "x"
type textarea "compressor ordered on PO 301730 and Lennox on PO 301729. Remaining parts to be …"
type textarea "x"
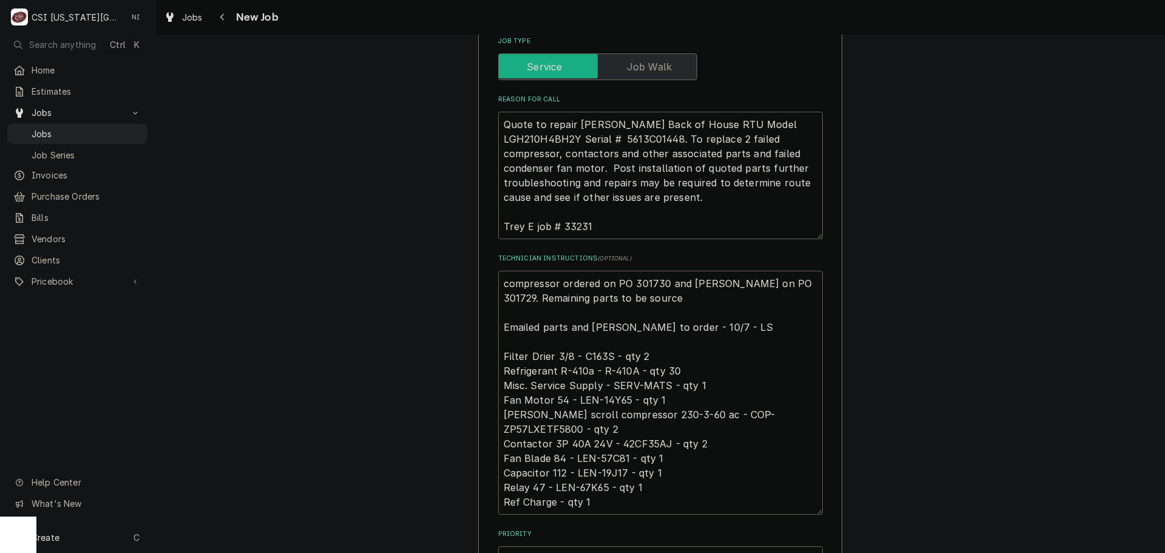
type textarea "compressor ordered on PO 301730 and Lennox on PO 301729. Remaining parts to be …"
type textarea "x"
type textarea "compressor ordered on PO 301730 and Lennox on PO 301729. Remaining parts to be …"
type textarea "x"
type textarea "compressor ordered on PO 301730 and Lennox on PO 301729. Remaining parts to be …"
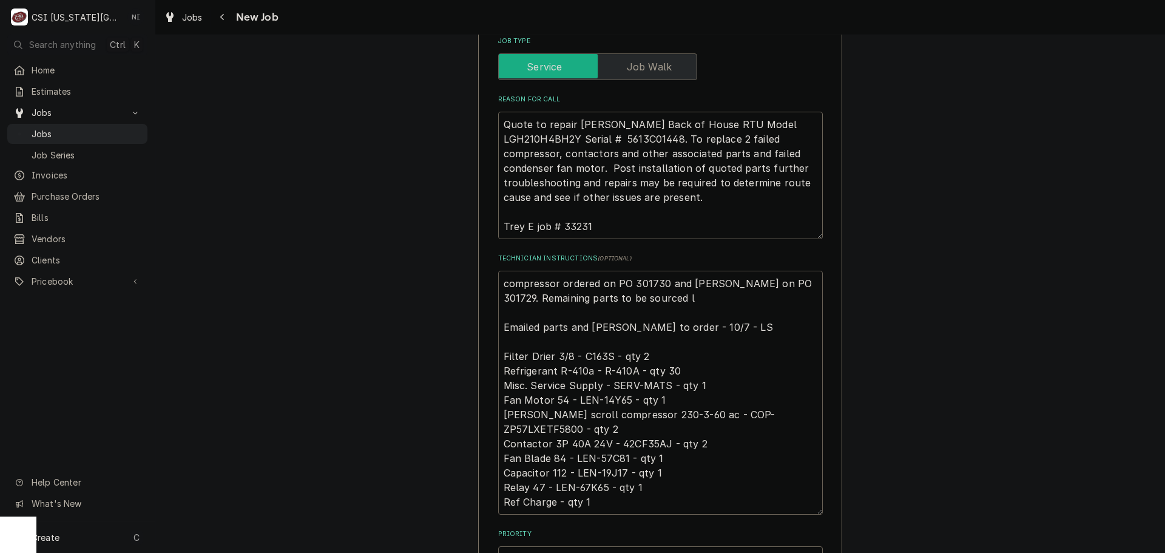
type textarea "x"
type textarea "compressor ordered on PO 301730 and Lennox on PO 301729. Remaining parts to be …"
type textarea "x"
type textarea "compressor ordered on PO 301730 and Lennox on PO 301729. Remaining parts to be …"
type textarea "x"
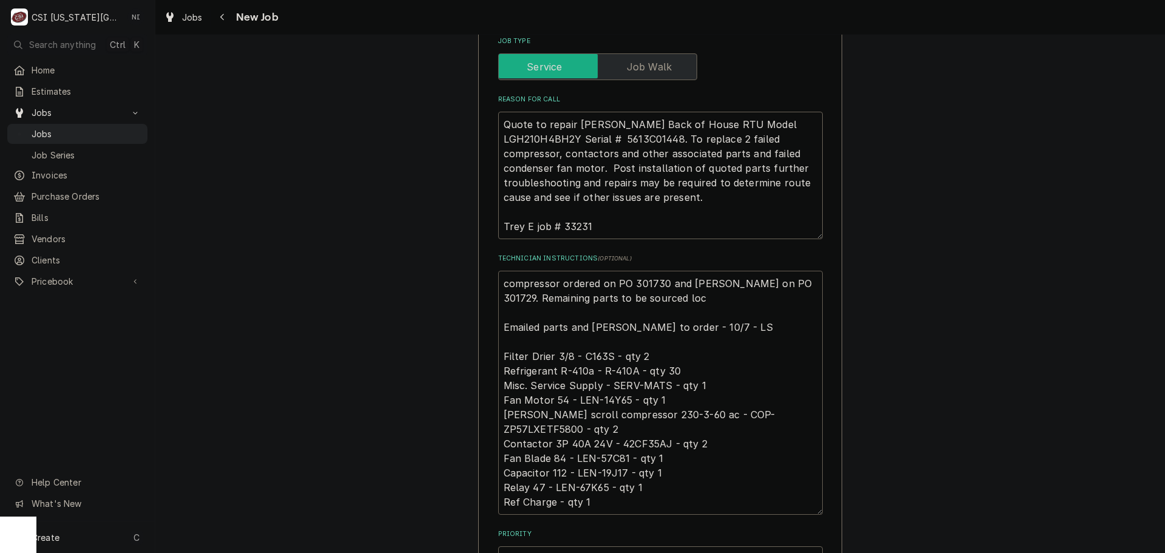
type textarea "compressor ordered on PO 301730 and Lennox on PO 301729. Remaining parts to be …"
type textarea "x"
type textarea "compressor ordered on PO 301730 and Lennox on PO 301729. Remaining parts to be …"
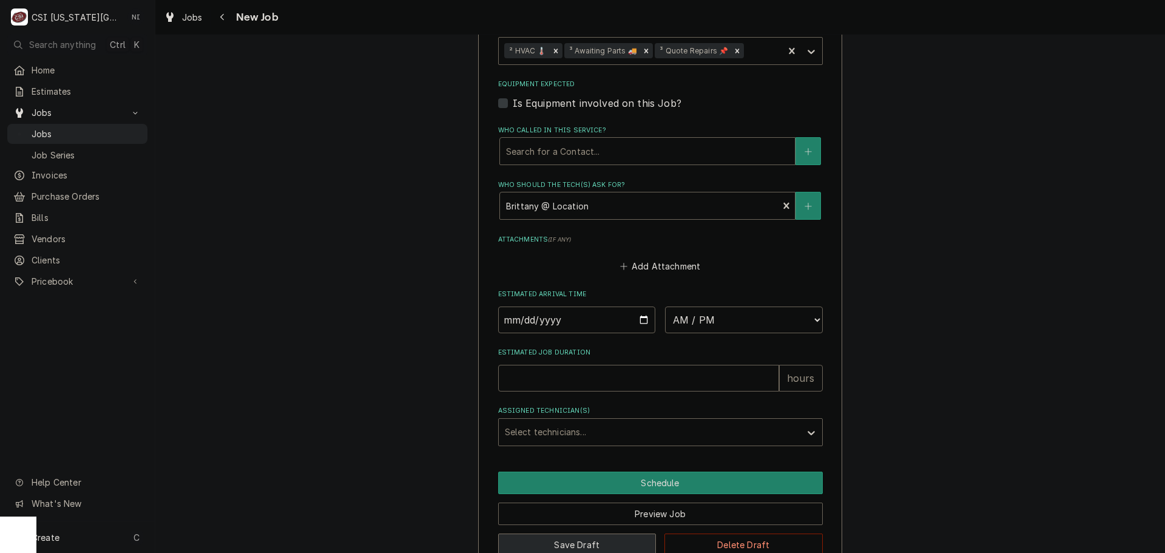
click at [610, 533] on button "Save Draft" at bounding box center [577, 544] width 158 height 22
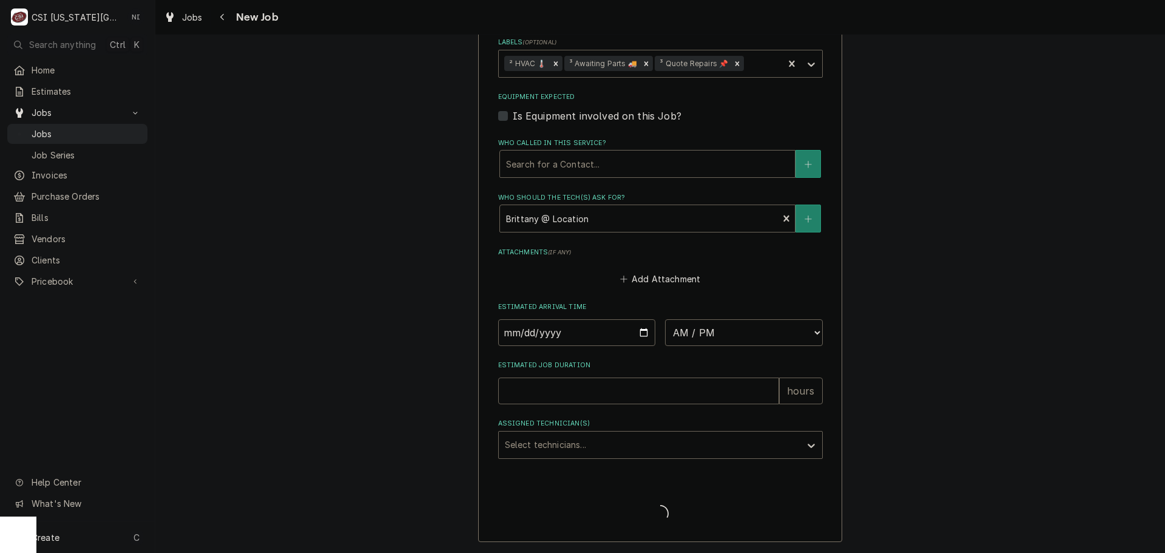
scroll to position [1125, 0]
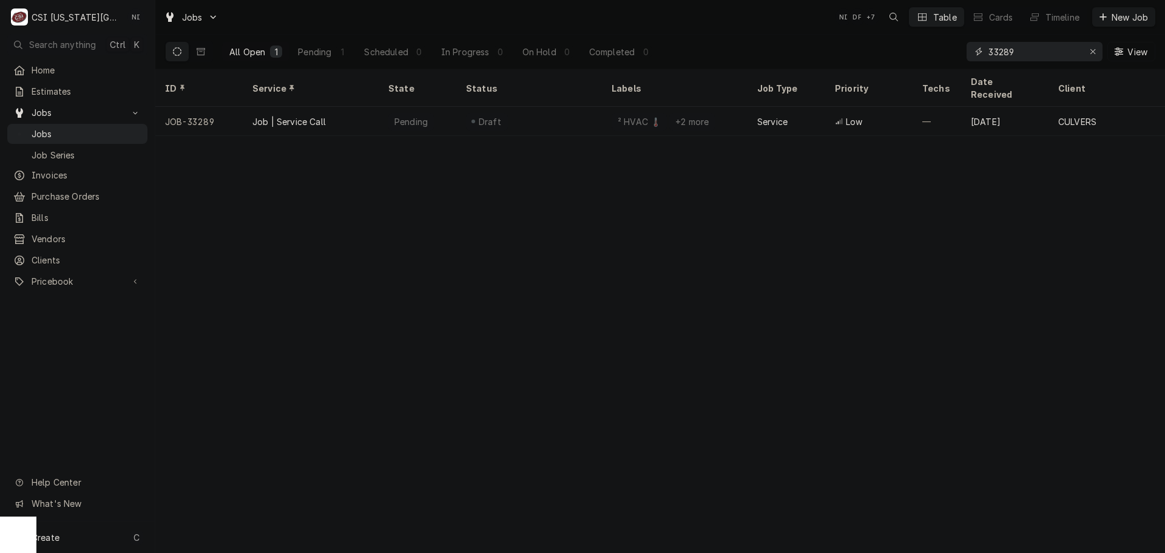
click at [1091, 52] on icon "Erase input" at bounding box center [1093, 51] width 7 height 8
type input "v"
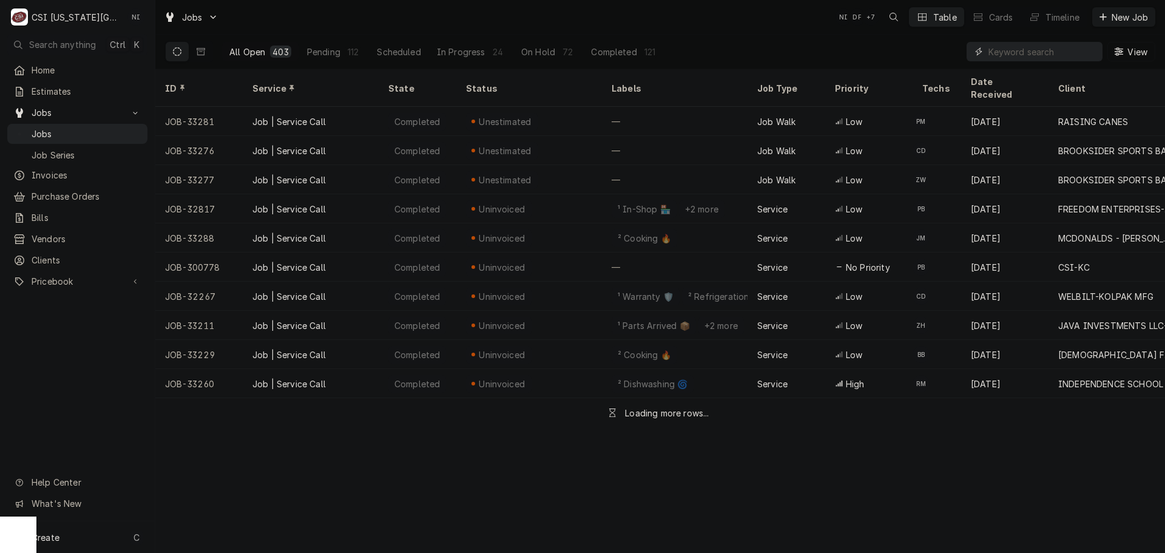
paste input "32952"
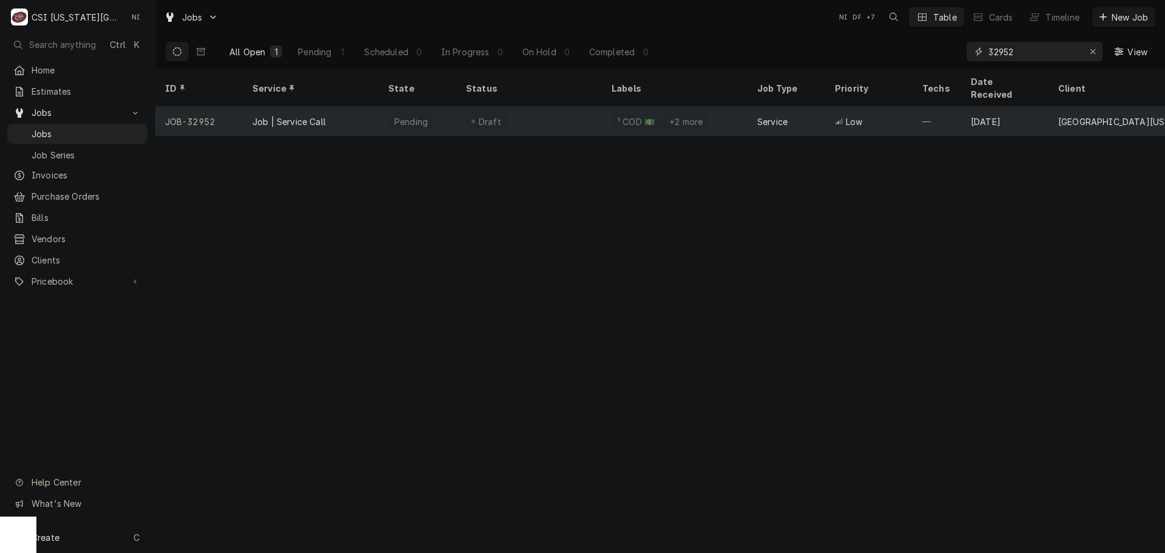
type input "32952"
click at [599, 107] on div "Draft" at bounding box center [529, 121] width 146 height 29
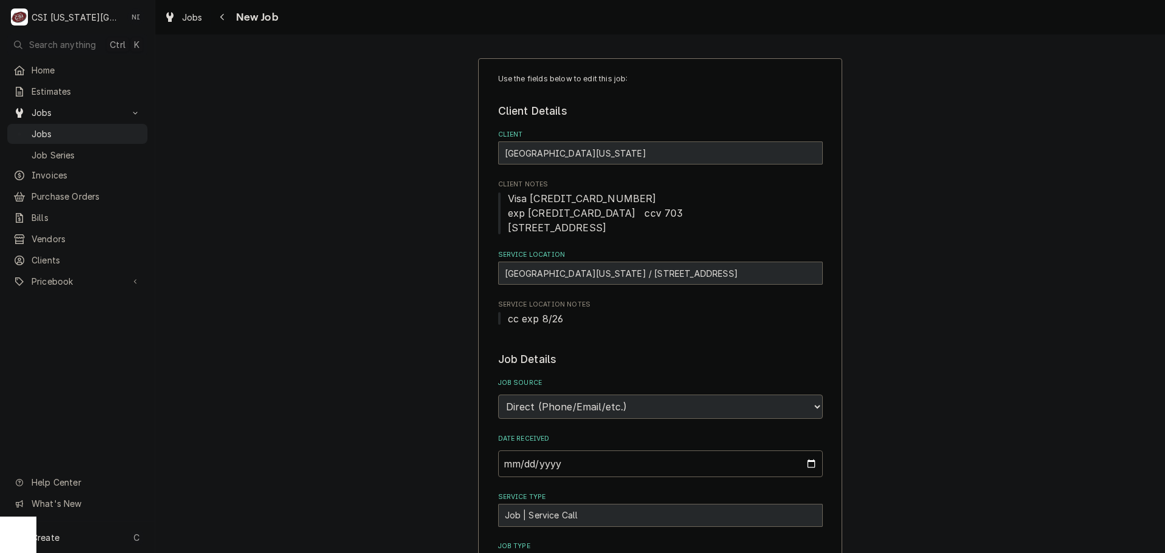
type textarea "x"
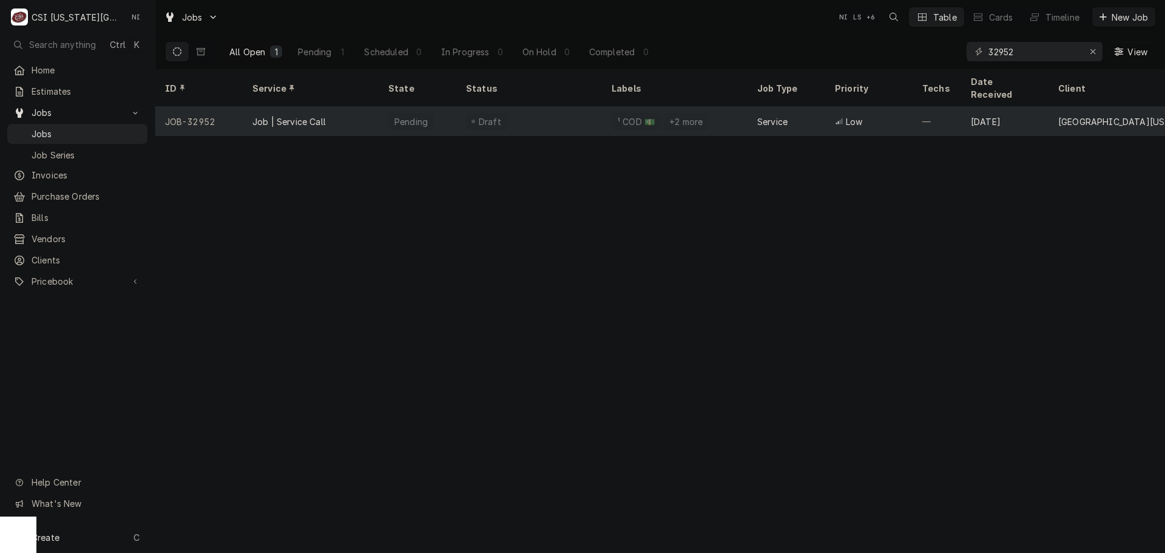
click at [757, 107] on div "Service" at bounding box center [787, 121] width 78 height 29
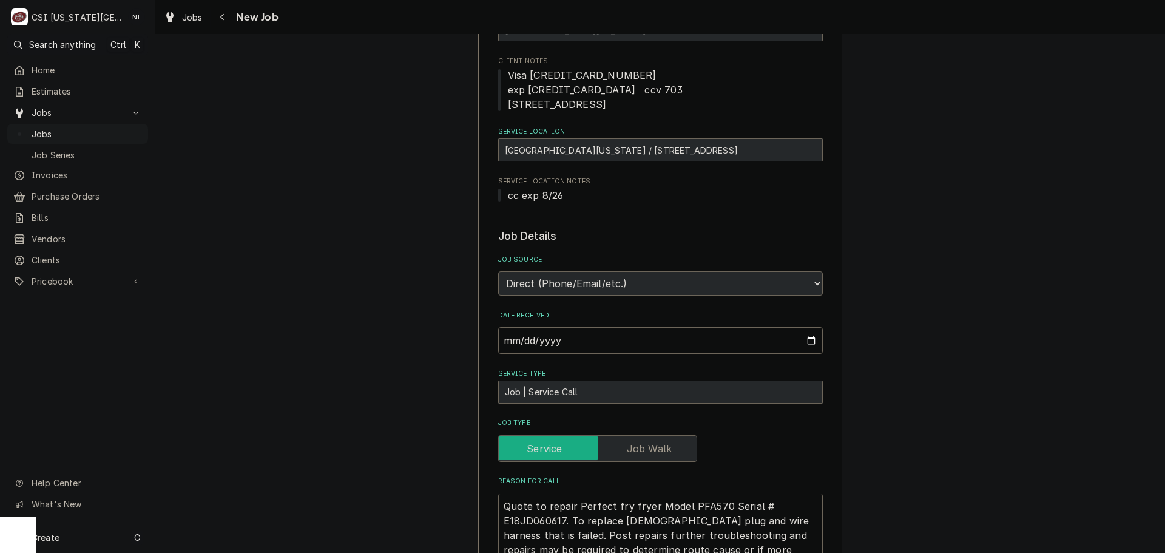
scroll to position [425, 0]
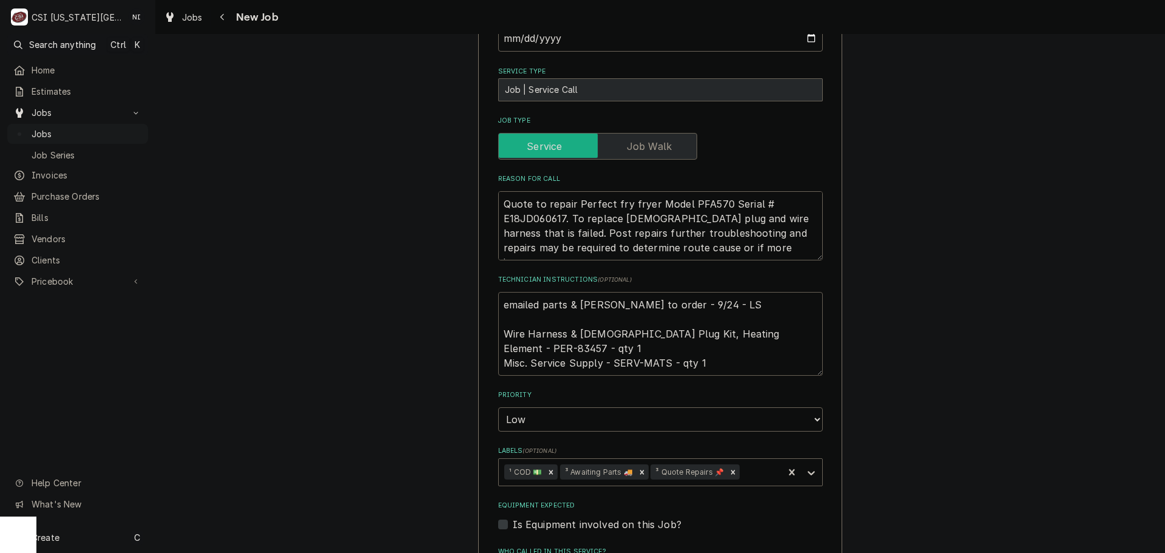
click at [776, 333] on textarea "emailed parts & [PERSON_NAME] to order - 9/24 - LS Wire Harness & [DEMOGRAPHIC_…" at bounding box center [660, 334] width 325 height 84
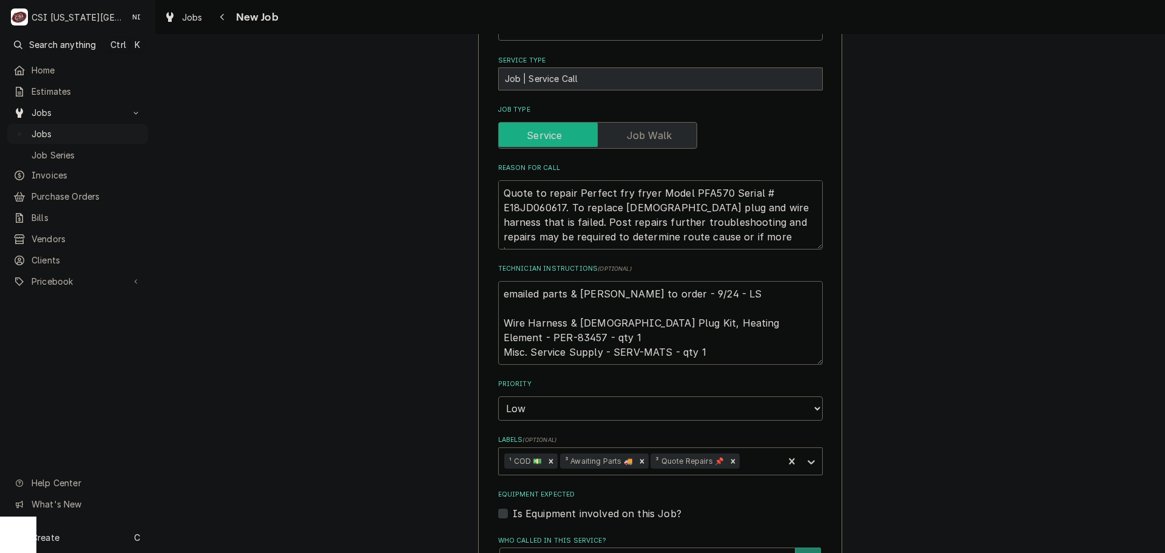
scroll to position [303, 0]
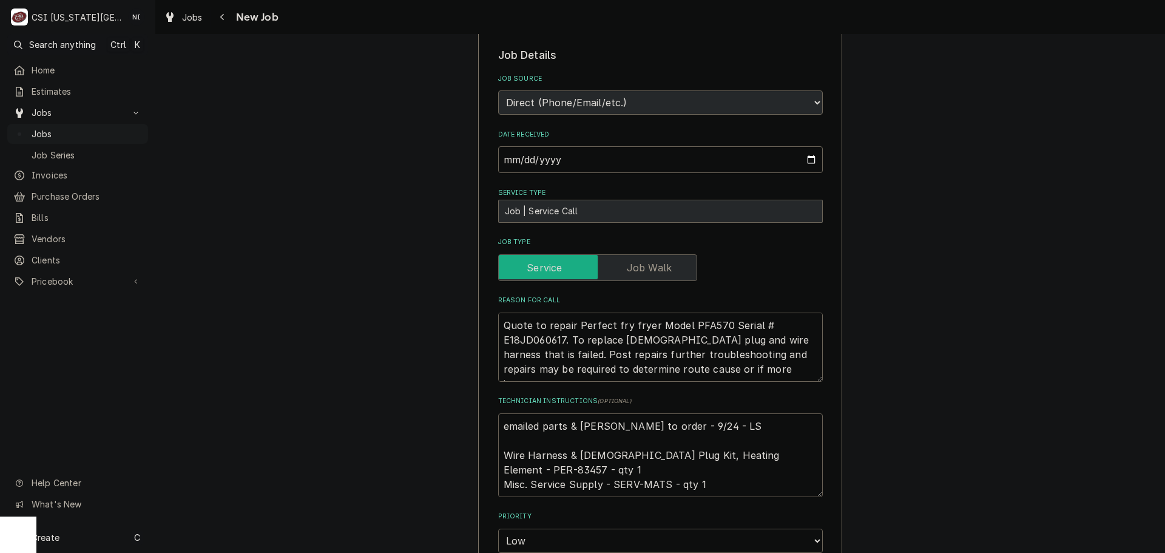
type textarea "x"
type textarea "emailed parts & lindy to order - 9/24 - LS Wire Harness & Female Plug Kit, Heat…"
type textarea "x"
type textarea "emailed parts & lindy to order - 9/24 - LS Wire Harness & Female Plug Kit, Heat…"
click at [593, 427] on textarea "emailed parts & lindy to order - 9/24 - LS Wire Harness & Female Plug Kit, Heat…" at bounding box center [660, 469] width 325 height 113
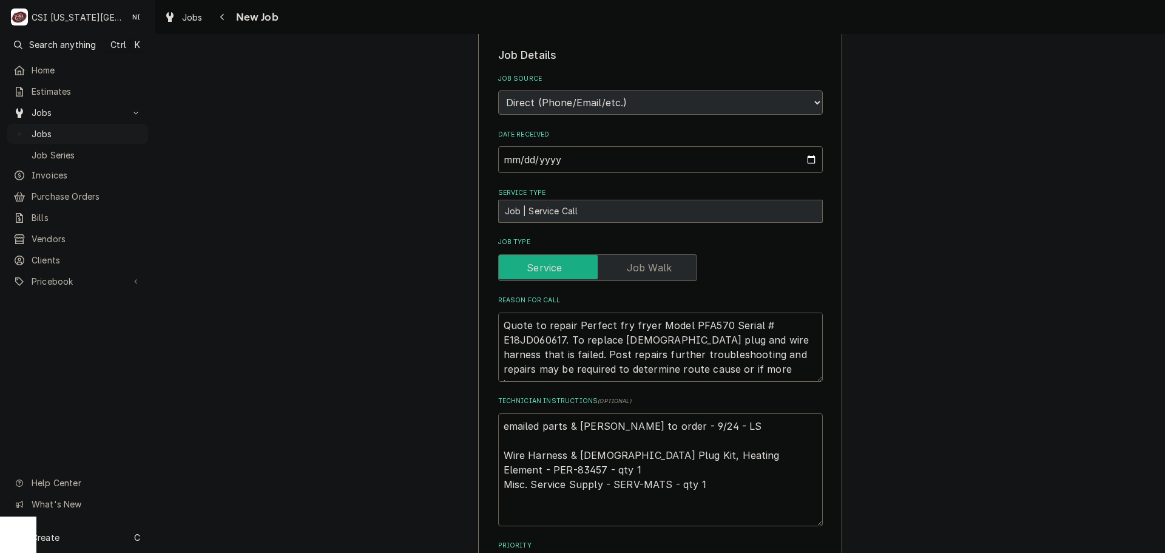
type textarea "x"
type textarea "P emailed parts & lindy to order - 9/24 - LS Wire Harness & Female Plug Kit, He…"
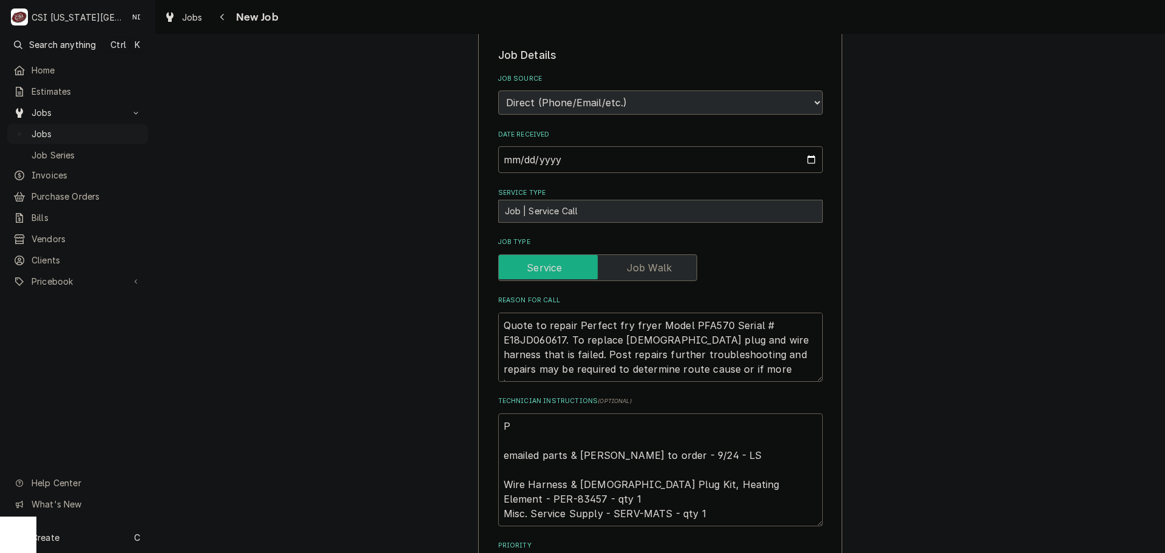
type textarea "x"
type textarea "Pa emailed parts & lindy to order - 9/24 - LS Wire Harness & Female Plug Kit, H…"
type textarea "x"
type textarea "Part emailed parts & lindy to order - 9/24 - LS Wire Harness & Female Plug Kit,…"
type textarea "x"
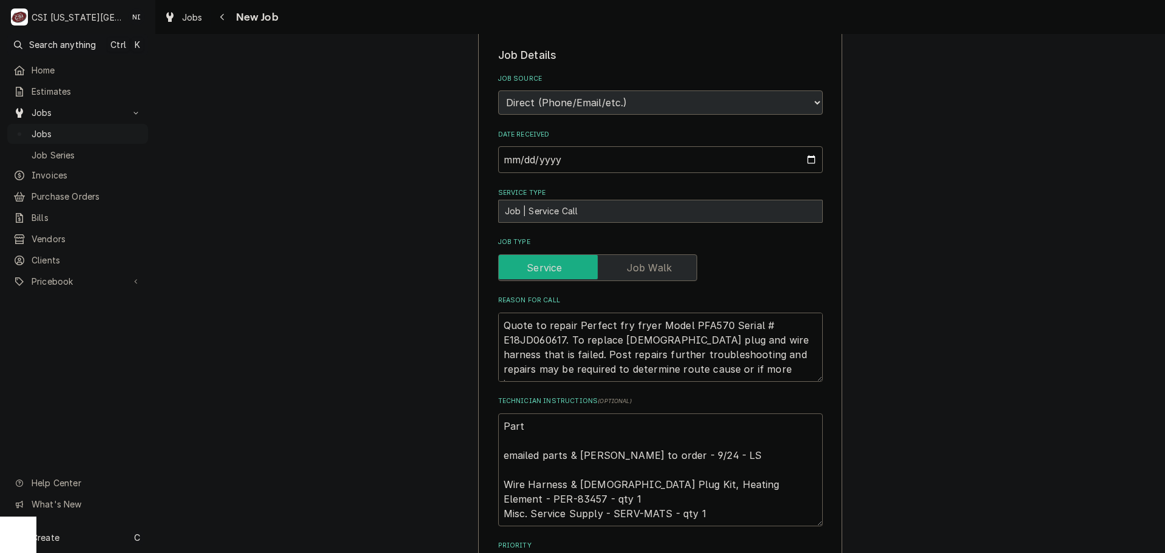
type textarea "Parts emailed parts & lindy to order - 9/24 - LS Wire Harness & Female Plug Kit…"
type textarea "x"
type textarea "Parts emailed parts & lindy to order - 9/24 - LS Wire Harness & Female Plug Kit…"
type textarea "x"
type textarea "Parts o emailed parts & lindy to order - 9/24 - LS Wire Harness & Female Plug K…"
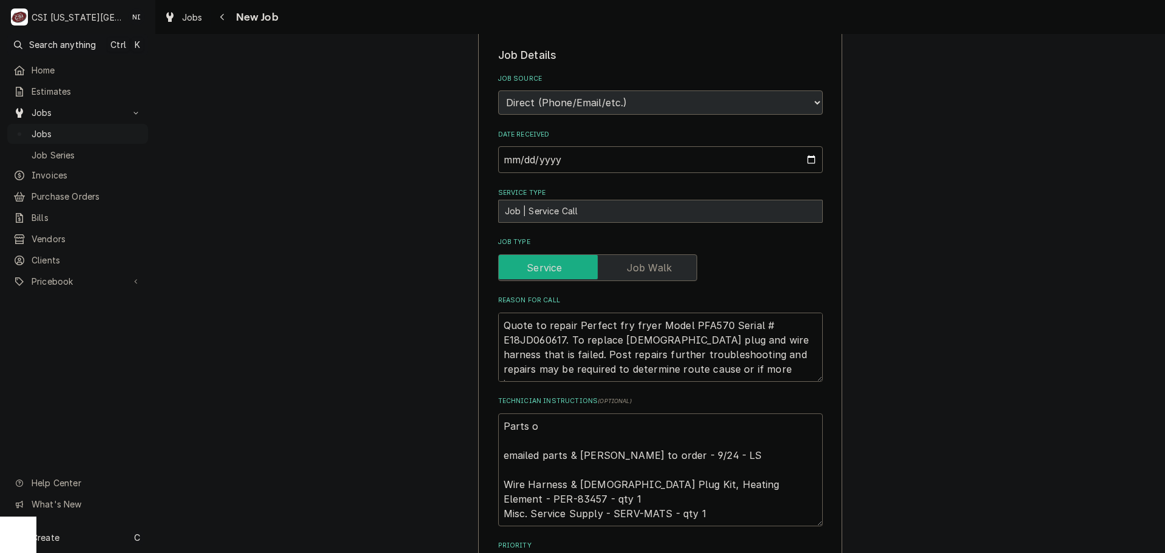
type textarea "x"
type textarea "Parts or emailed parts & lindy to order - 9/24 - LS Wire Harness & Female Plug …"
type textarea "x"
type textarea "Parts ord emailed parts & lindy to order - 9/24 - LS Wire Harness & Female Plug…"
type textarea "x"
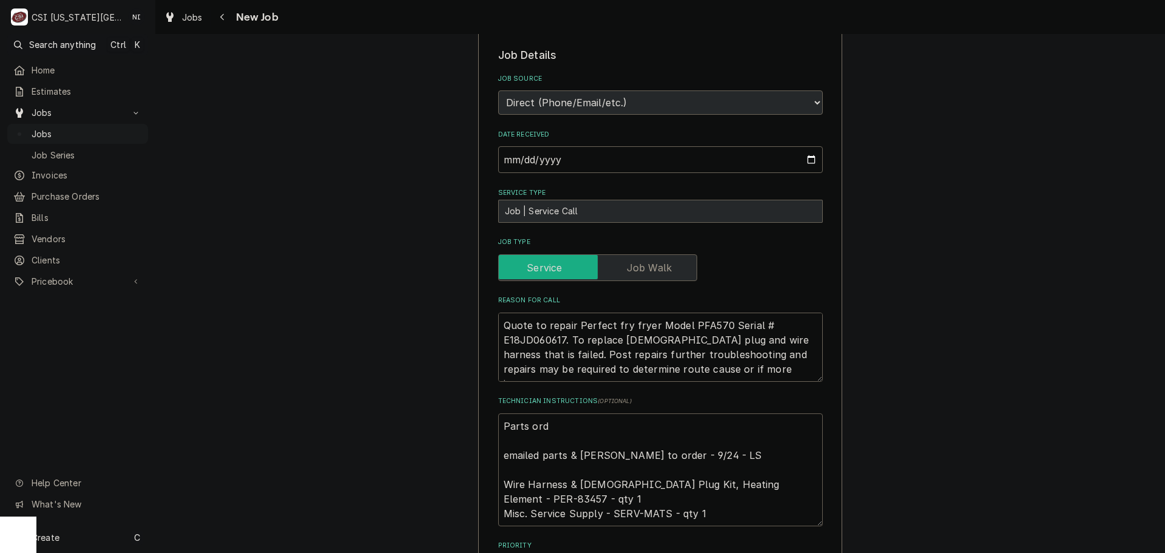
type textarea "Parts orde emailed parts & lindy to order - 9/24 - LS Wire Harness & Female Plu…"
type textarea "x"
type textarea "Parts order emailed parts & lindy to order - 9/24 - LS Wire Harness & Female Pl…"
type textarea "x"
type textarea "Parts orderd emailed parts & lindy to order - 9/24 - LS Wire Harness & Female P…"
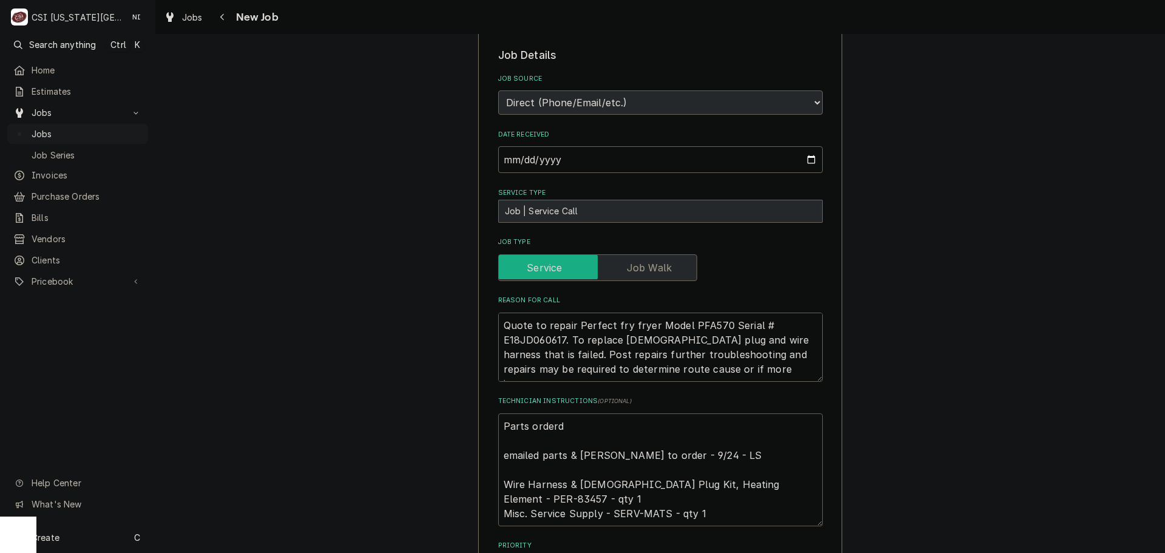
type textarea "x"
type textarea "Parts orderd emailed parts & lindy to order - 9/24 - LS Wire Harness & Female P…"
type textarea "x"
type textarea "Parts orderd ; emailed parts & lindy to order - 9/24 - LS Wire Harness & Female…"
type textarea "x"
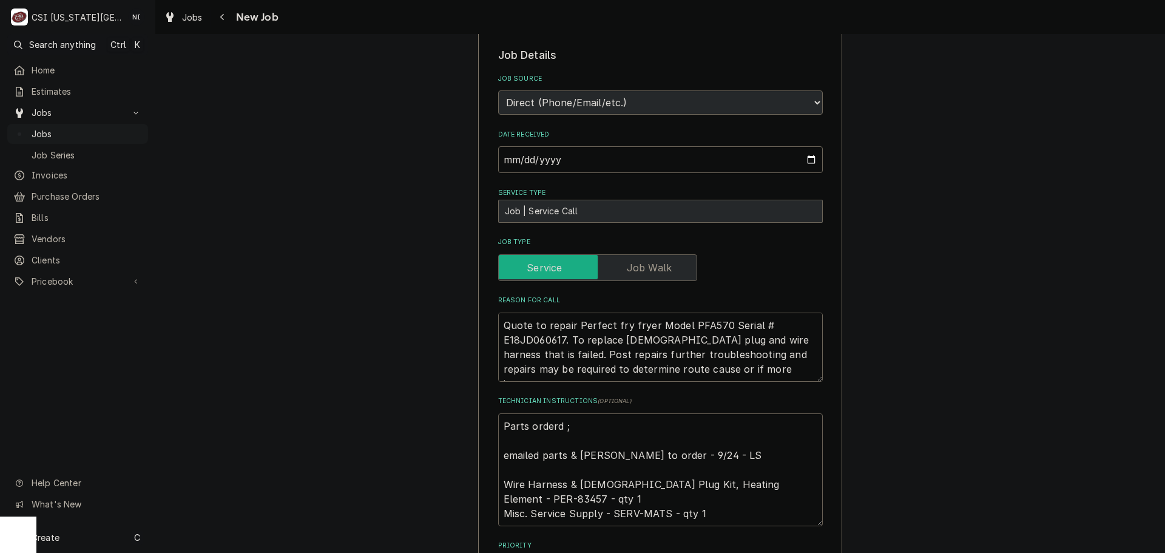
type textarea "Parts orderd emailed parts & lindy to order - 9/24 - LS Wire Harness & Female P…"
type textarea "x"
type textarea "Parts orderd emailed parts & lindy to order - 9/24 - LS Wire Harness & Female P…"
type textarea "x"
type textarea "Parts order emailed parts & lindy to order - 9/24 - LS Wire Harness & Female Pl…"
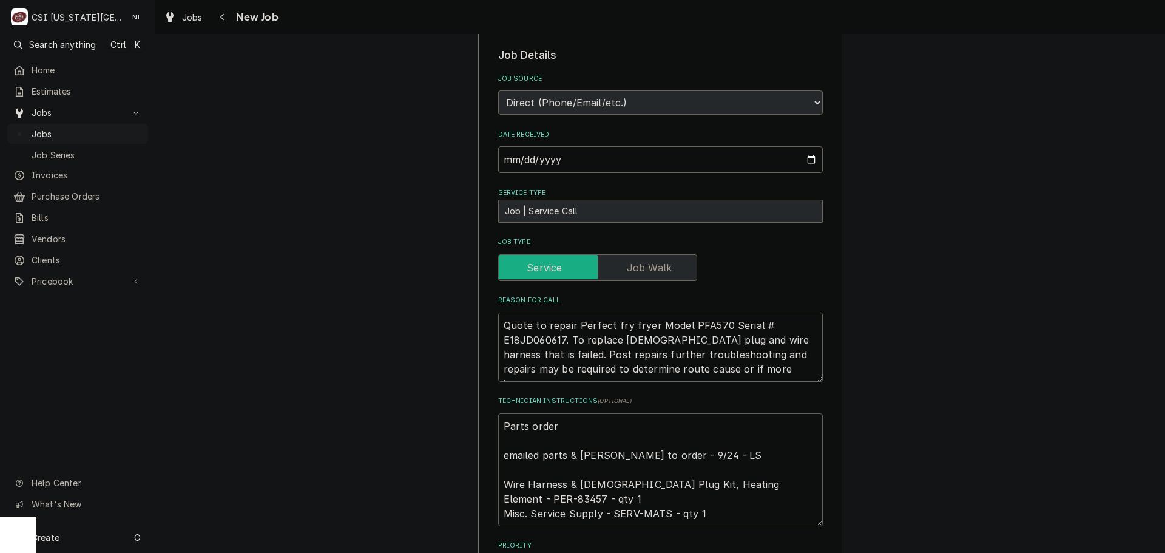
type textarea "x"
type textarea "Parts ordere emailed parts & lindy to order - 9/24 - LS Wire Harness & Female P…"
type textarea "x"
type textarea "Parts ordered emailed parts & lindy to order - 9/24 - LS Wire Harness & Female …"
type textarea "x"
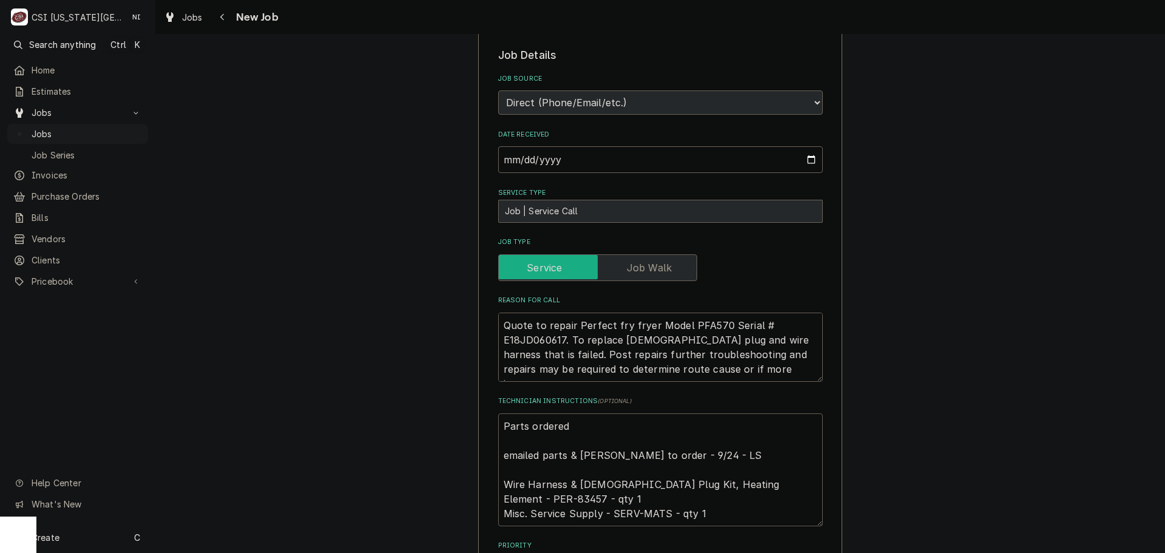
type textarea "Parts ordered o emailed parts & lindy to order - 9/24 - LS Wire Harness & Femal…"
type textarea "x"
type textarea "Parts ordered on emailed parts & lindy to order - 9/24 - LS Wire Harness & Fema…"
type textarea "x"
type textarea "Parts ordered on PO emailed parts & lindy to order - 9/24 - LS Wire Harness & F…"
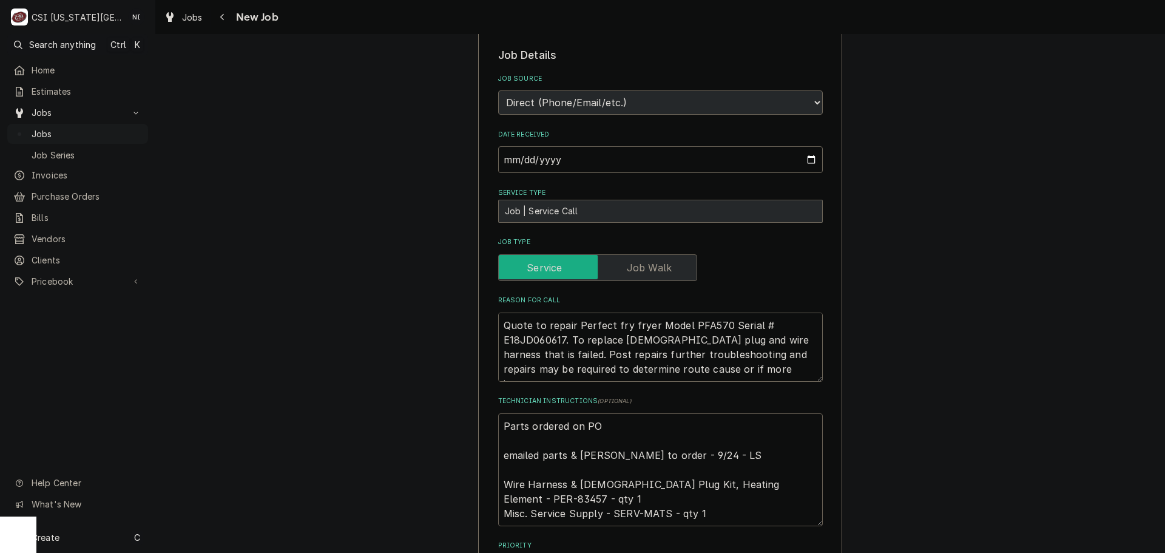
type textarea "x"
type textarea "Parts ordered on PO emailed parts & lindy to order - 9/24 - LS Wire Harness & F…"
type textarea "x"
type textarea "Parts ordered on PO 3 emailed parts & lindy to order - 9/24 - LS Wire Harness &…"
type textarea "x"
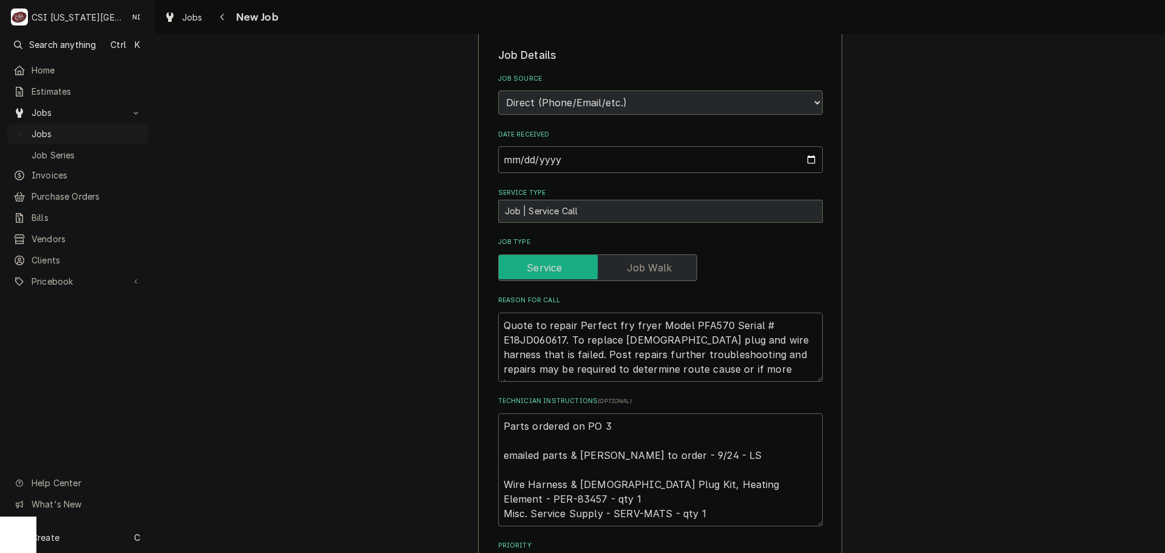
type textarea "Parts ordered on PO 30 emailed parts & lindy to order - 9/24 - LS Wire Harness …"
type textarea "x"
type textarea "Parts ordered on PO 301 emailed parts & lindy to order - 9/24 - LS Wire Harness…"
type textarea "x"
type textarea "Parts ordered on PO 3017 emailed parts & lindy to order - 9/24 - LS Wire Harnes…"
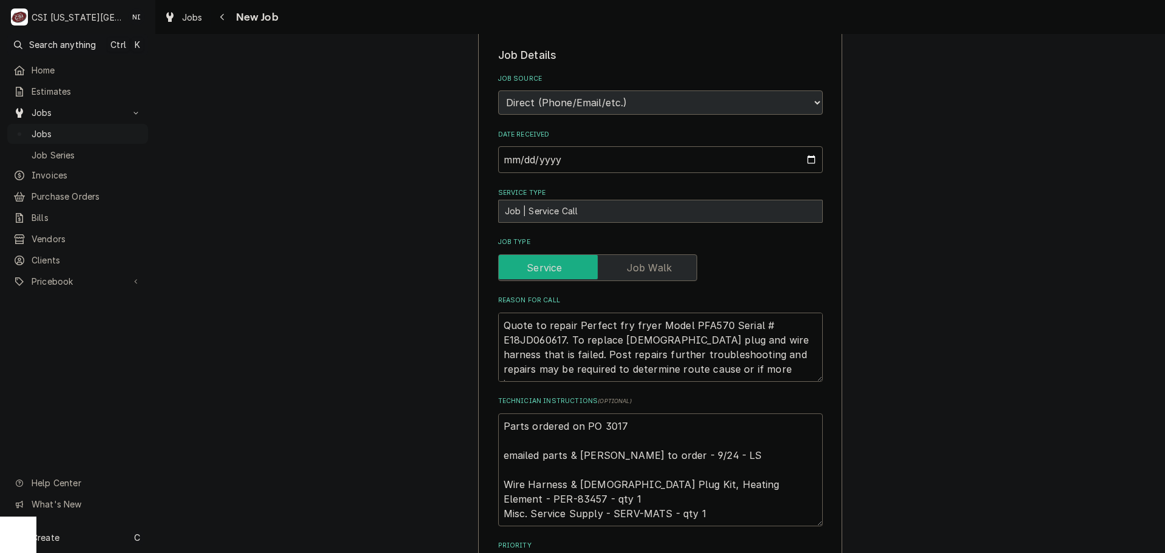
type textarea "x"
type textarea "Parts ordered on PO 30172 emailed parts & lindy to order - 9/24 - LS Wire Harne…"
type textarea "x"
type textarea "Parts ordered on PO 301725 emailed parts & lindy to order - 9/24 - LS Wire Harn…"
type textarea "x"
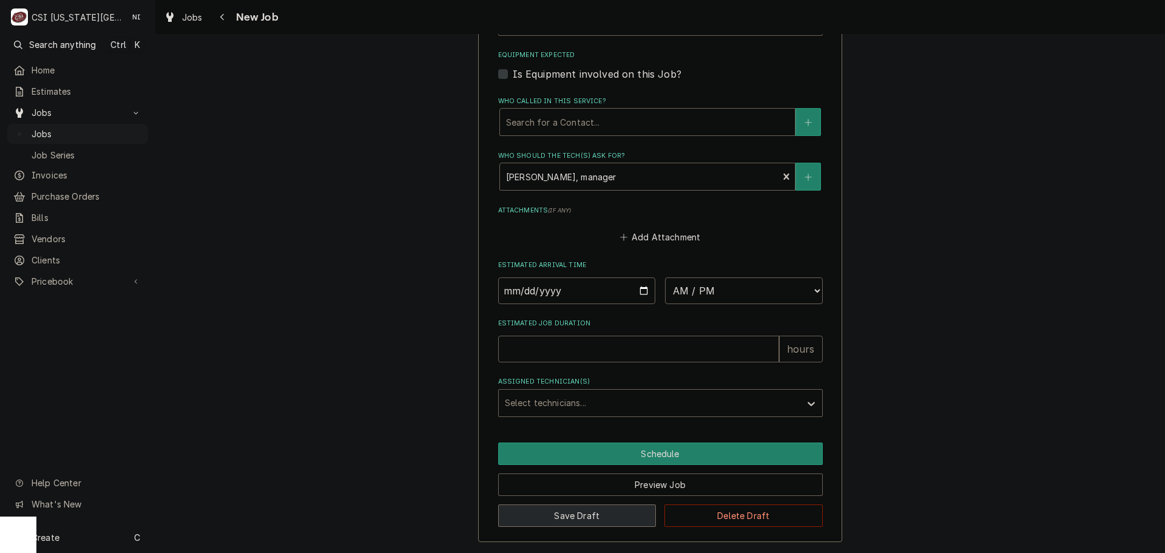
type textarea "Parts ordered on PO 301725 emailed parts & lindy to order - 9/24 - LS Wire Harn…"
click at [600, 510] on button "Save Draft" at bounding box center [577, 515] width 158 height 22
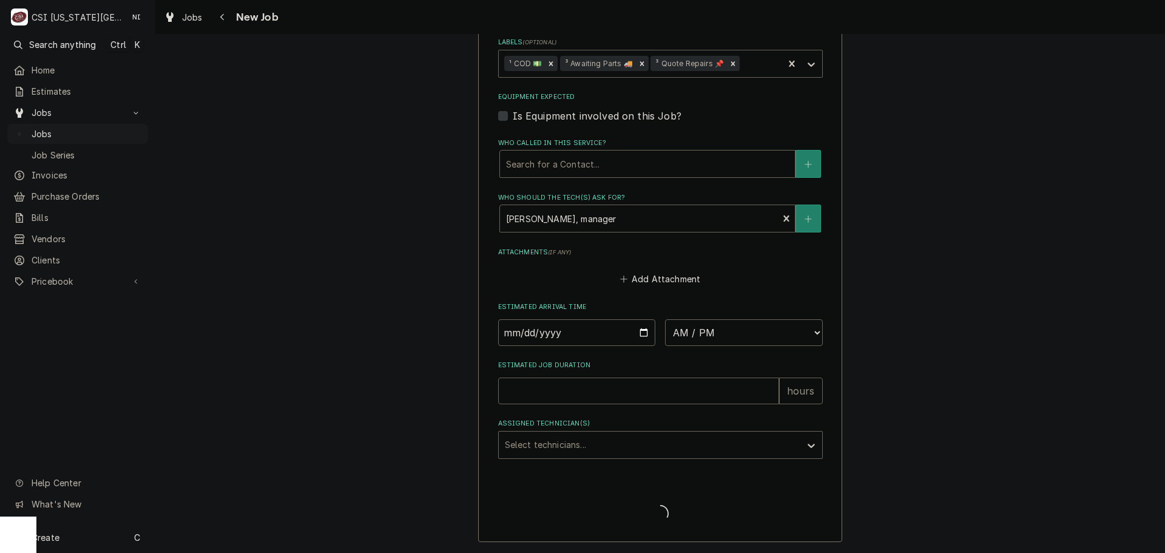
type textarea "x"
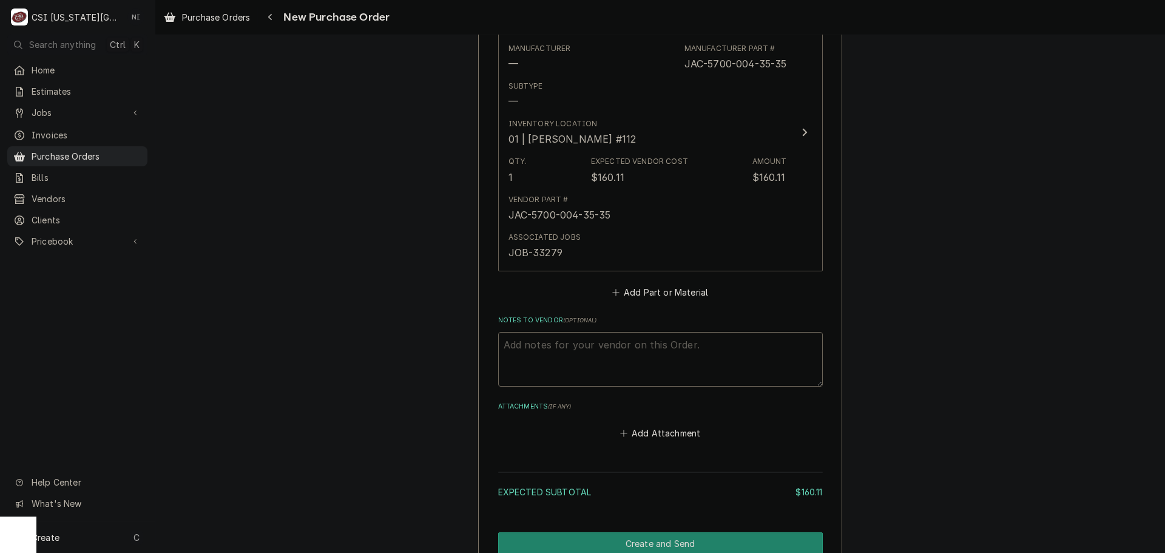
scroll to position [546, 0]
click at [668, 295] on button "Add Part or Material" at bounding box center [660, 289] width 100 height 17
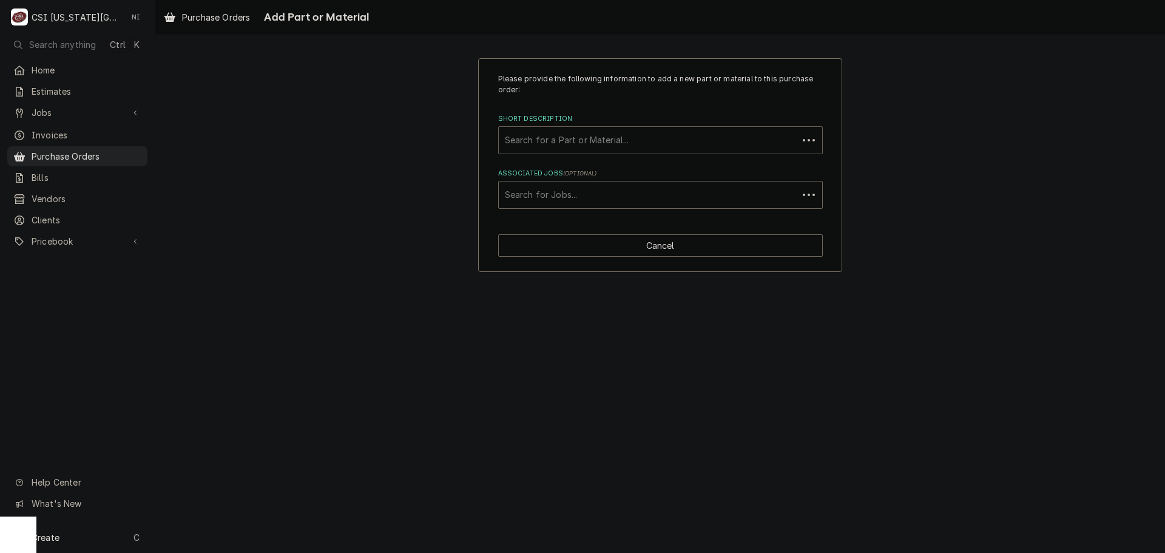
click at [634, 130] on div "Short Description" at bounding box center [648, 140] width 287 height 22
paste input "83457"
type input "83457"
click at [506, 140] on input "83457" at bounding box center [519, 139] width 29 height 19
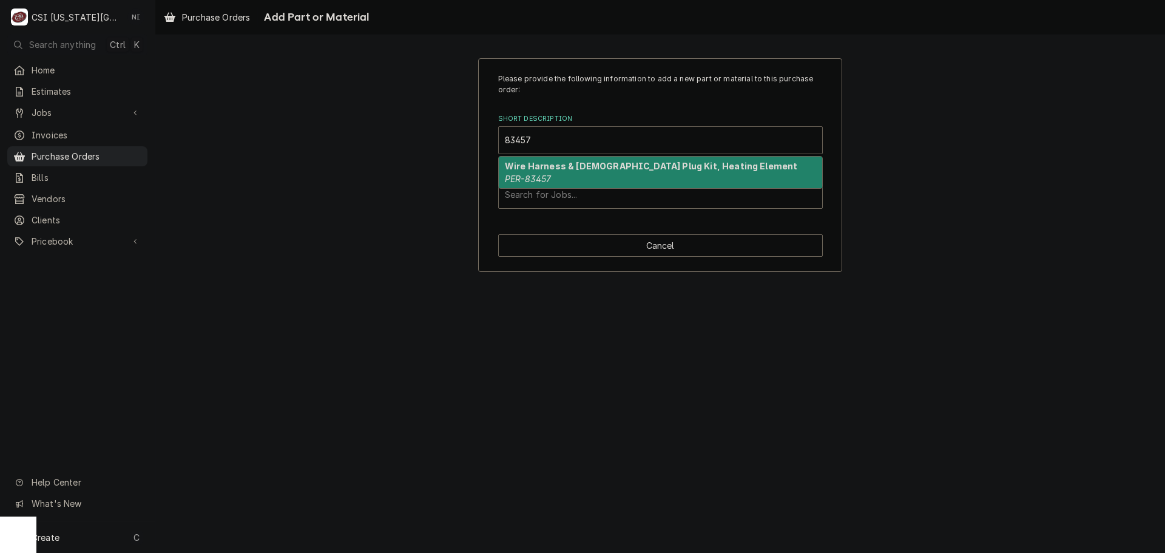
click at [535, 163] on strong "Wire Harness & [DEMOGRAPHIC_DATA] Plug Kit, Heating Element" at bounding box center [651, 166] width 293 height 10
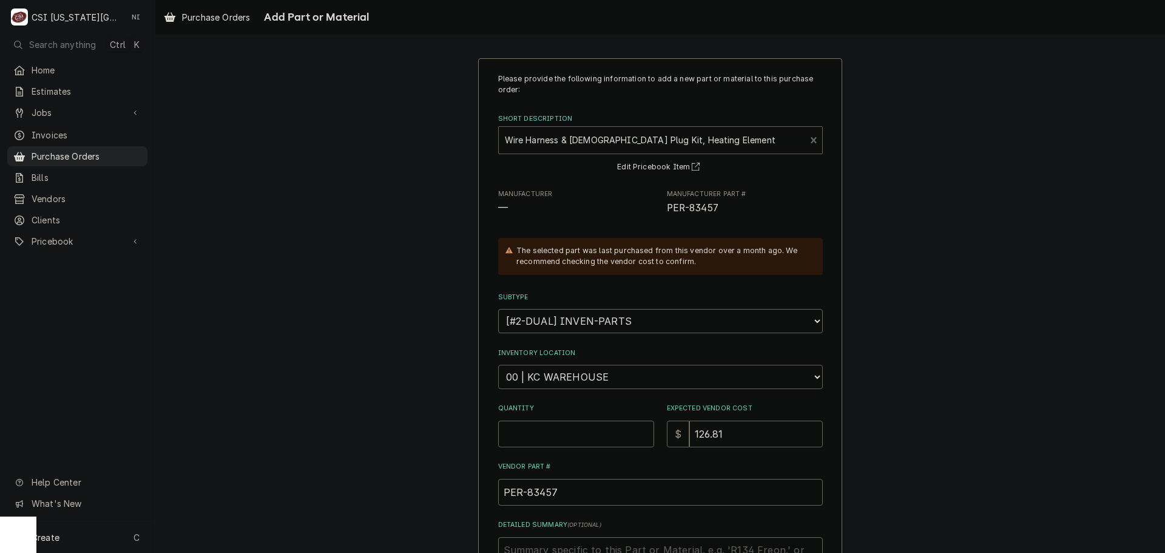
click at [607, 384] on select "Choose a location... 00 | KC WAREHOUSE 00 | MAIN WAREHOUSE 01 | [PERSON_NAME] #…" at bounding box center [660, 377] width 325 height 24
click at [383, 88] on div "Please provide the following information to add a new part or material to this …" at bounding box center [660, 383] width 1010 height 673
drag, startPoint x: 586, startPoint y: 435, endPoint x: 595, endPoint y: 424, distance: 14.2
click at [586, 434] on input "Quantity" at bounding box center [576, 434] width 156 height 27
type textarea "x"
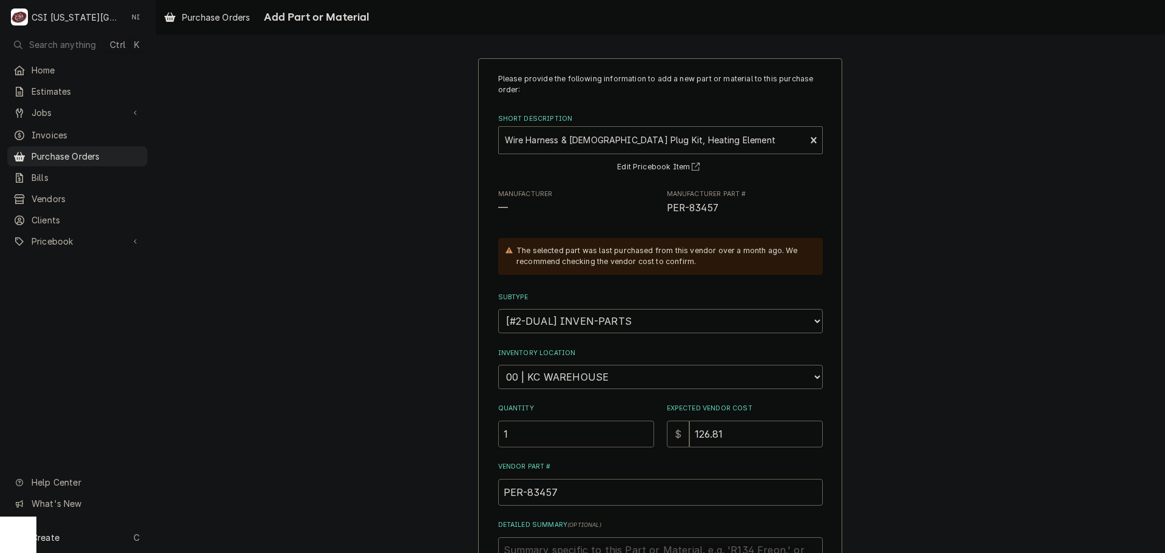
type input "1"
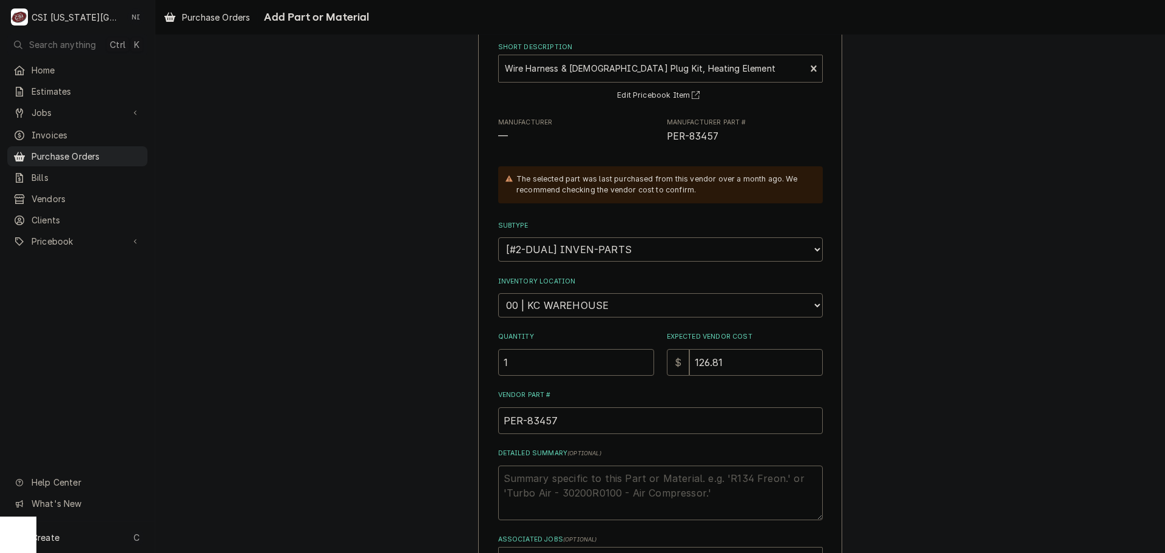
scroll to position [168, 0]
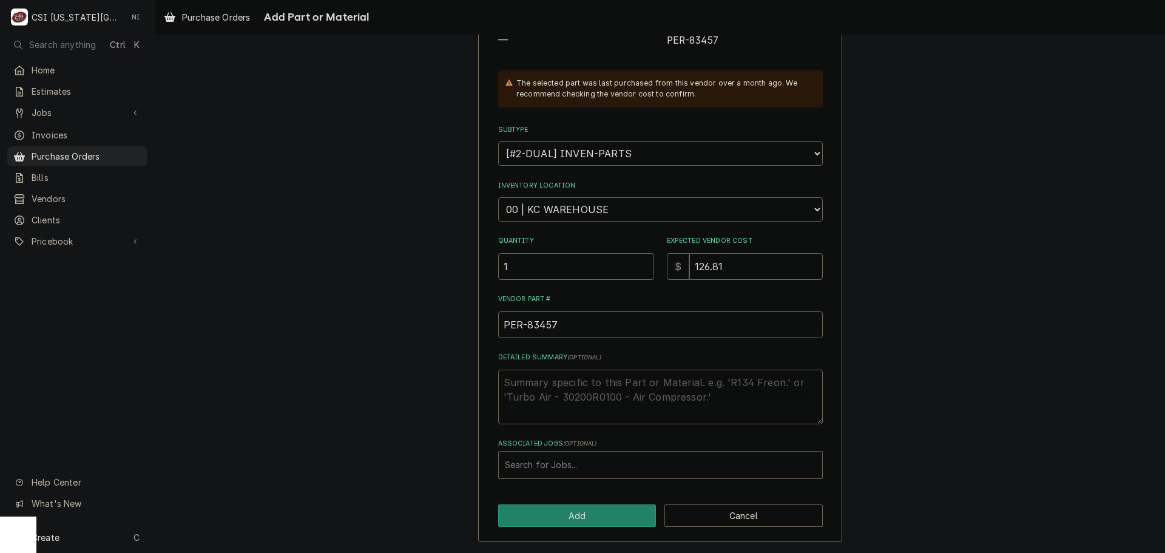
click at [588, 462] on div "Associated Jobs" at bounding box center [660, 465] width 311 height 22
type input "8"
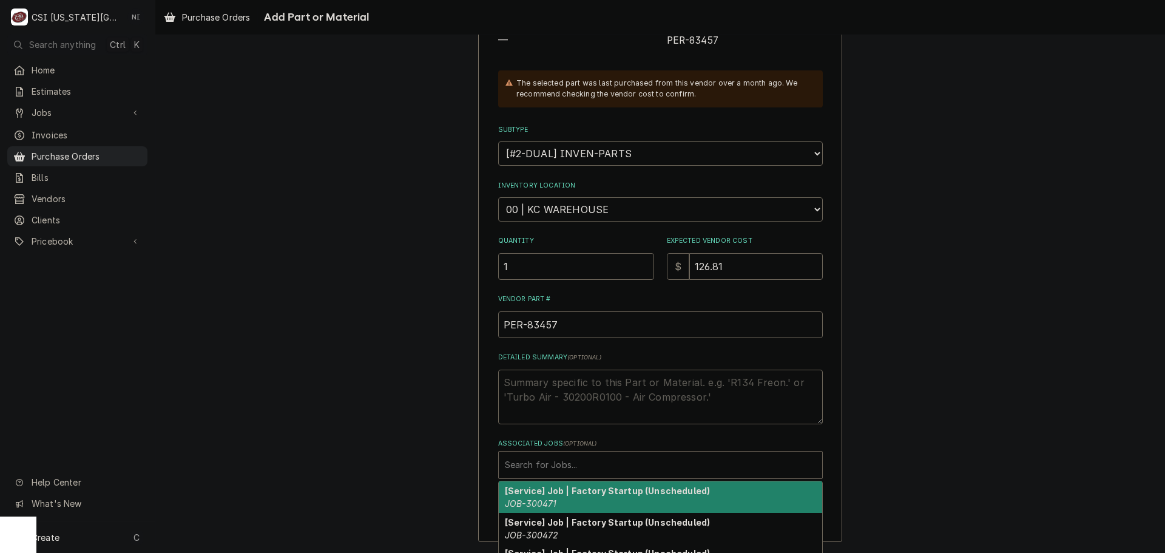
type textarea "x"
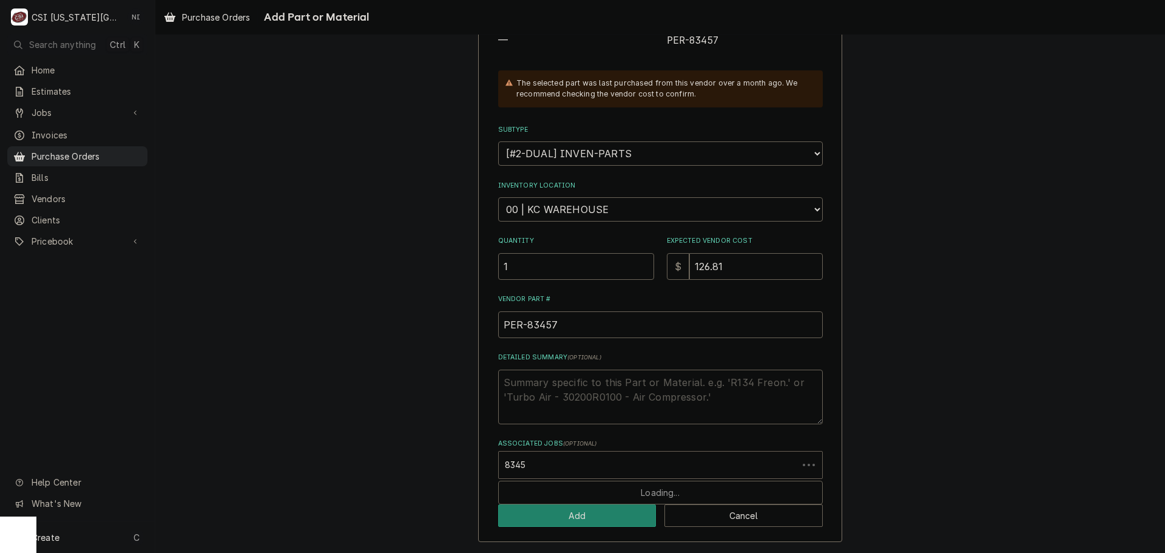
type input "83457"
click at [555, 459] on div "Associated Jobs" at bounding box center [660, 465] width 311 height 22
click at [528, 461] on div "Associated Jobs" at bounding box center [660, 465] width 311 height 22
type input "32952"
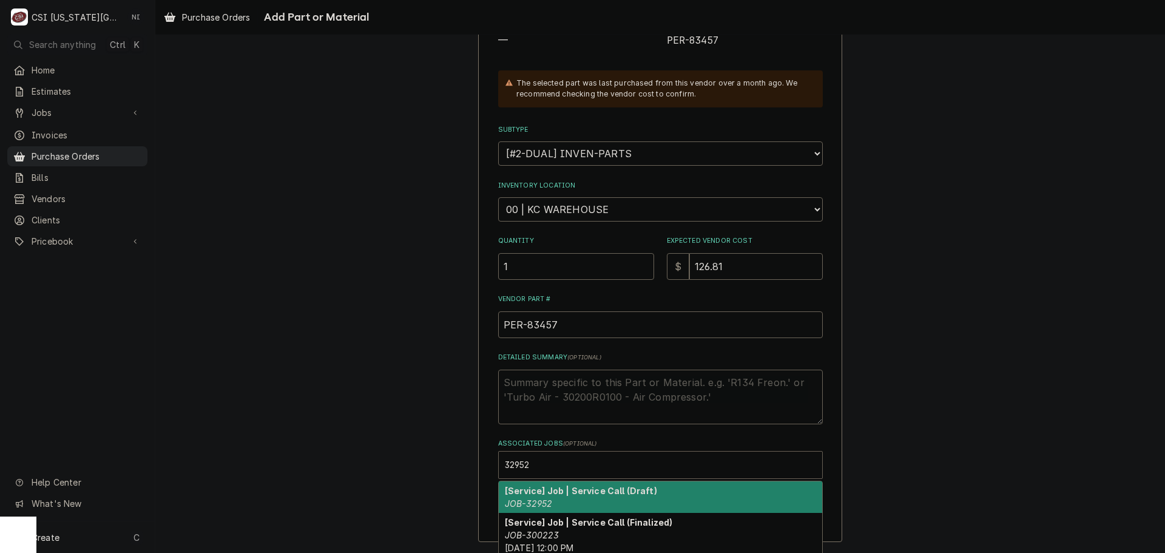
click at [610, 494] on strong "[Service] Job | Service Call (Draft)" at bounding box center [581, 491] width 152 height 10
type textarea "x"
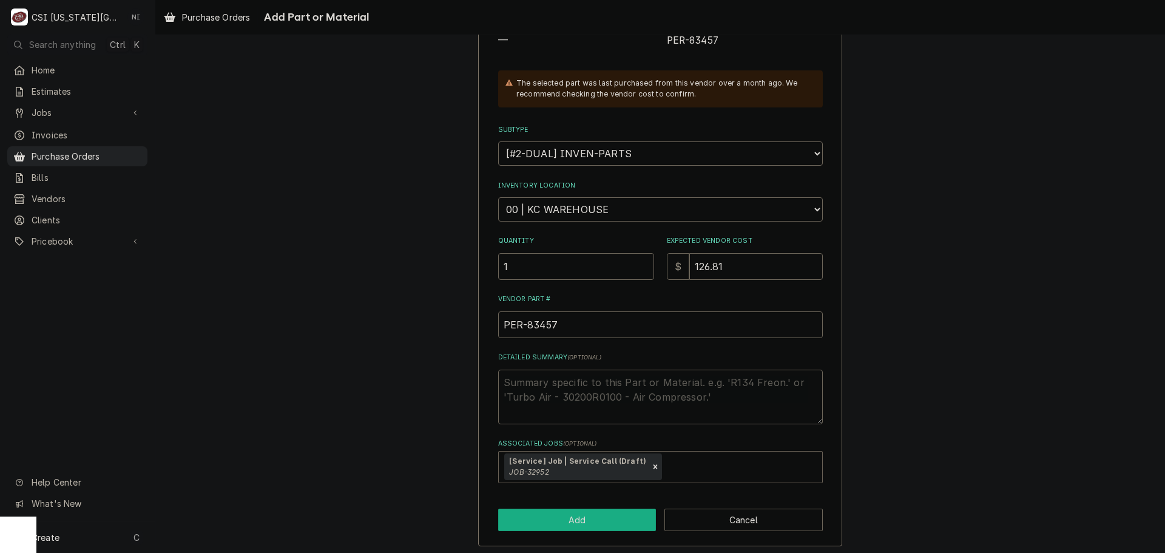
click at [601, 523] on button "Add" at bounding box center [577, 520] width 158 height 22
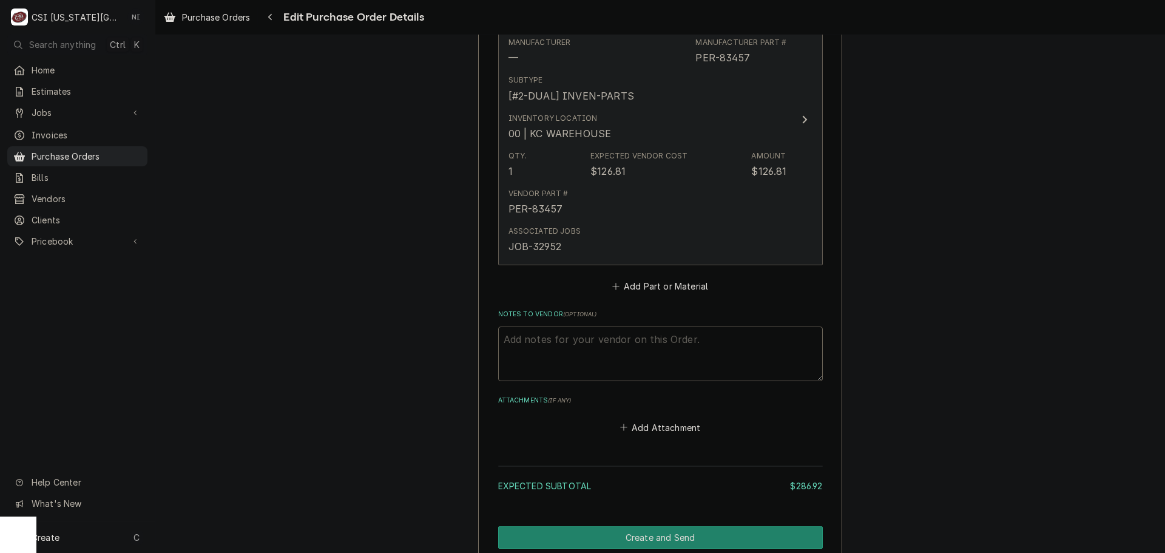
scroll to position [974, 0]
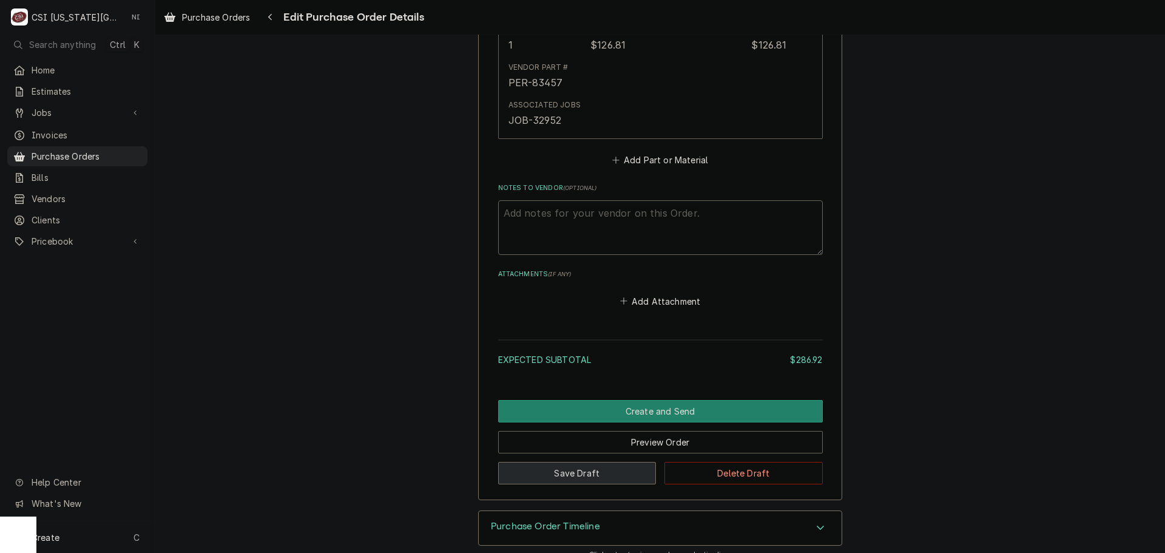
click at [569, 462] on button "Save Draft" at bounding box center [577, 473] width 158 height 22
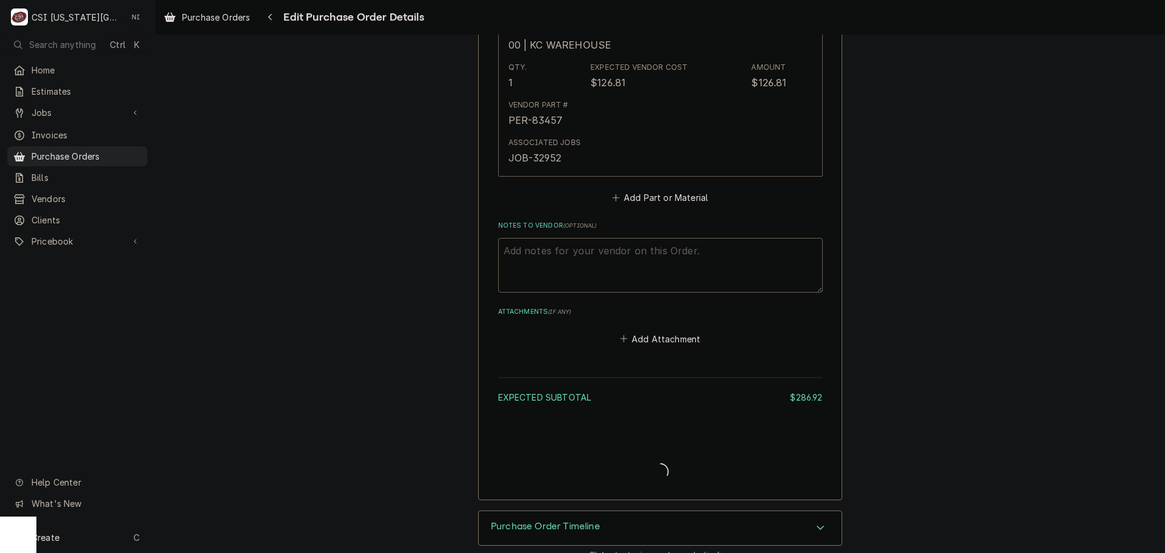
type textarea "x"
